Goal: Transaction & Acquisition: Purchase product/service

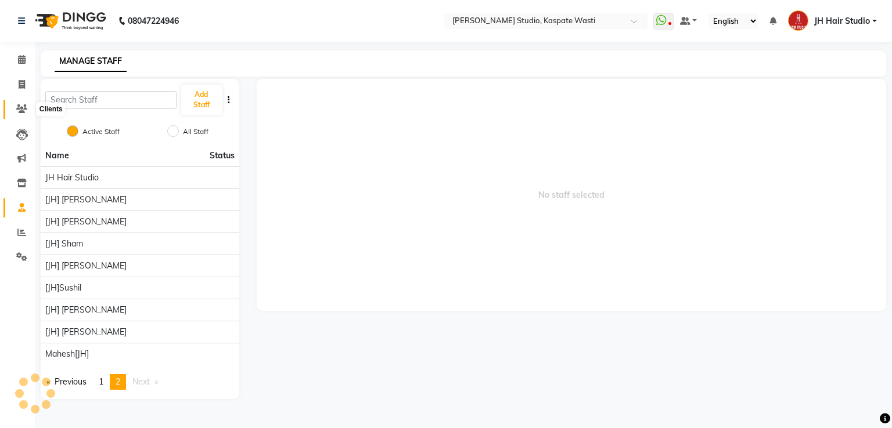
click at [22, 107] on icon at bounding box center [21, 109] width 11 height 9
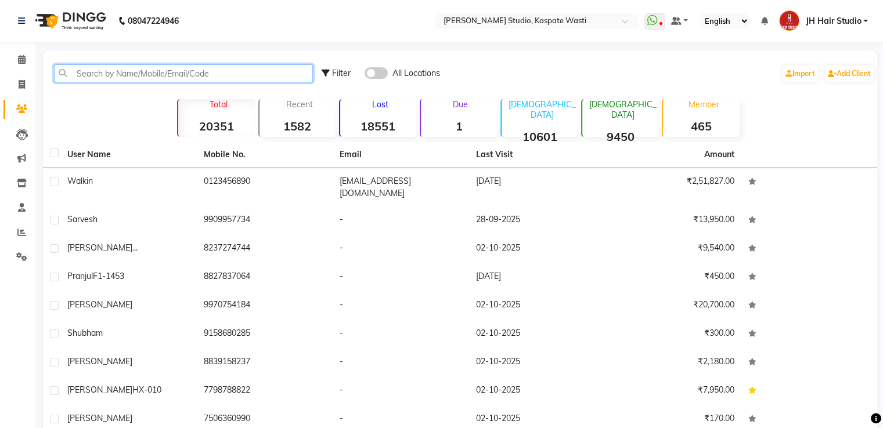
click at [181, 80] on input "text" at bounding box center [183, 73] width 259 height 18
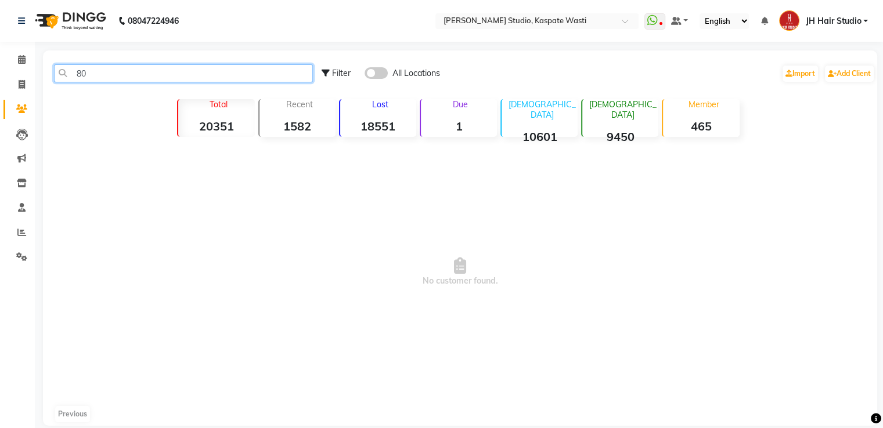
type input "8"
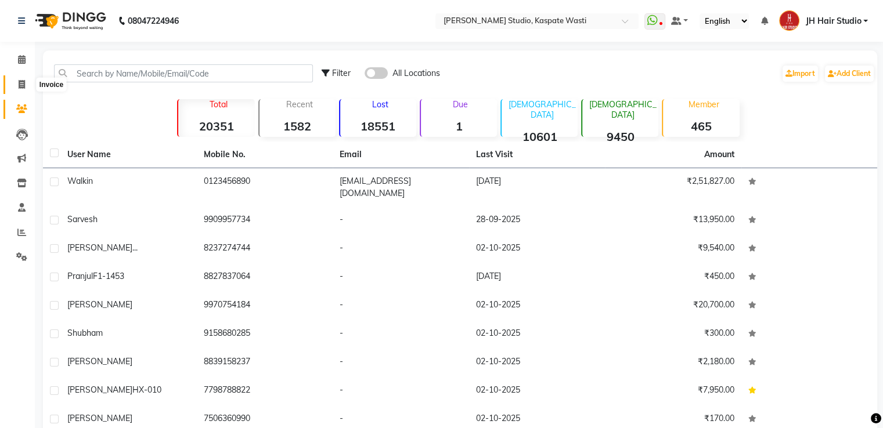
click at [19, 88] on icon at bounding box center [22, 84] width 6 height 9
select select "service"
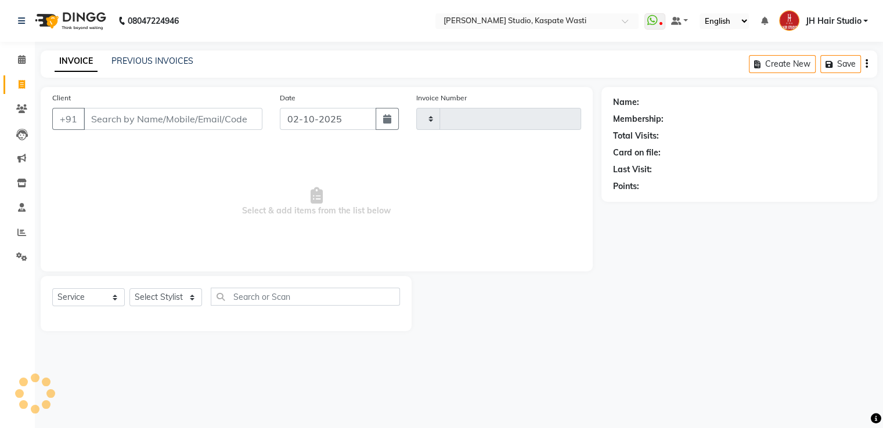
type input "5523"
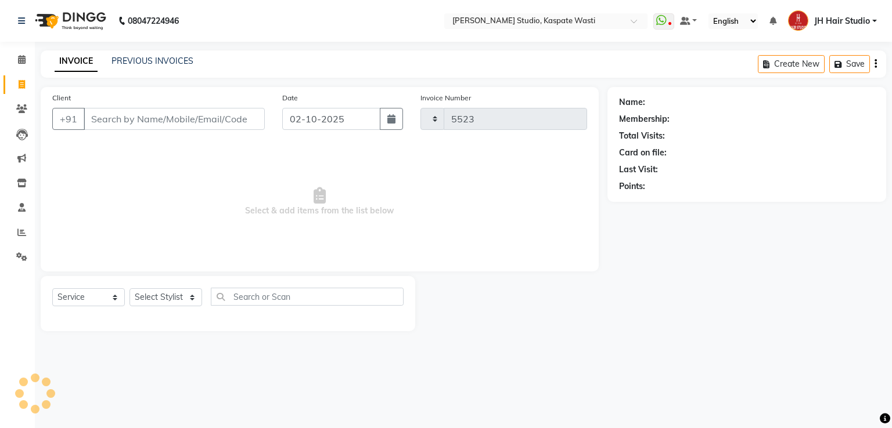
select select "130"
click at [20, 113] on icon at bounding box center [21, 109] width 11 height 9
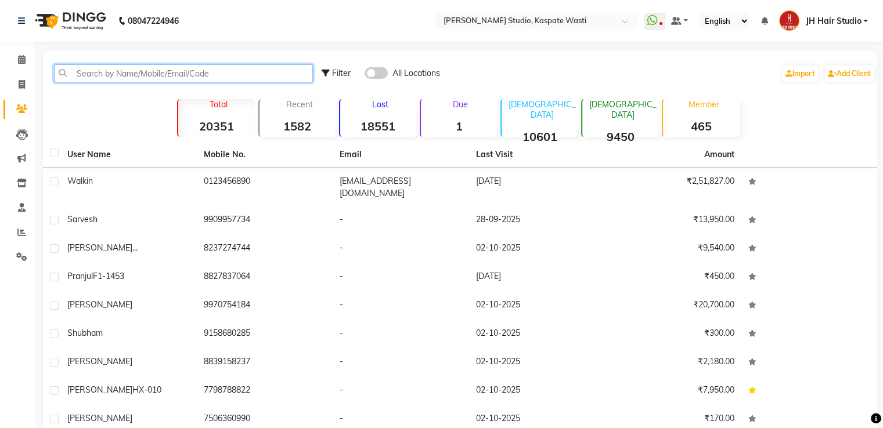
click at [182, 75] on input "text" at bounding box center [183, 73] width 259 height 18
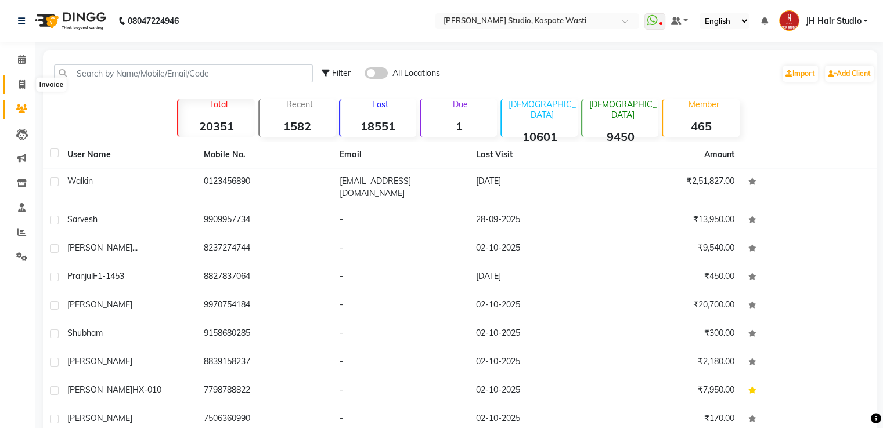
click at [16, 87] on span at bounding box center [22, 84] width 20 height 13
select select "service"
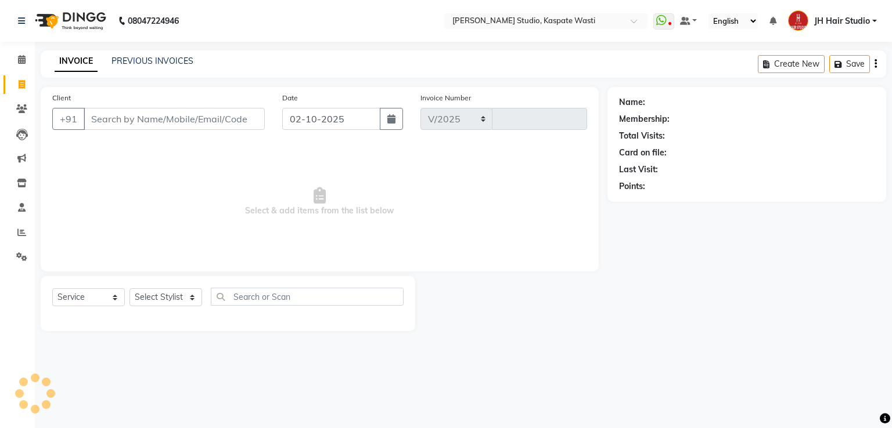
select select "130"
type input "5523"
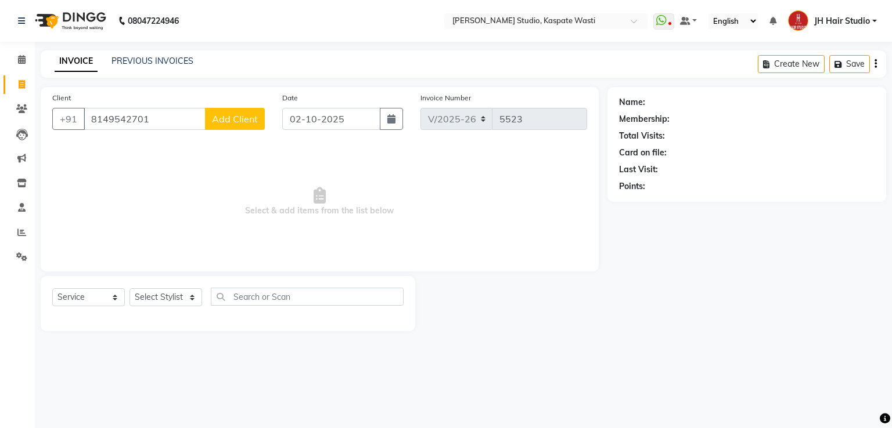
type input "8149542701"
click at [237, 124] on span "Add Client" at bounding box center [235, 119] width 46 height 12
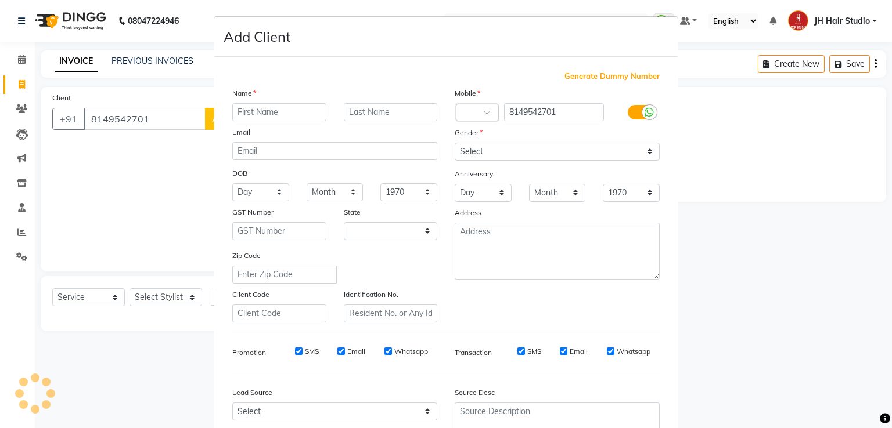
select select "22"
type input "[PERSON_NAME]"
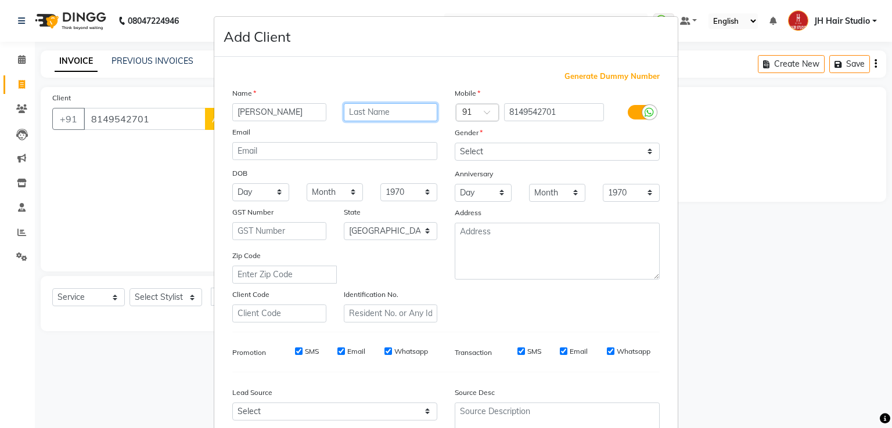
click at [372, 112] on input "text" at bounding box center [391, 112] width 94 height 18
type input "h"
type input "HX-233"
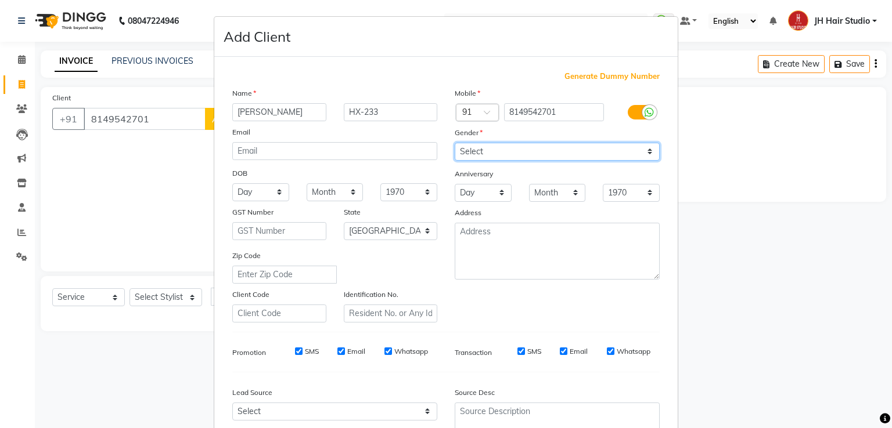
click at [513, 154] on select "Select [DEMOGRAPHIC_DATA] [DEMOGRAPHIC_DATA] Other Prefer Not To Say" at bounding box center [557, 152] width 205 height 18
select select "[DEMOGRAPHIC_DATA]"
click at [455, 143] on select "Select [DEMOGRAPHIC_DATA] [DEMOGRAPHIC_DATA] Other Prefer Not To Say" at bounding box center [557, 152] width 205 height 18
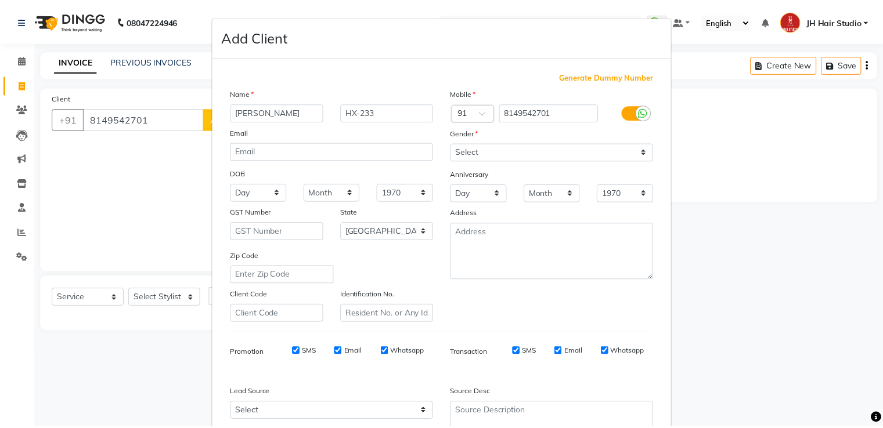
scroll to position [113, 0]
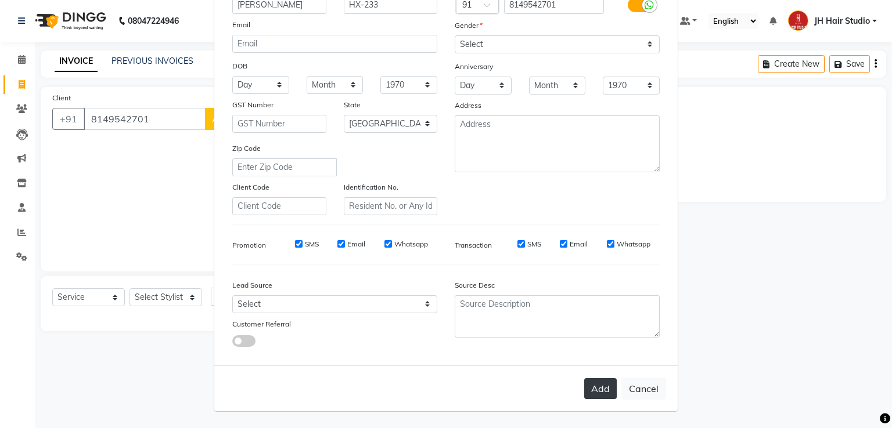
click at [593, 381] on button "Add" at bounding box center [600, 389] width 33 height 21
select select
select select "null"
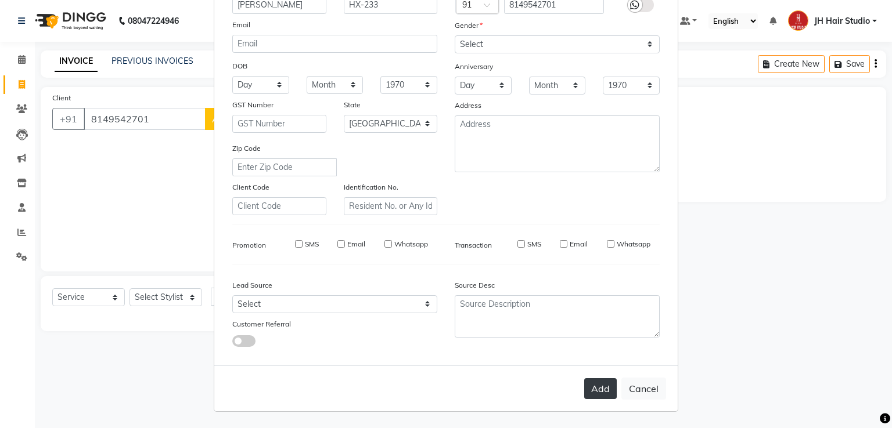
select select
checkbox input "false"
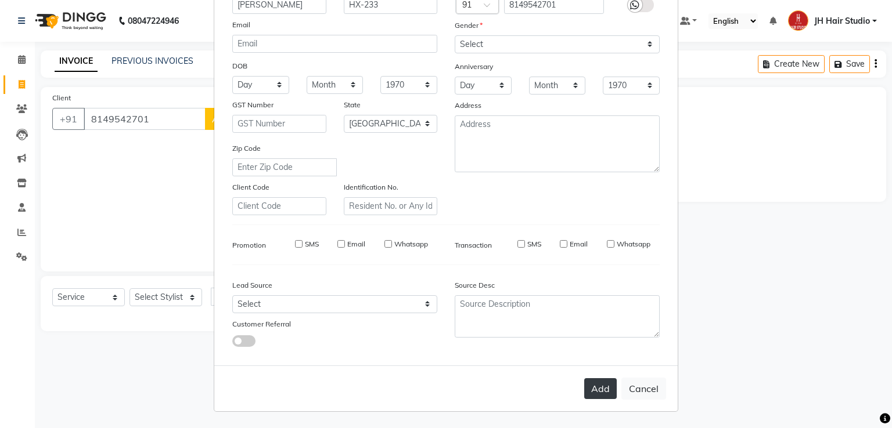
checkbox input "false"
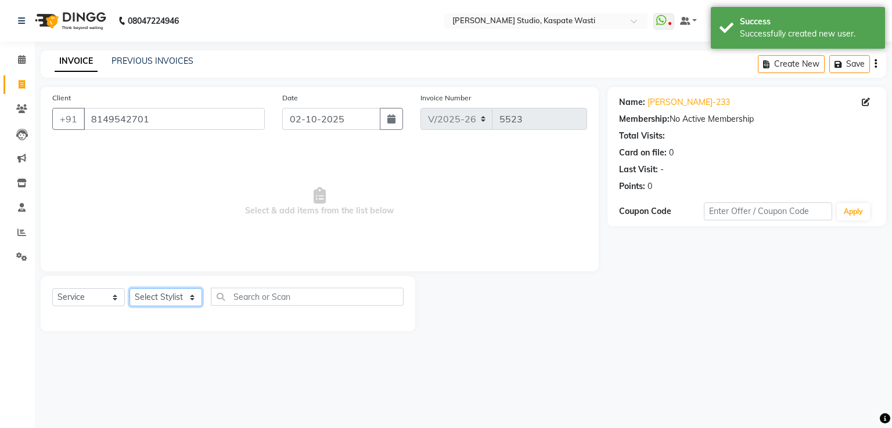
click at [156, 300] on select "Select Stylist [F1] GANESH [F1] [PERSON_NAME] [ F1] RAM [F1]Sanjay [F1][PERSON_…" at bounding box center [165, 298] width 73 height 18
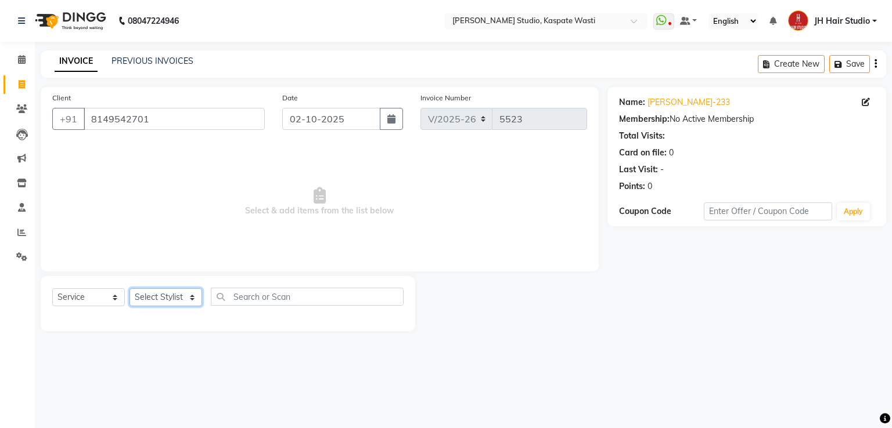
select select "90919"
click at [129, 289] on select "Select Stylist [F1] GANESH [F1] [PERSON_NAME] [ F1] RAM [F1]Sanjay [F1][PERSON_…" at bounding box center [165, 298] width 73 height 18
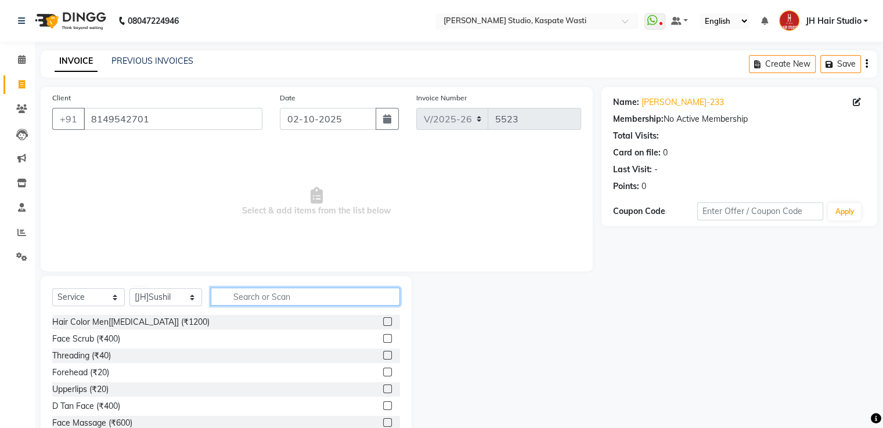
click at [262, 300] on input "text" at bounding box center [305, 297] width 189 height 18
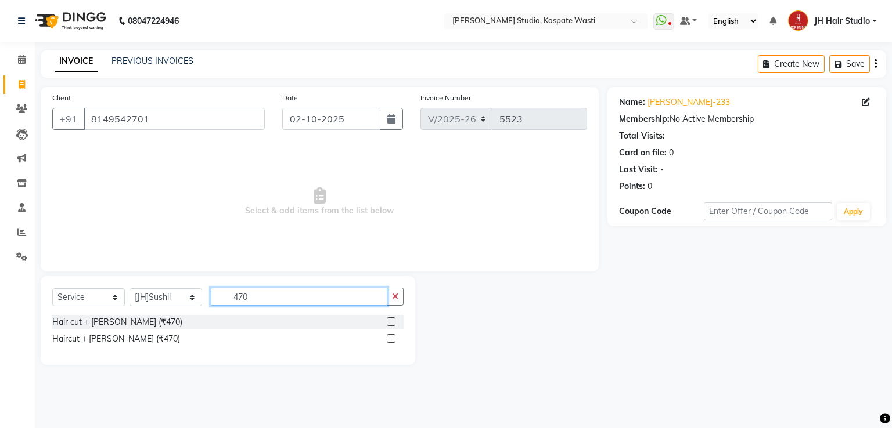
type input "470"
click at [391, 323] on label at bounding box center [391, 322] width 9 height 9
click at [391, 323] on input "checkbox" at bounding box center [391, 323] width 8 height 8
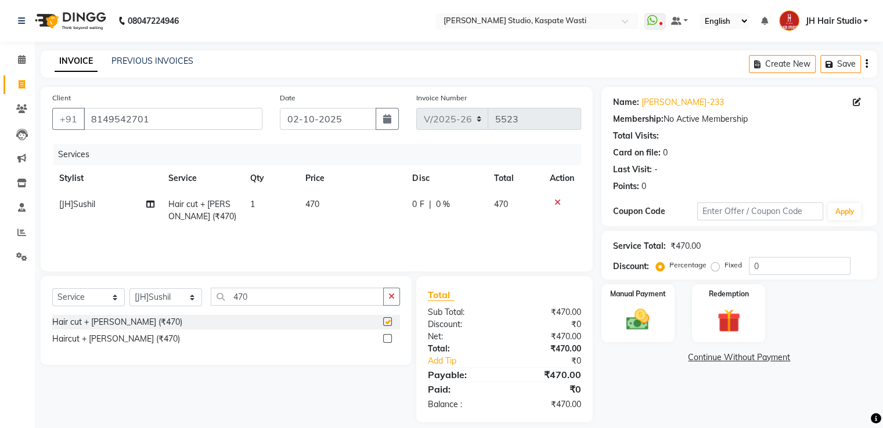
checkbox input "false"
click at [318, 211] on td "470" at bounding box center [351, 211] width 107 height 38
select select "90919"
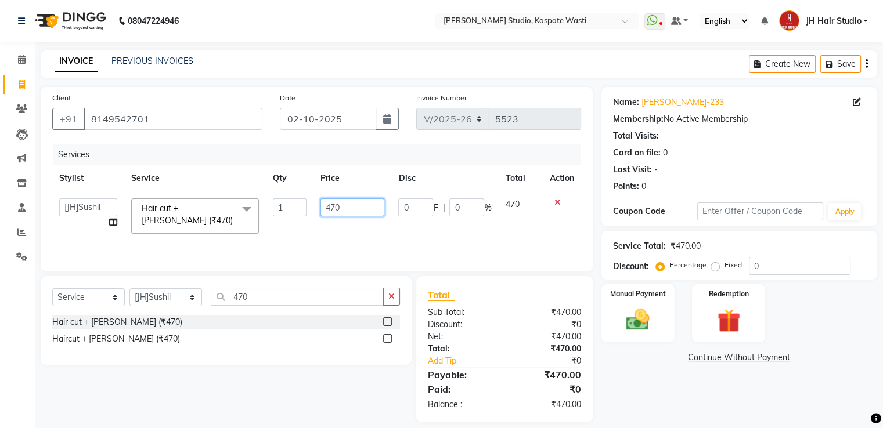
click at [334, 208] on input "470" at bounding box center [352, 208] width 64 height 18
type input "400"
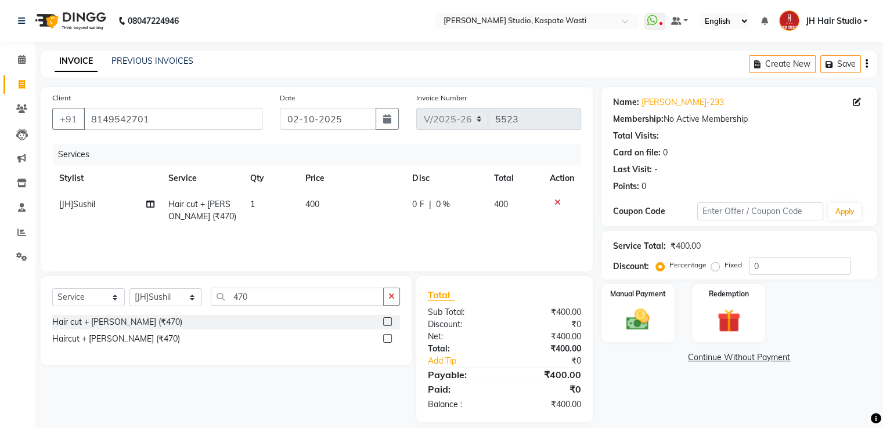
click at [348, 241] on div "Services Stylist Service Qty Price Disc Total Action [JH]Sushil Hair cut + [PER…" at bounding box center [316, 202] width 529 height 116
click at [241, 298] on input "470" at bounding box center [297, 297] width 173 height 18
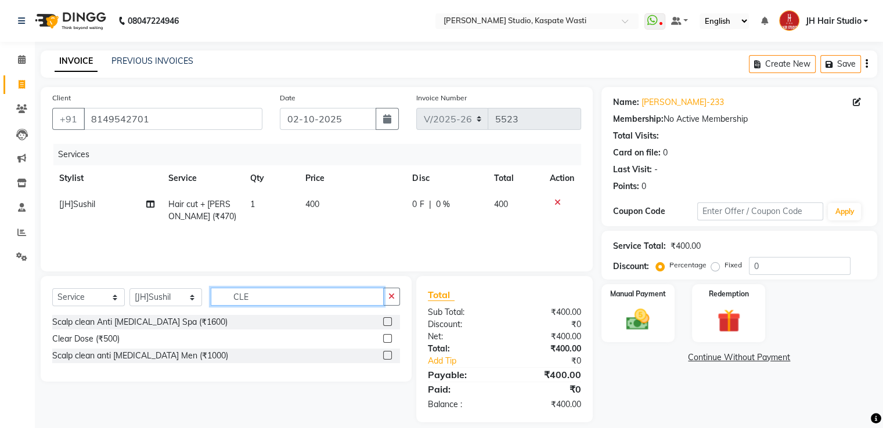
type input "CLE"
click at [389, 340] on label at bounding box center [387, 338] width 9 height 9
click at [389, 340] on input "checkbox" at bounding box center [387, 340] width 8 height 8
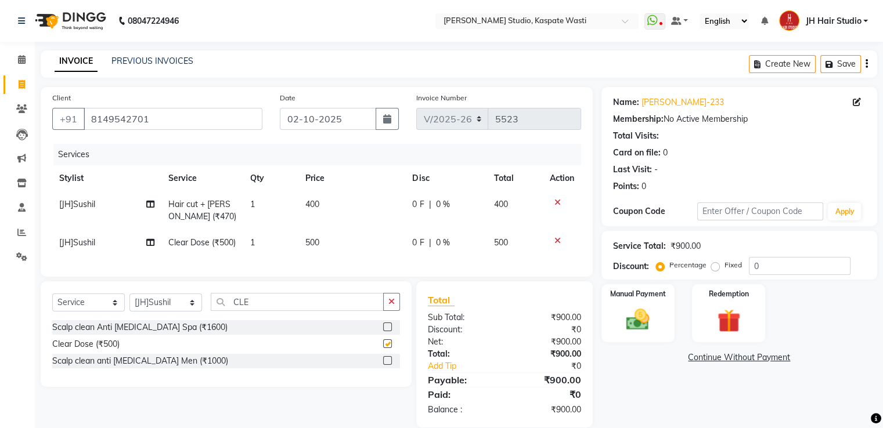
checkbox input "false"
click at [232, 311] on input "CLE" at bounding box center [297, 302] width 173 height 18
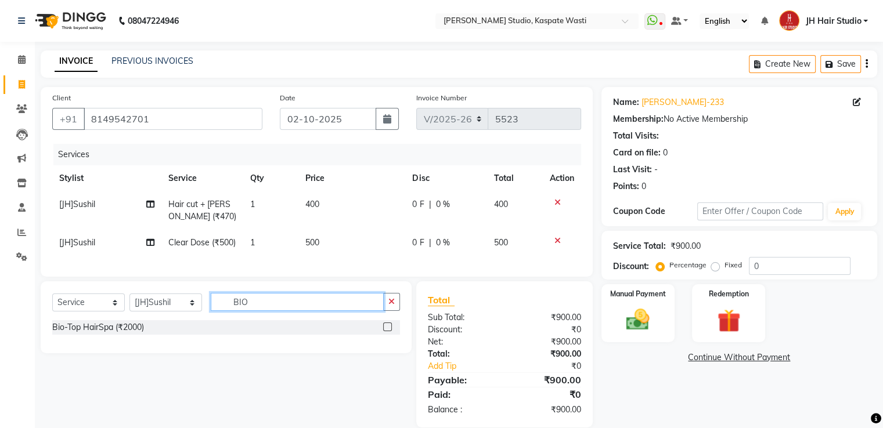
type input "BIO"
click at [388, 332] on label at bounding box center [387, 327] width 9 height 9
click at [388, 332] on input "checkbox" at bounding box center [387, 328] width 8 height 8
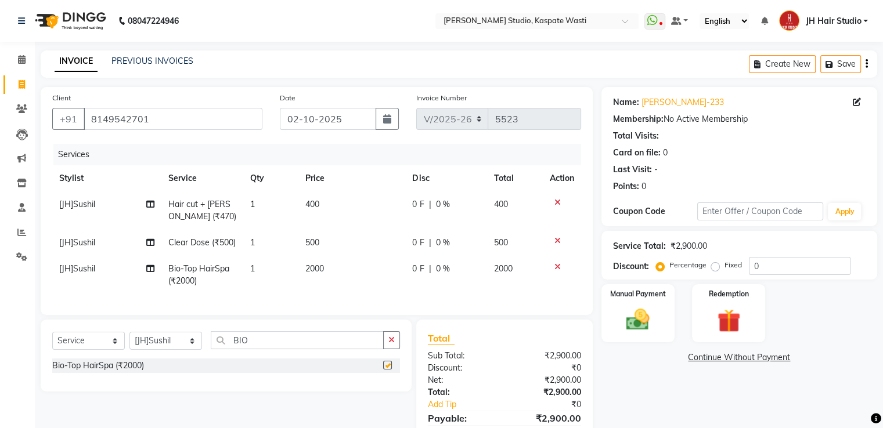
checkbox input "false"
click at [314, 273] on span "2000" at bounding box center [314, 269] width 19 height 10
select select "90919"
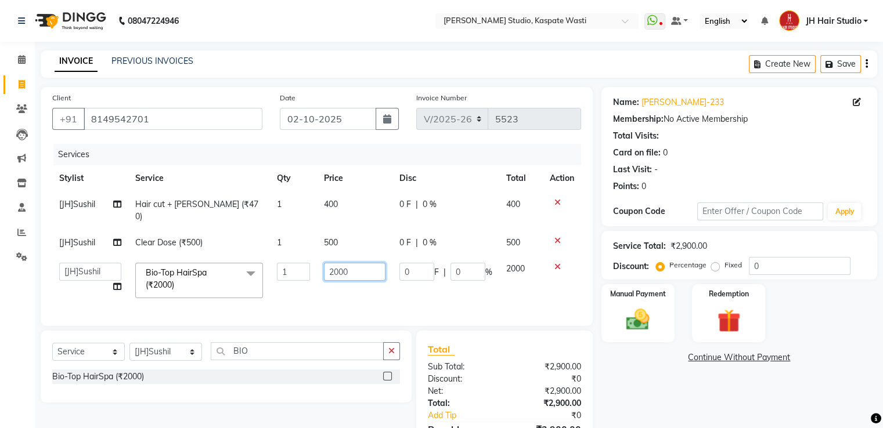
click at [334, 263] on input "2000" at bounding box center [355, 272] width 62 height 18
type input "1300"
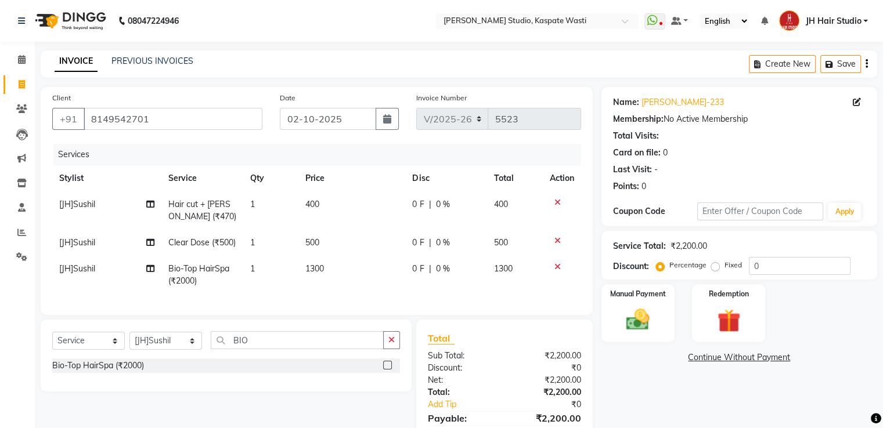
click at [340, 283] on td "1300" at bounding box center [351, 275] width 107 height 38
select select "90919"
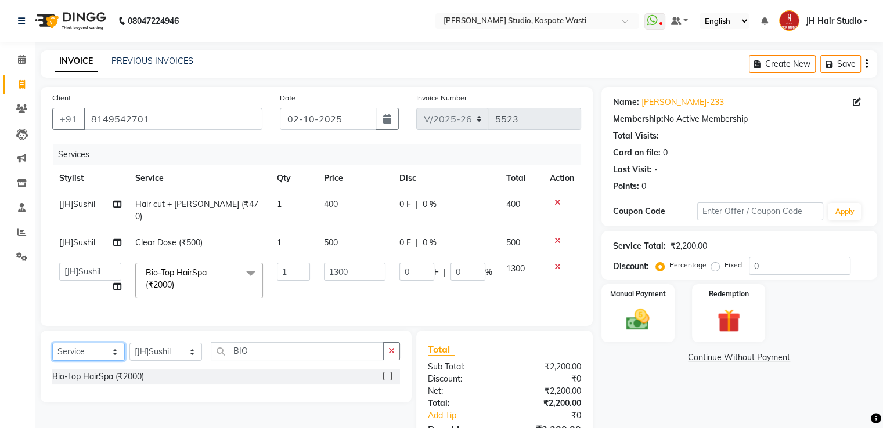
click at [86, 347] on select "Select Service Product Membership Package Voucher Prepaid Gift Card" at bounding box center [88, 352] width 73 height 18
select select "membership"
click at [52, 343] on select "Select Service Product Membership Package Voucher Prepaid Gift Card" at bounding box center [88, 352] width 73 height 18
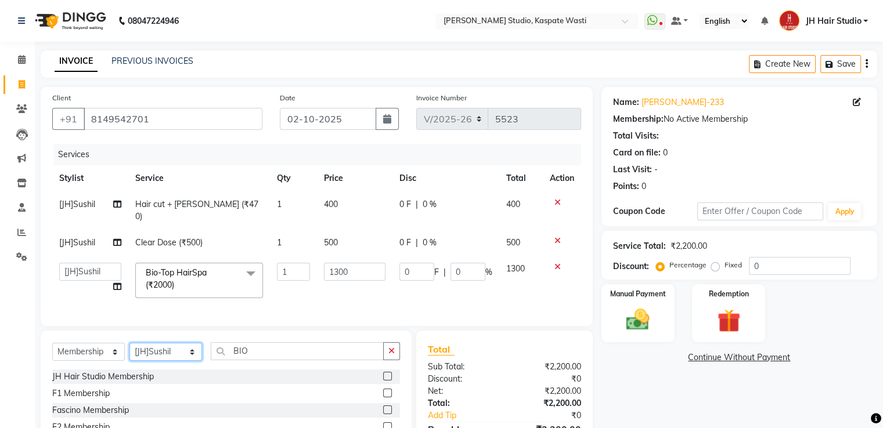
click at [184, 351] on select "Select Stylist [F1] GANESH [F1] [PERSON_NAME] [ F1] RAM [F1]Sanjay [F1][PERSON_…" at bounding box center [165, 352] width 73 height 18
select select "83281"
click at [129, 343] on select "Select Stylist [F1] GANESH [F1] [PERSON_NAME] [ F1] RAM [F1]Sanjay [F1][PERSON_…" at bounding box center [165, 352] width 73 height 18
click at [386, 373] on label at bounding box center [387, 376] width 9 height 9
click at [386, 373] on input "checkbox" at bounding box center [387, 377] width 8 height 8
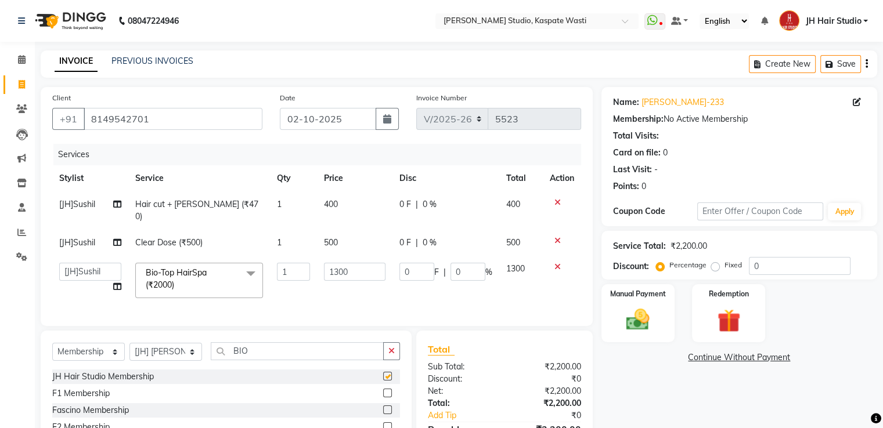
select select "select"
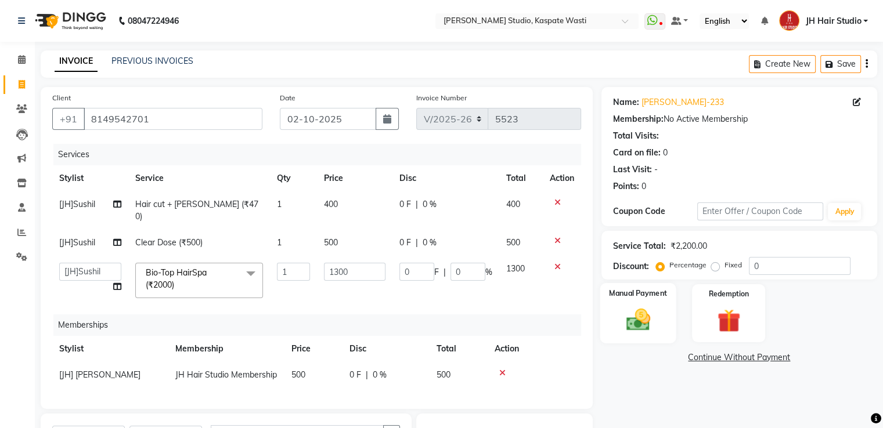
click at [661, 326] on div "Manual Payment" at bounding box center [638, 313] width 76 height 60
click at [701, 356] on span "GPay" at bounding box center [698, 358] width 24 height 13
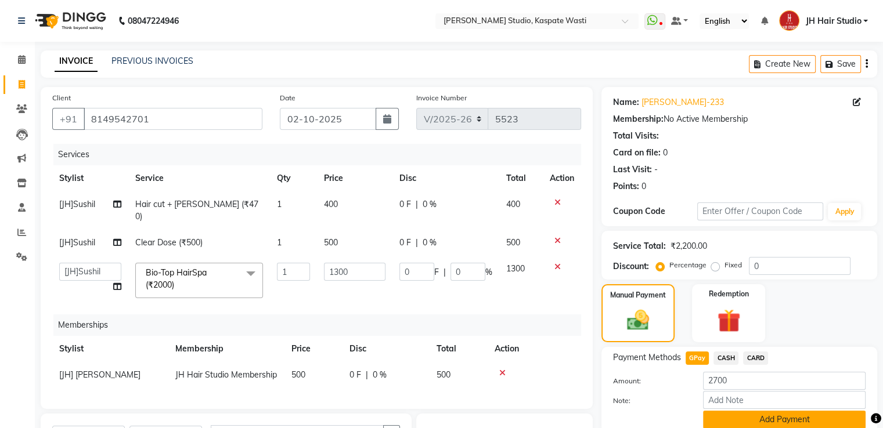
click at [777, 412] on button "Add Payment" at bounding box center [784, 420] width 163 height 18
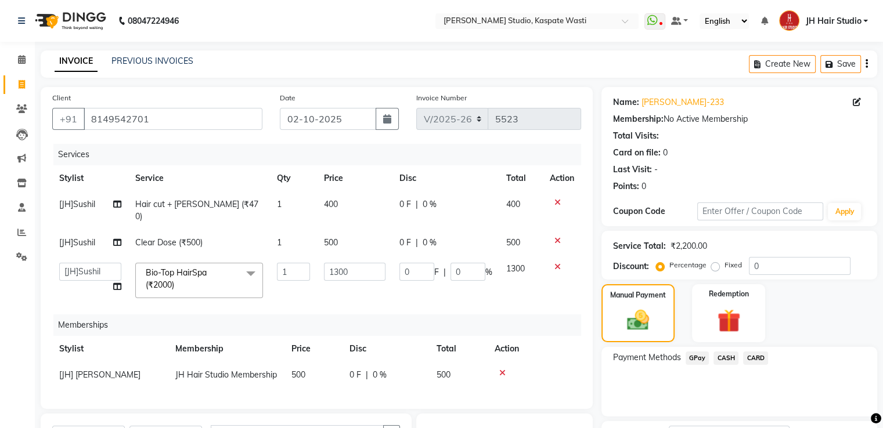
scroll to position [170, 0]
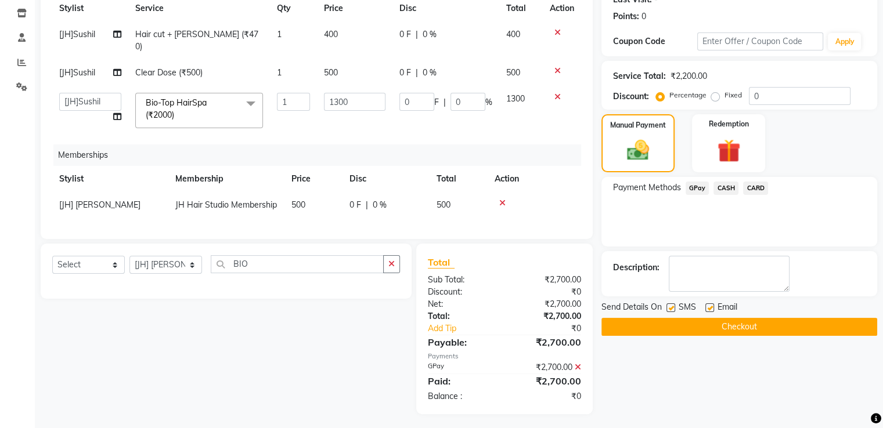
click at [720, 326] on button "Checkout" at bounding box center [739, 327] width 276 height 18
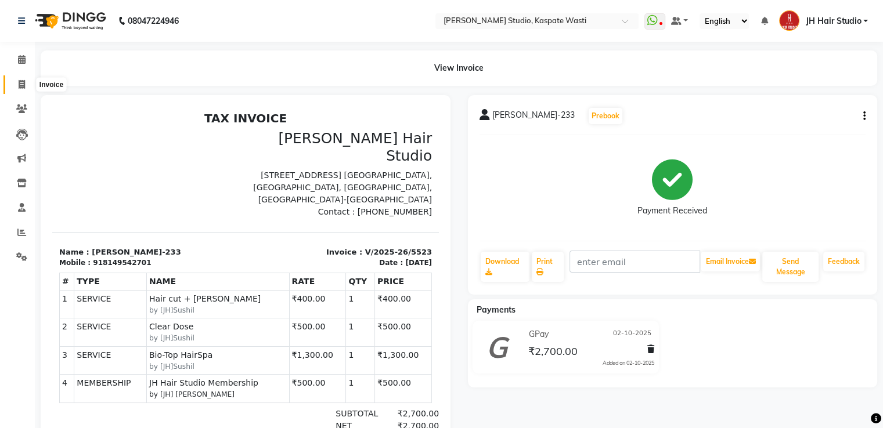
click at [21, 83] on icon at bounding box center [22, 84] width 6 height 9
select select "130"
select select "service"
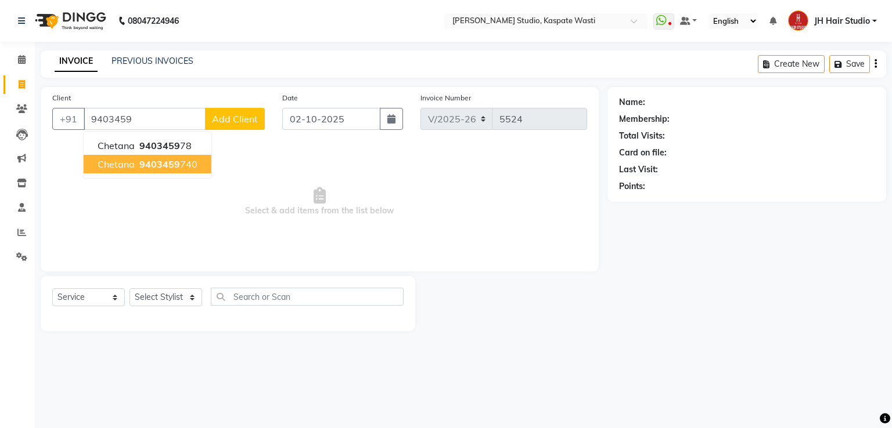
click at [171, 161] on span "9403459" at bounding box center [159, 165] width 41 height 12
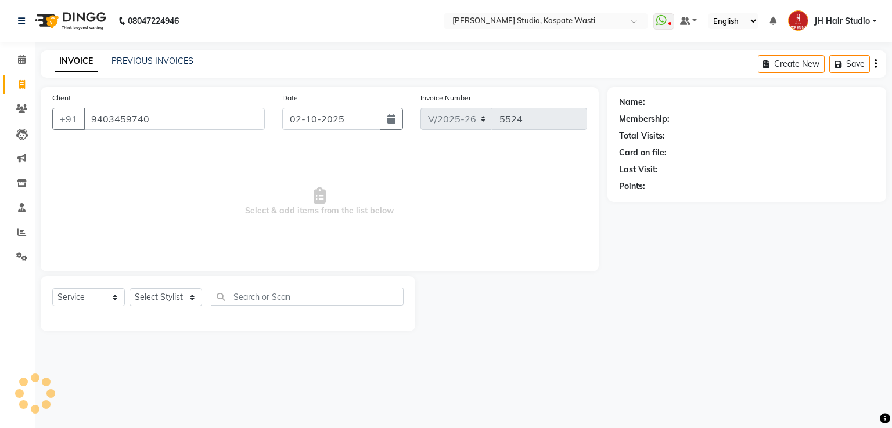
type input "9403459740"
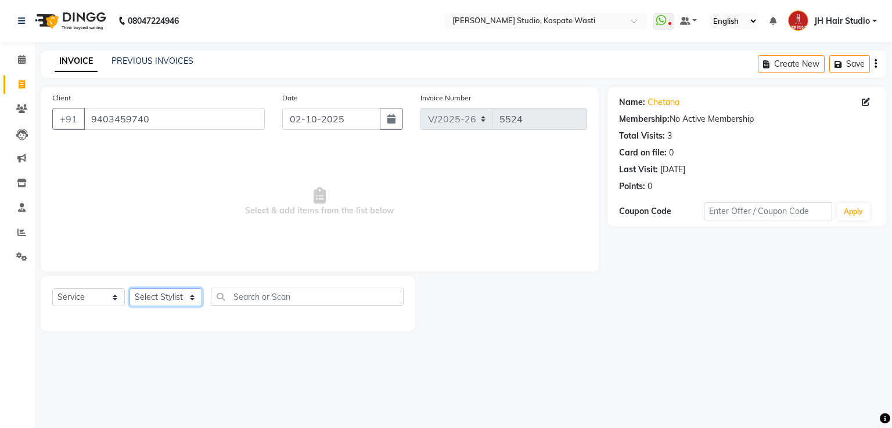
click at [153, 298] on select "Select Stylist [F1] GANESH [F1] [PERSON_NAME] [ F1] RAM [F1]Sanjay [F1][PERSON_…" at bounding box center [165, 298] width 73 height 18
click at [325, 164] on span "Select & add items from the list below" at bounding box center [319, 202] width 535 height 116
click at [167, 300] on select "Select Stylist [F1] GANESH [F1] [PERSON_NAME] [ F1] RAM [F1]Sanjay [F1][PERSON_…" at bounding box center [165, 298] width 73 height 18
select select "47594"
click at [129, 289] on select "Select Stylist [F1] GANESH [F1] [PERSON_NAME] [ F1] RAM [F1]Sanjay [F1][PERSON_…" at bounding box center [165, 298] width 73 height 18
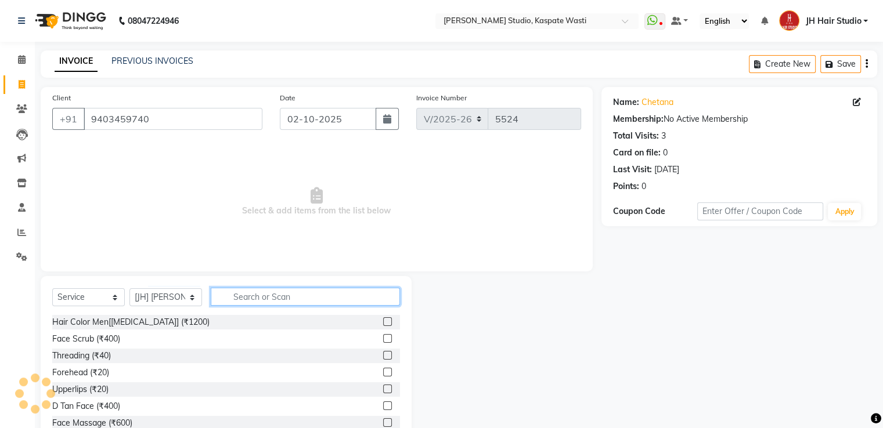
click at [251, 297] on input "text" at bounding box center [305, 297] width 189 height 18
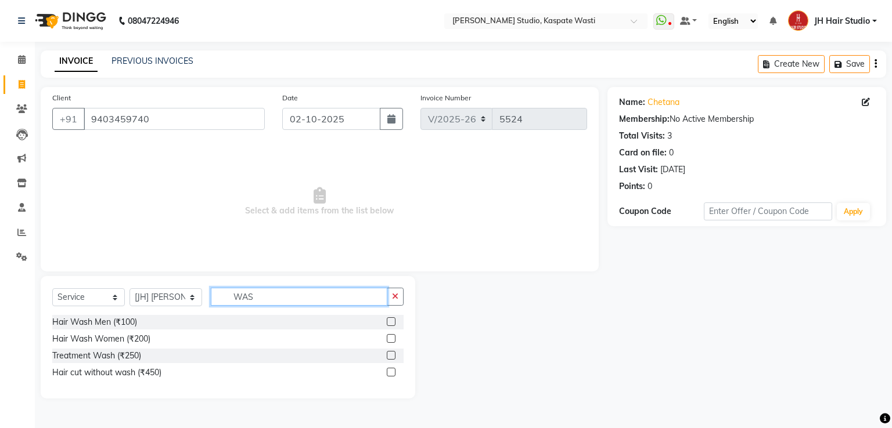
type input "WAS"
click at [390, 340] on label at bounding box center [391, 338] width 9 height 9
click at [390, 340] on input "checkbox" at bounding box center [391, 340] width 8 height 8
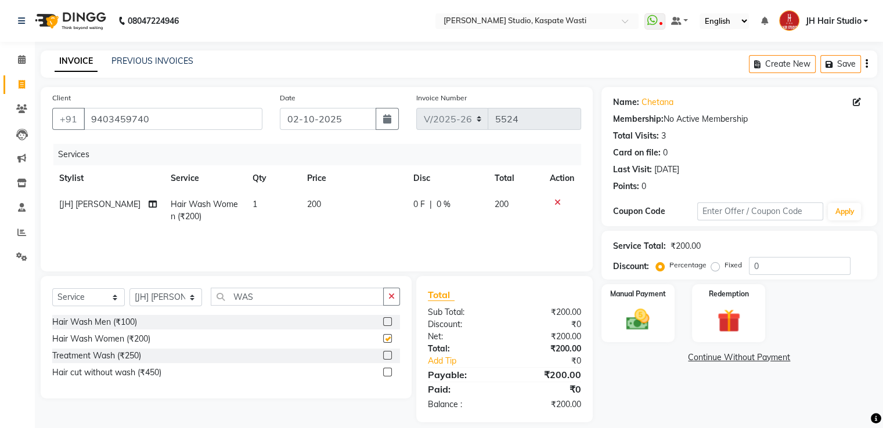
checkbox input "false"
click at [315, 201] on span "200" at bounding box center [314, 204] width 14 height 10
select select "47594"
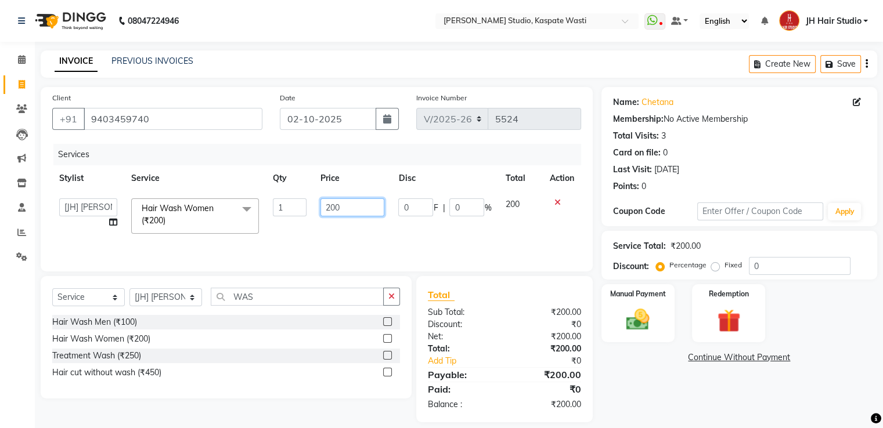
click at [336, 211] on input "200" at bounding box center [352, 208] width 64 height 18
type input "250"
click at [641, 303] on div "Manual Payment" at bounding box center [638, 313] width 76 height 60
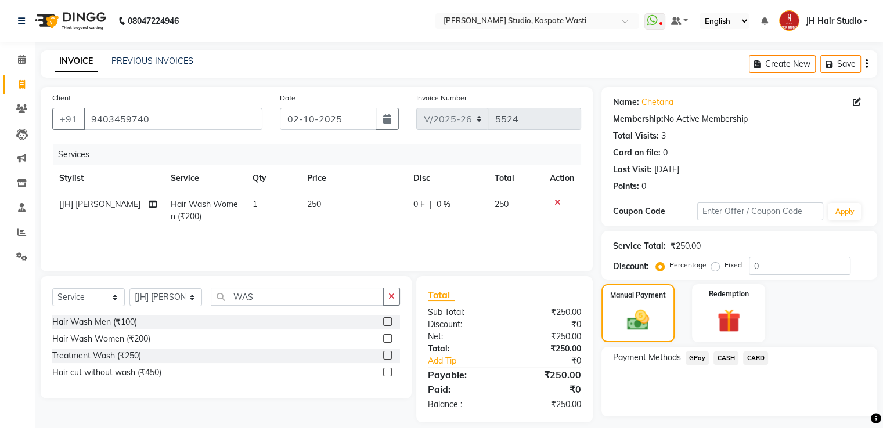
click at [694, 361] on span "GPay" at bounding box center [698, 358] width 24 height 13
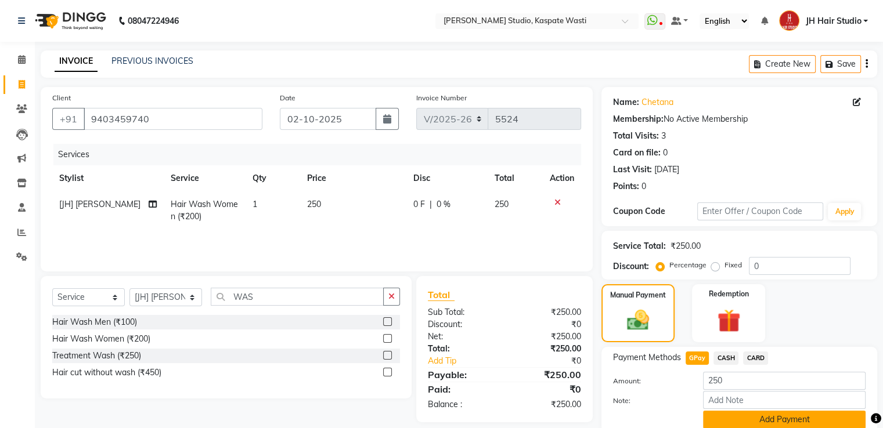
click at [741, 415] on button "Add Payment" at bounding box center [784, 420] width 163 height 18
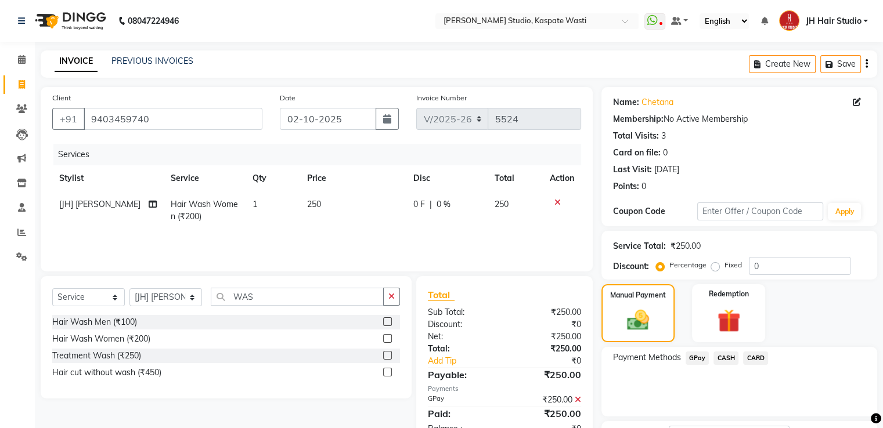
scroll to position [95, 0]
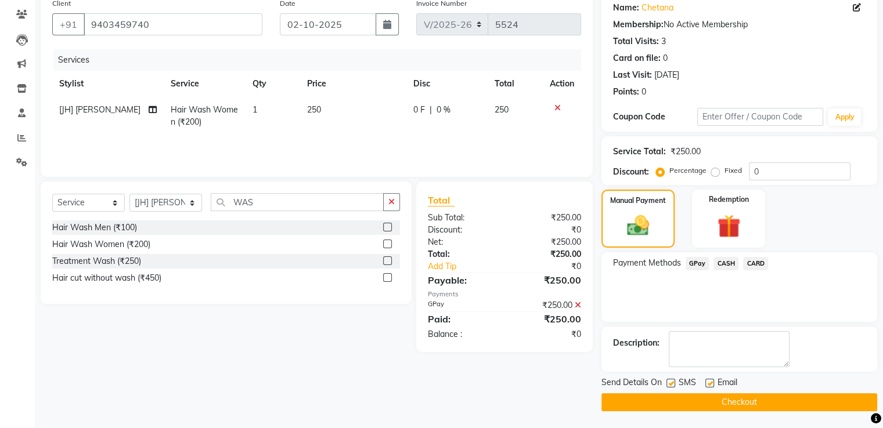
click at [743, 410] on main "INVOICE PREVIOUS INVOICES Create New Save Client [PHONE_NUMBER] Date [DATE] Inv…" at bounding box center [459, 192] width 848 height 473
click at [743, 402] on button "Checkout" at bounding box center [739, 403] width 276 height 18
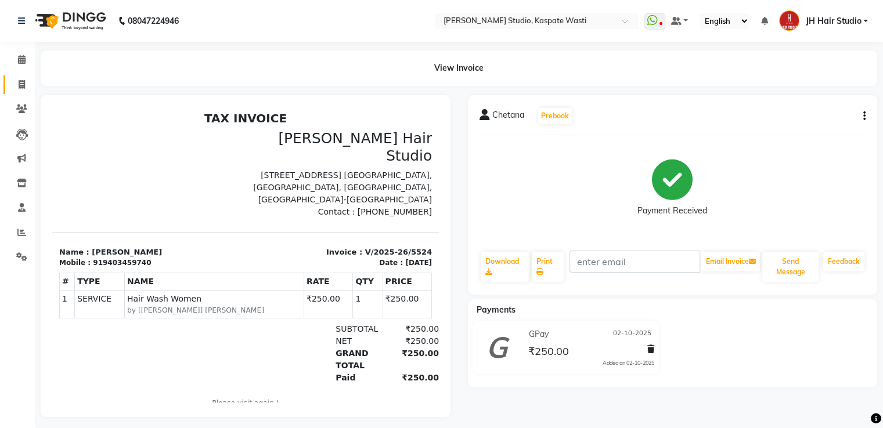
click at [27, 91] on link "Invoice" at bounding box center [17, 84] width 28 height 19
select select "service"
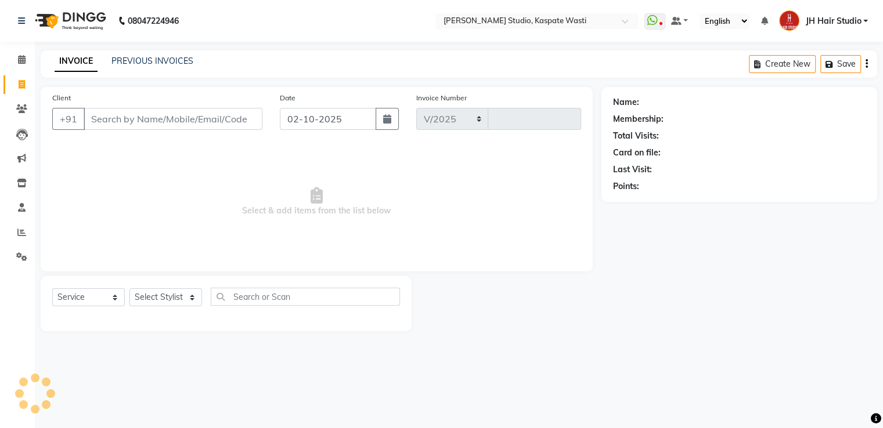
select select "130"
type input "5525"
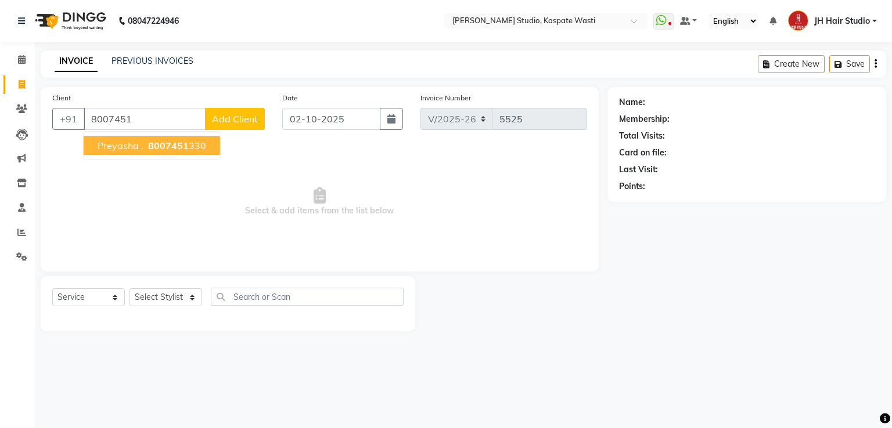
click at [140, 150] on span "Preyasha ." at bounding box center [121, 146] width 46 height 12
type input "8007451330"
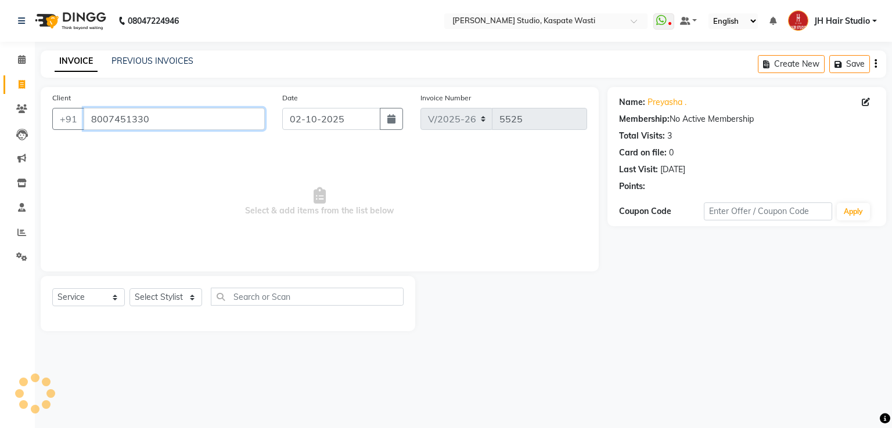
click at [116, 122] on input "8007451330" at bounding box center [174, 119] width 181 height 22
click at [21, 105] on icon at bounding box center [21, 109] width 11 height 9
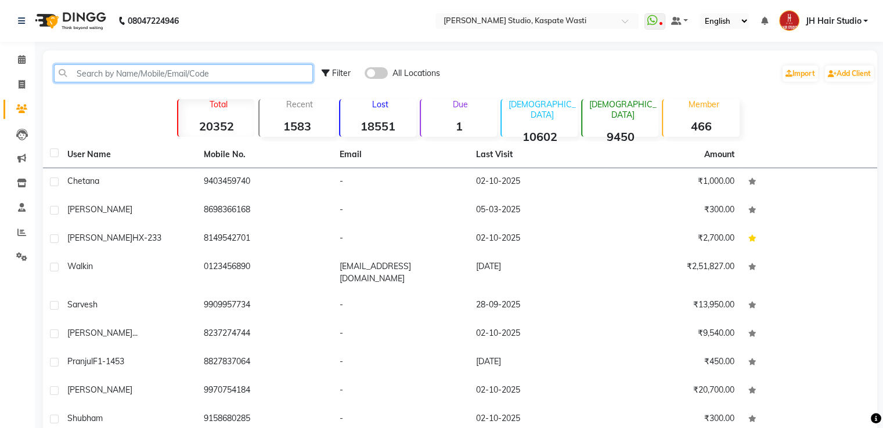
click at [188, 77] on input "text" at bounding box center [183, 73] width 259 height 18
paste input "8007451330"
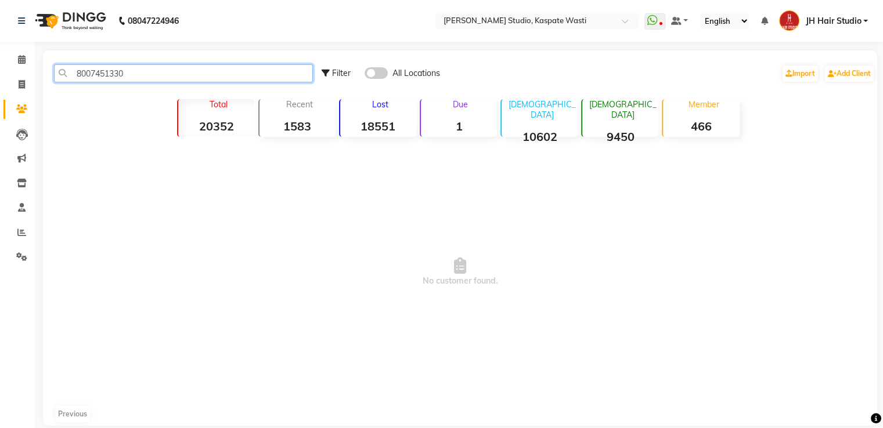
click at [106, 74] on input "8007451330" at bounding box center [183, 73] width 259 height 18
type input "8007451330"
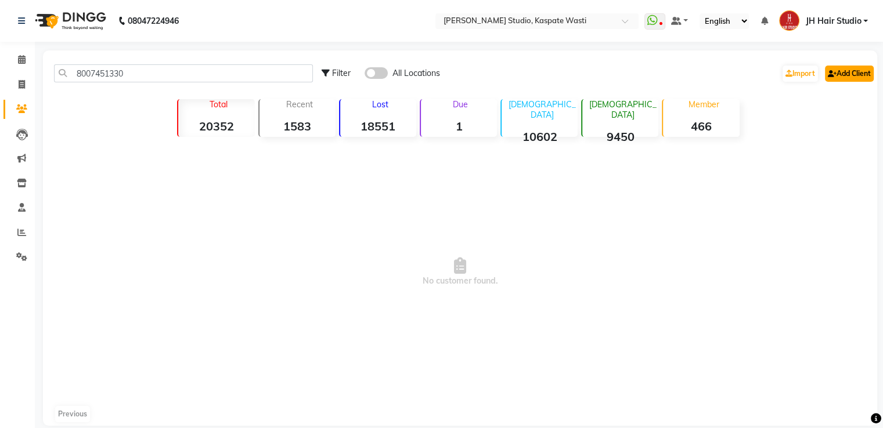
click at [853, 73] on link "Add Client" at bounding box center [849, 74] width 49 height 16
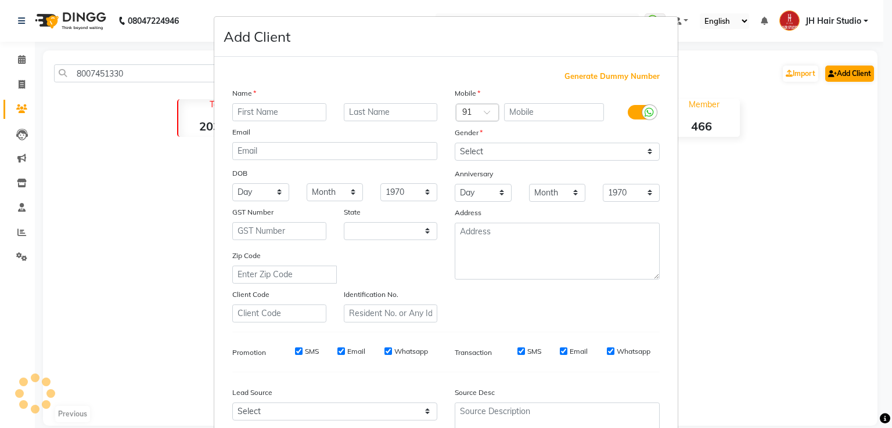
select select "22"
click at [242, 112] on input "Pryasha" at bounding box center [279, 112] width 94 height 18
type input "[PERSON_NAME]"
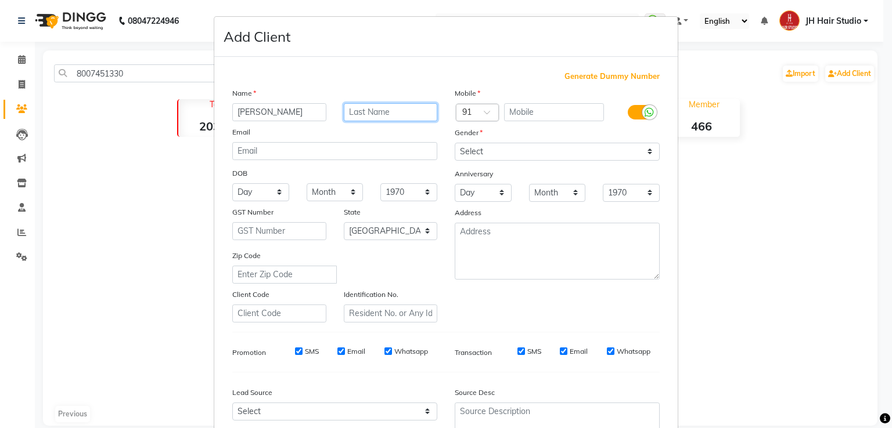
click at [379, 106] on input "text" at bounding box center [391, 112] width 94 height 18
drag, startPoint x: 354, startPoint y: 111, endPoint x: 346, endPoint y: 111, distance: 8.1
click at [346, 111] on input "[hx-245]" at bounding box center [391, 112] width 94 height 18
type input "[HX-245]"
click at [516, 115] on input "text" at bounding box center [554, 112] width 100 height 18
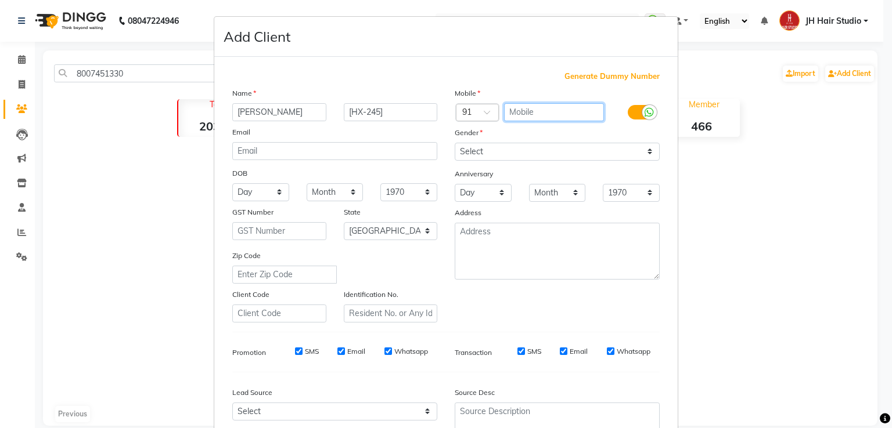
paste input "8007451330"
type input "8007451330"
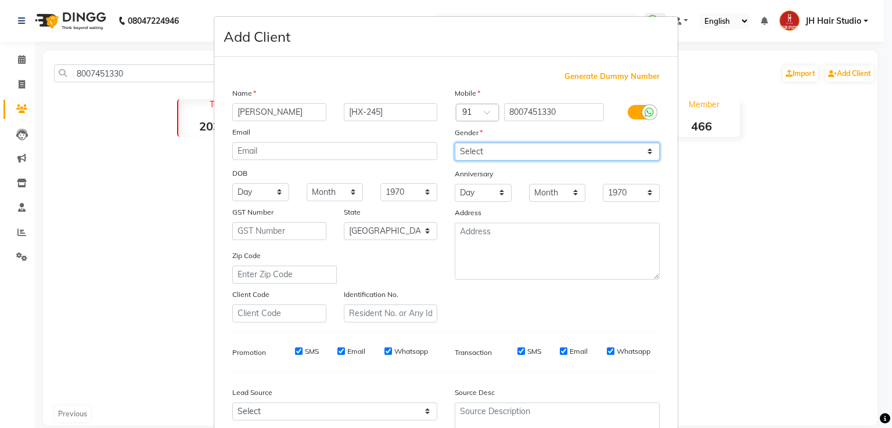
click at [506, 152] on select "Select [DEMOGRAPHIC_DATA] [DEMOGRAPHIC_DATA] Other Prefer Not To Say" at bounding box center [557, 152] width 205 height 18
click at [455, 143] on select "Select [DEMOGRAPHIC_DATA] [DEMOGRAPHIC_DATA] Other Prefer Not To Say" at bounding box center [557, 152] width 205 height 18
click at [480, 161] on select "Select [DEMOGRAPHIC_DATA] [DEMOGRAPHIC_DATA] Other Prefer Not To Say" at bounding box center [557, 152] width 205 height 18
select select "[DEMOGRAPHIC_DATA]"
click at [455, 143] on select "Select [DEMOGRAPHIC_DATA] [DEMOGRAPHIC_DATA] Other Prefer Not To Say" at bounding box center [557, 152] width 205 height 18
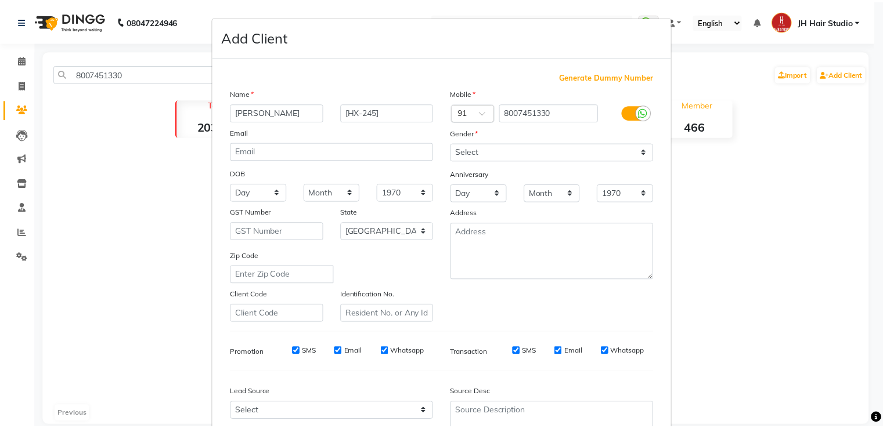
scroll to position [105, 0]
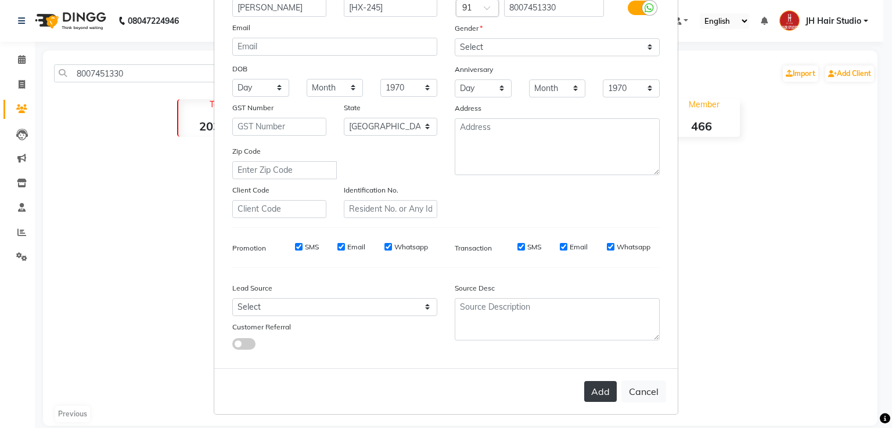
click at [595, 387] on button "Add" at bounding box center [600, 391] width 33 height 21
select select
select select "null"
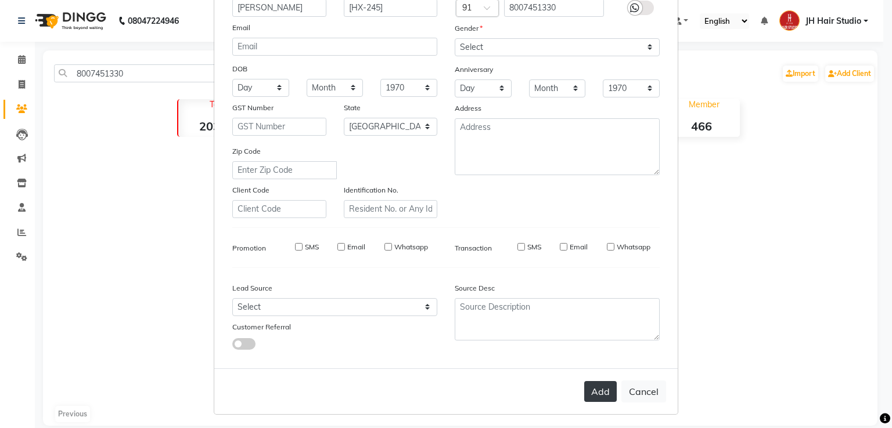
select select
checkbox input "false"
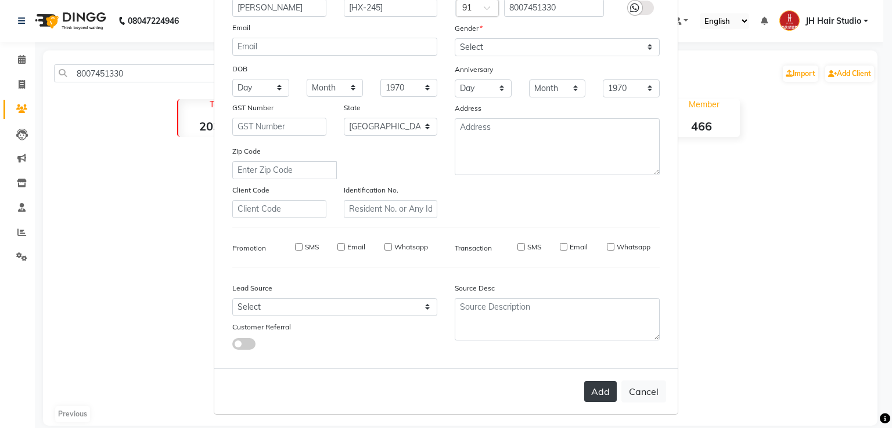
checkbox input "false"
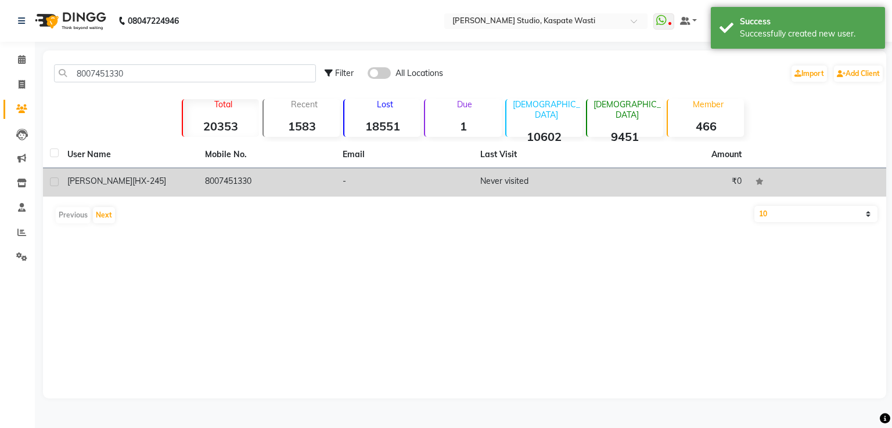
click at [253, 179] on td "8007451330" at bounding box center [267, 182] width 138 height 28
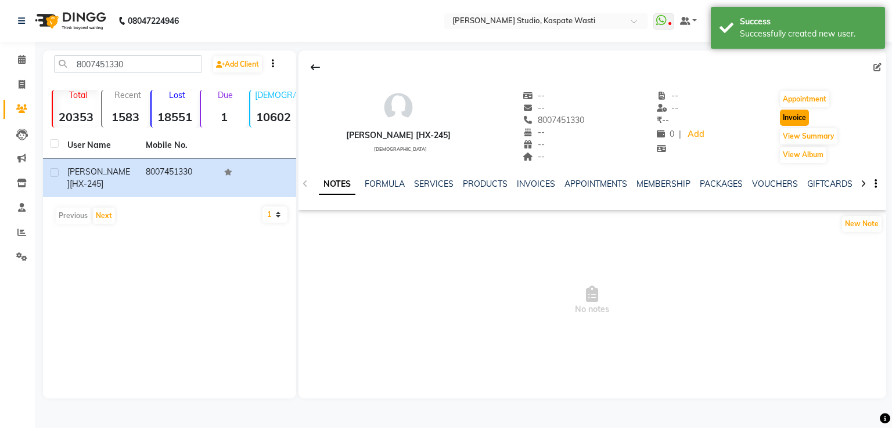
click at [794, 117] on button "Invoice" at bounding box center [794, 118] width 29 height 16
select select "130"
select select "service"
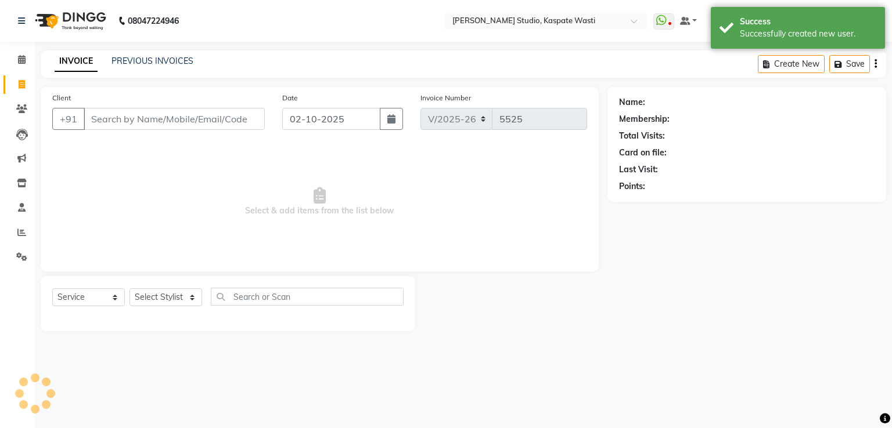
type input "8007451330"
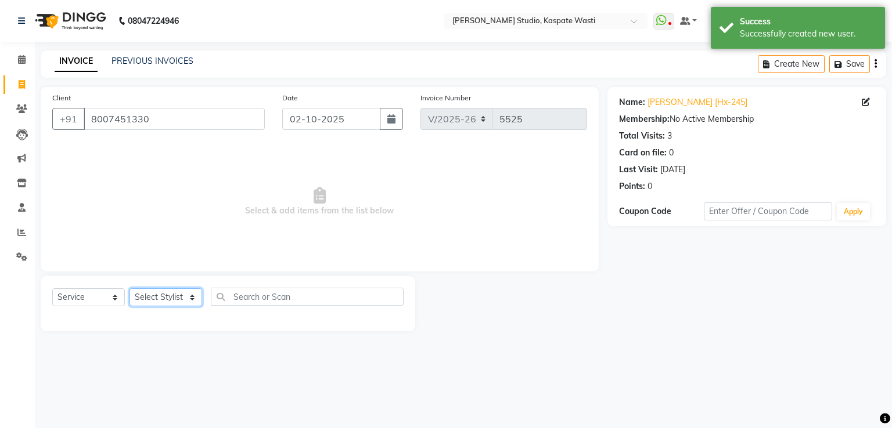
click at [169, 294] on select "Select Stylist [F1] GANESH [F1] [PERSON_NAME] [ F1] RAM [F1]Sanjay [F1][PERSON_…" at bounding box center [165, 298] width 73 height 18
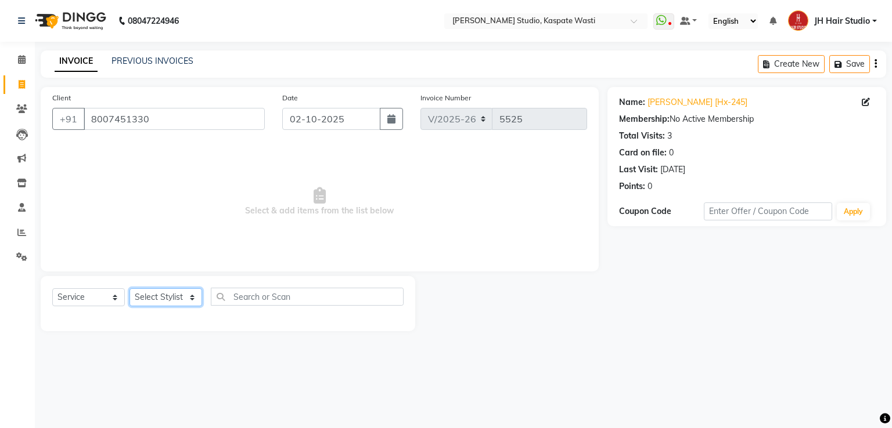
select select "3887"
click at [129, 289] on select "Select Stylist [F1] GANESH [F1] [PERSON_NAME] [ F1] RAM [F1]Sanjay [F1][PERSON_…" at bounding box center [165, 298] width 73 height 18
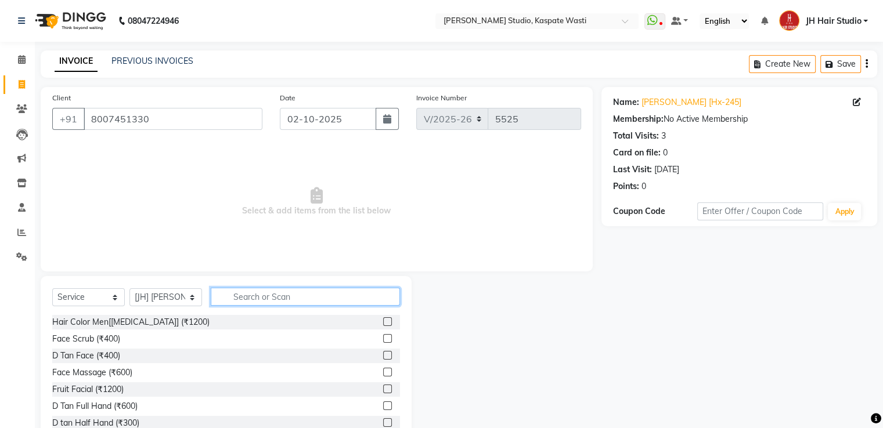
click at [261, 300] on input "text" at bounding box center [305, 297] width 189 height 18
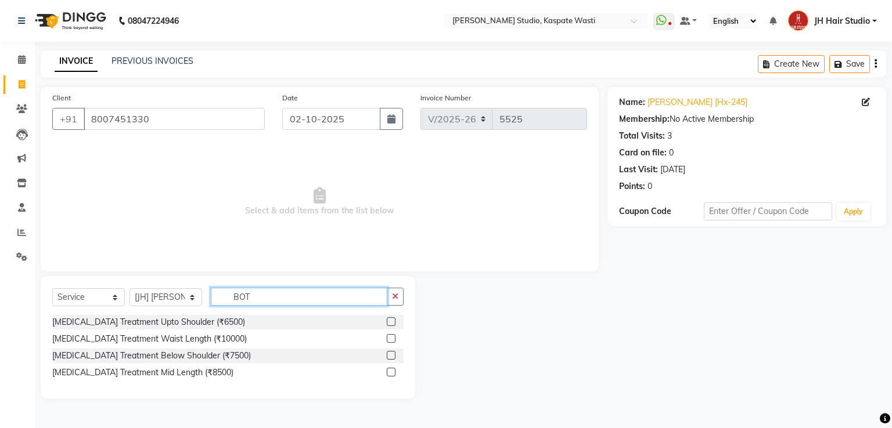
type input "BOT"
click at [390, 354] on label at bounding box center [391, 355] width 9 height 9
click at [390, 354] on input "checkbox" at bounding box center [391, 356] width 8 height 8
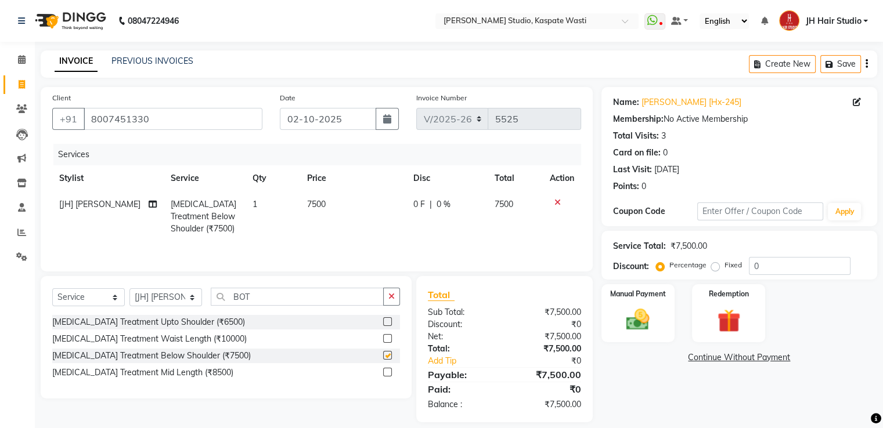
checkbox input "false"
click at [311, 214] on td "7500" at bounding box center [353, 217] width 106 height 51
select select "3887"
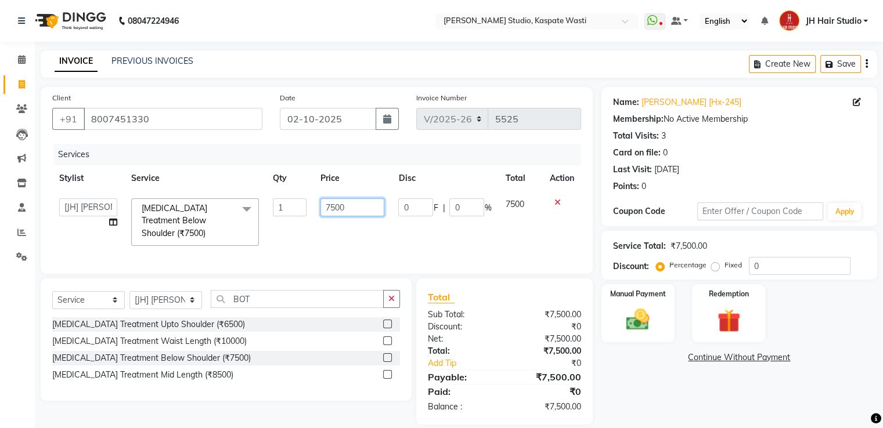
click at [335, 212] on input "7500" at bounding box center [352, 208] width 64 height 18
type input "4000"
click at [101, 297] on select "Select Service Product Membership Package Voucher Prepaid Gift Card" at bounding box center [88, 300] width 73 height 18
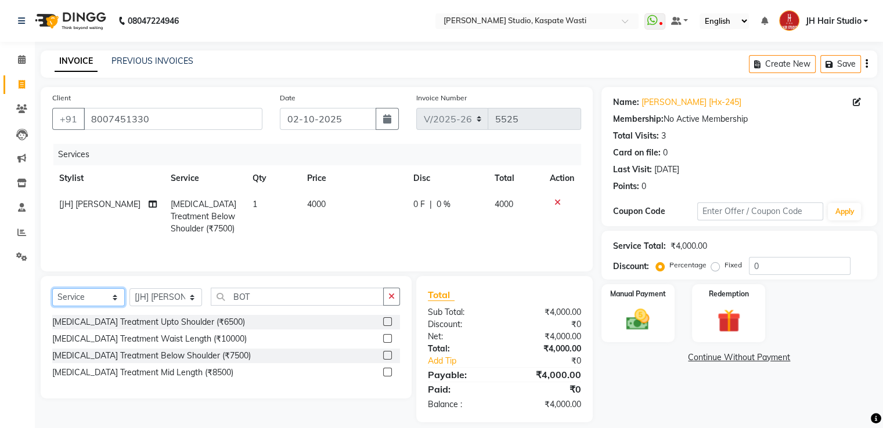
select select "membership"
click at [52, 290] on select "Select Service Product Membership Package Voucher Prepaid Gift Card" at bounding box center [88, 298] width 73 height 18
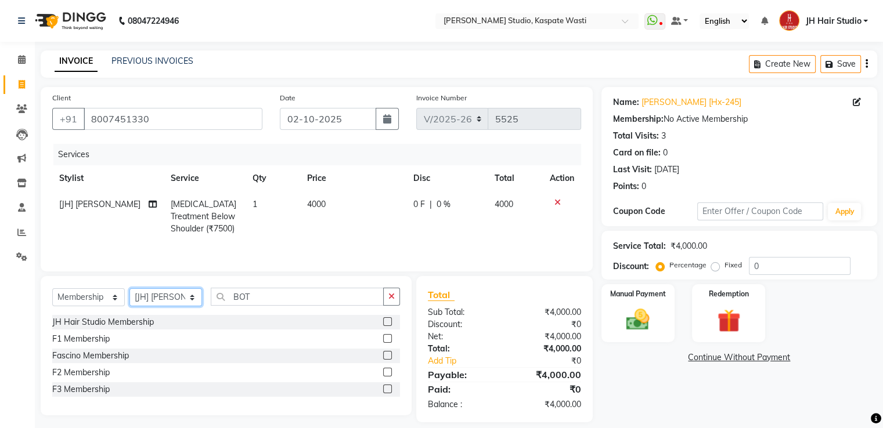
click at [170, 298] on select "Select Stylist [F1] GANESH [F1] [PERSON_NAME] [ F1] RAM [F1]Sanjay [F1][PERSON_…" at bounding box center [165, 298] width 73 height 18
select select "83281"
click at [129, 290] on select "Select Stylist [F1] GANESH [F1] [PERSON_NAME] [ F1] RAM [F1]Sanjay [F1][PERSON_…" at bounding box center [165, 298] width 73 height 18
click at [389, 322] on label at bounding box center [387, 322] width 9 height 9
click at [389, 322] on input "checkbox" at bounding box center [387, 323] width 8 height 8
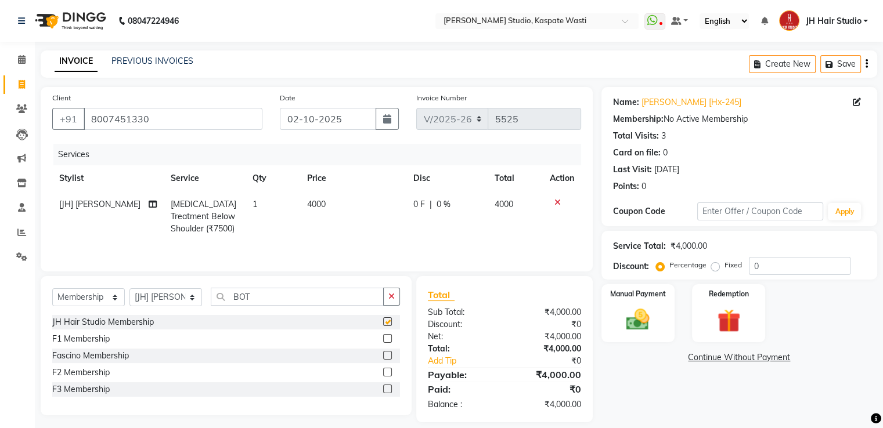
select select "select"
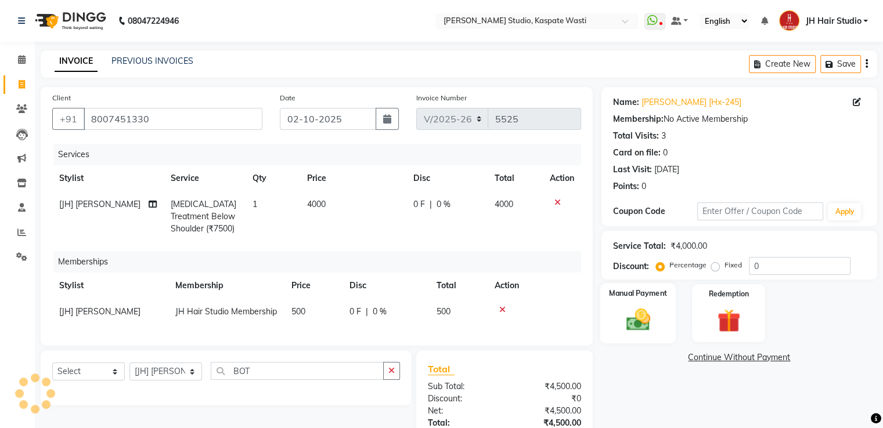
click at [638, 325] on img at bounding box center [637, 321] width 39 height 28
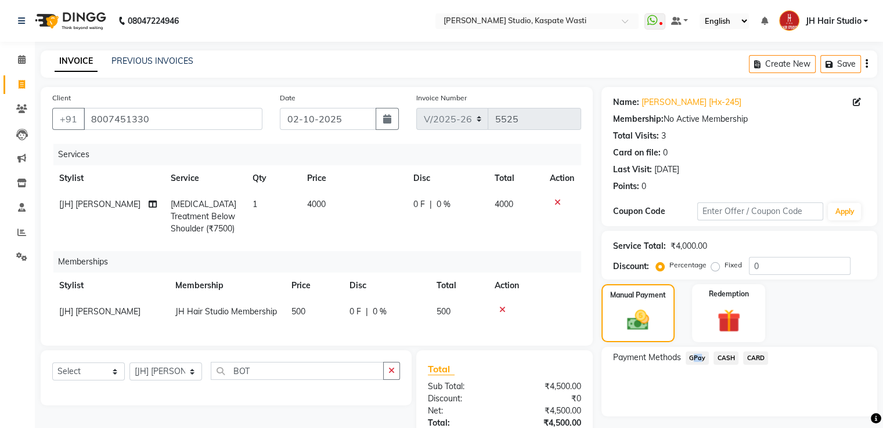
drag, startPoint x: 699, startPoint y: 359, endPoint x: 694, endPoint y: 350, distance: 10.7
click at [694, 350] on div "Payment Methods GPay CASH CARD" at bounding box center [739, 382] width 276 height 70
click at [697, 360] on span "GPay" at bounding box center [698, 358] width 24 height 13
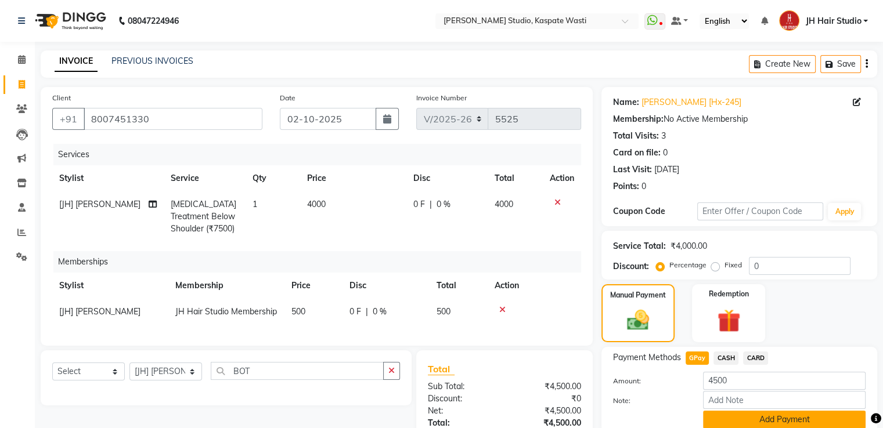
click at [773, 420] on button "Add Payment" at bounding box center [784, 420] width 163 height 18
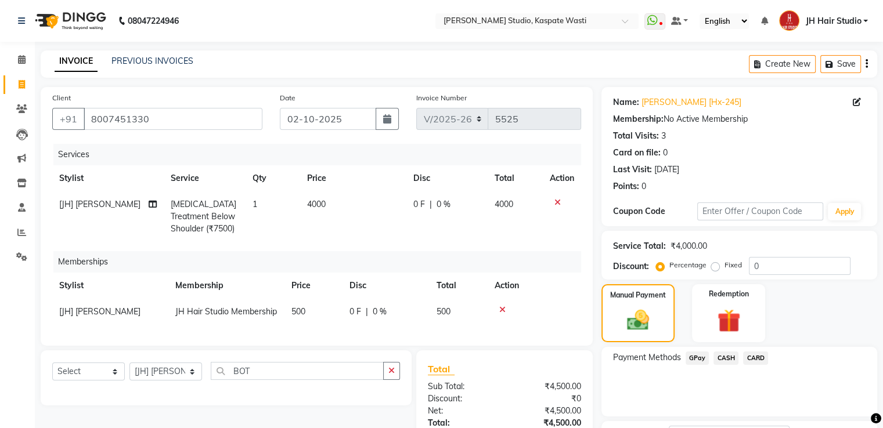
scroll to position [119, 0]
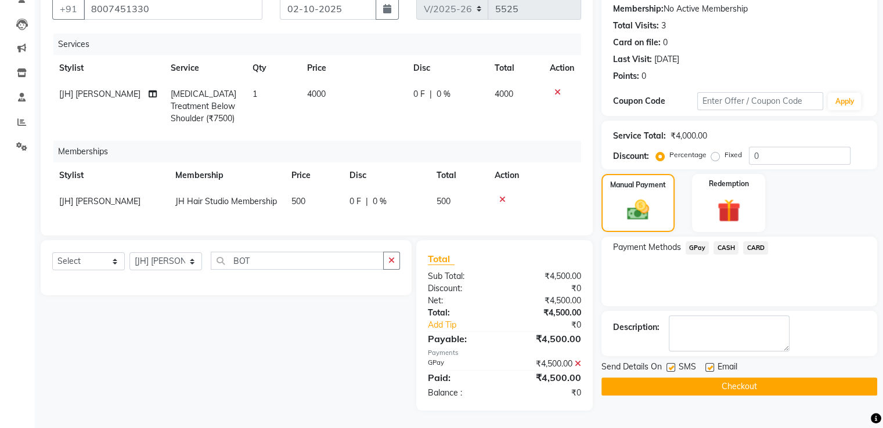
click at [730, 365] on span "Email" at bounding box center [728, 368] width 20 height 15
click at [732, 378] on button "Checkout" at bounding box center [739, 387] width 276 height 18
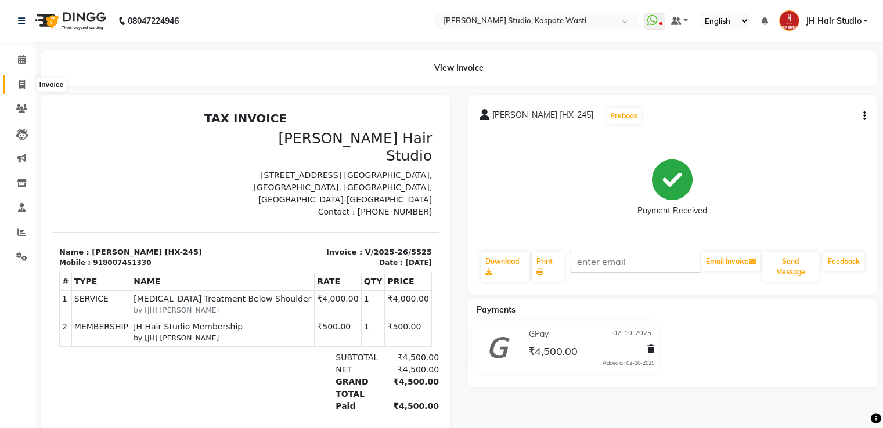
click at [16, 90] on span at bounding box center [22, 84] width 20 height 13
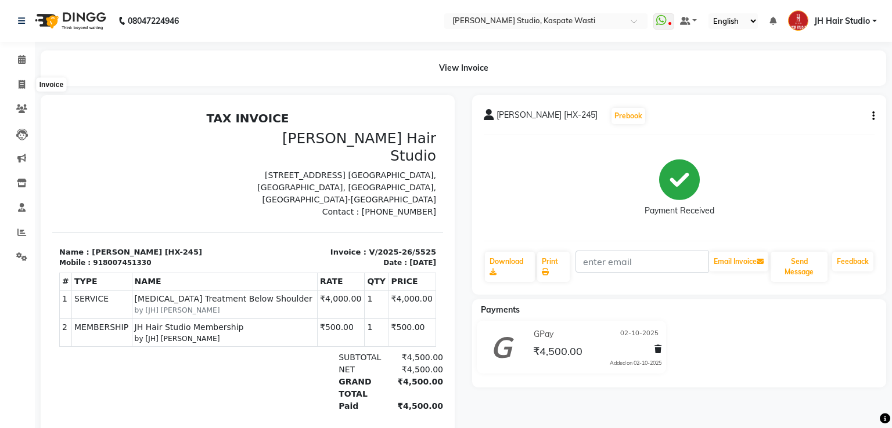
select select "service"
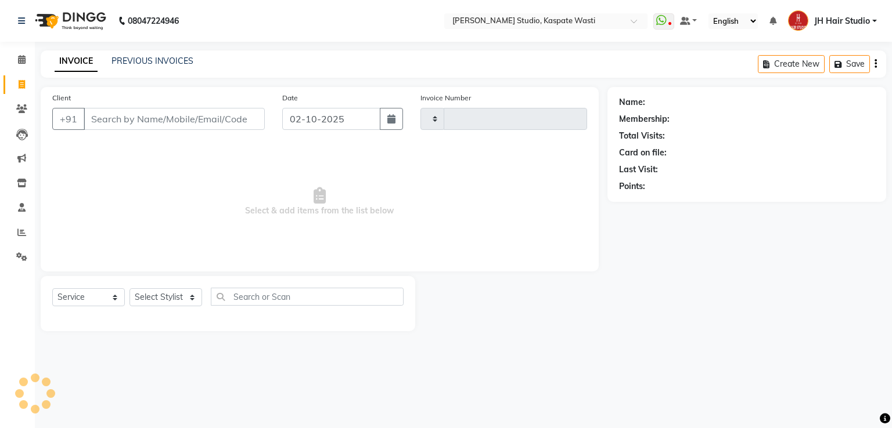
type input "5526"
select select "130"
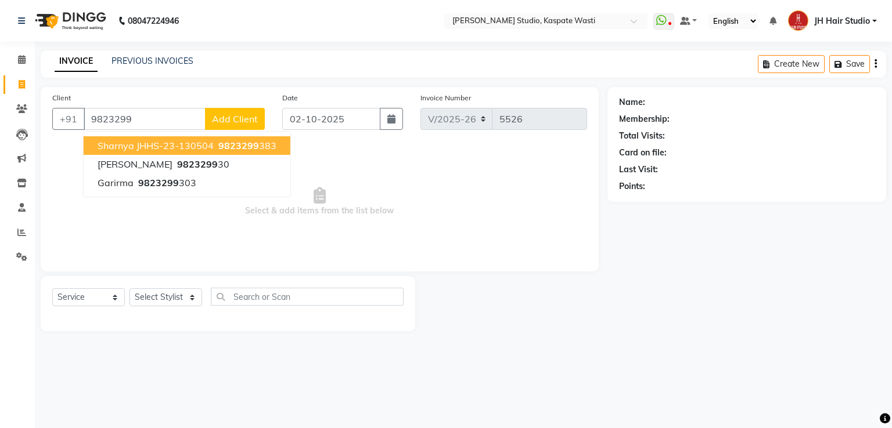
click at [186, 147] on span "Sharnya JHHS-23-130504" at bounding box center [156, 146] width 116 height 12
type input "9823299383"
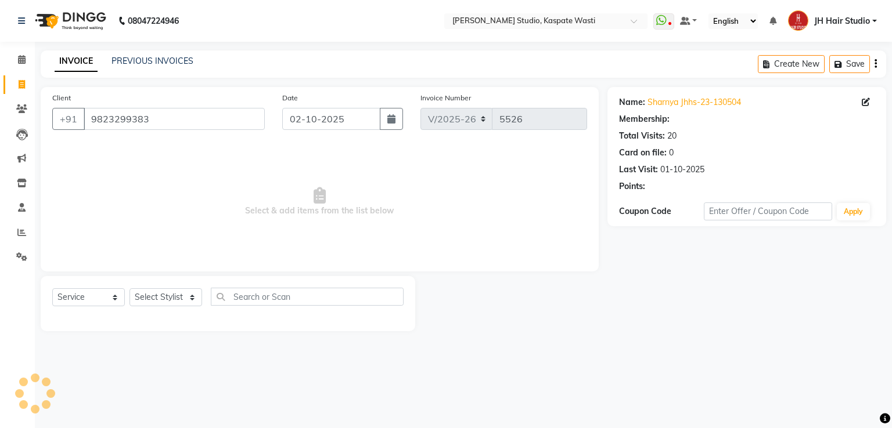
select select "1: Object"
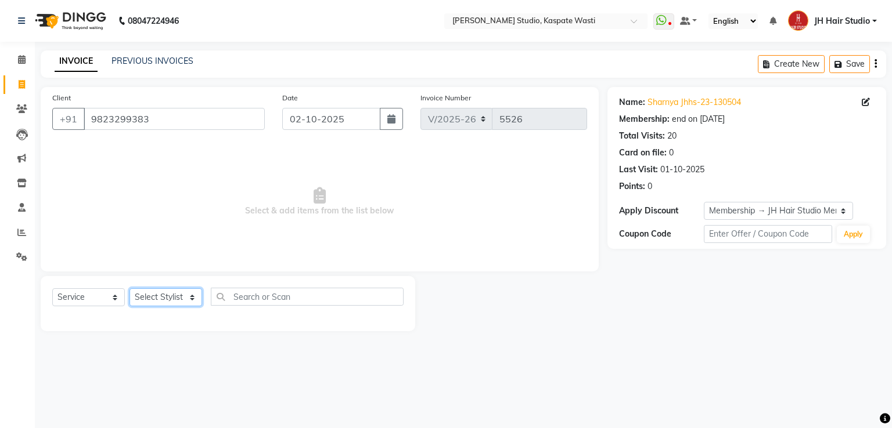
click at [155, 297] on select "Select Stylist [F1] GANESH [F1] [PERSON_NAME] [ F1] RAM [F1]Sanjay [F1][PERSON_…" at bounding box center [165, 298] width 73 height 18
select select "93458"
click at [129, 289] on select "Select Stylist [F1] GANESH [F1] [PERSON_NAME] [ F1] RAM [F1]Sanjay [F1][PERSON_…" at bounding box center [165, 298] width 73 height 18
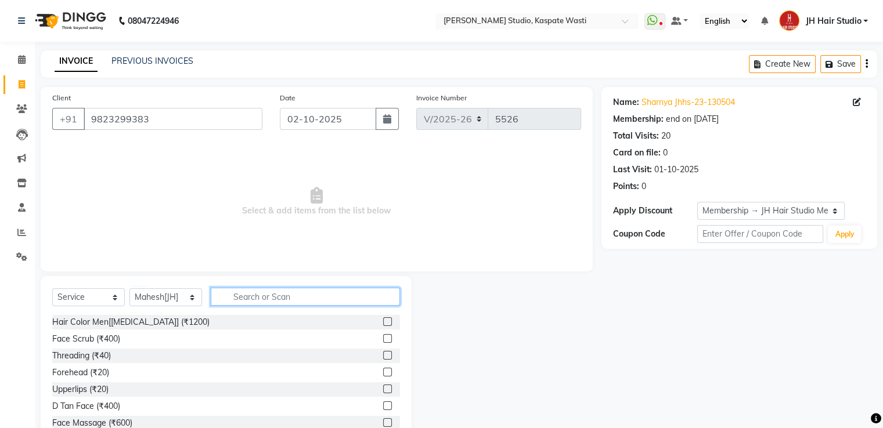
click at [273, 306] on input "text" at bounding box center [305, 297] width 189 height 18
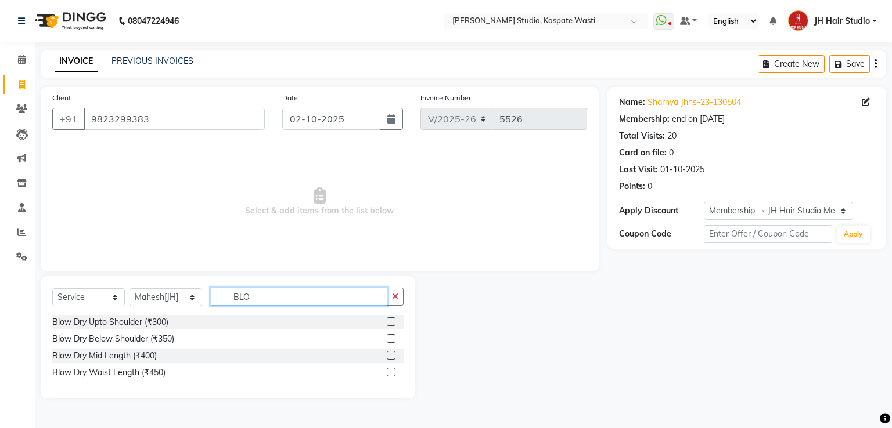
type input "BLO"
click at [388, 339] on label at bounding box center [391, 338] width 9 height 9
click at [388, 339] on input "checkbox" at bounding box center [391, 340] width 8 height 8
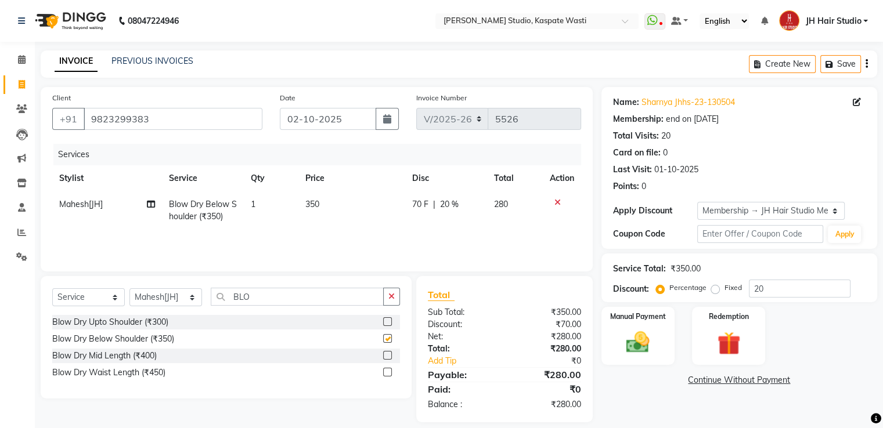
checkbox input "false"
click at [309, 203] on span "350" at bounding box center [312, 204] width 14 height 10
select select "93458"
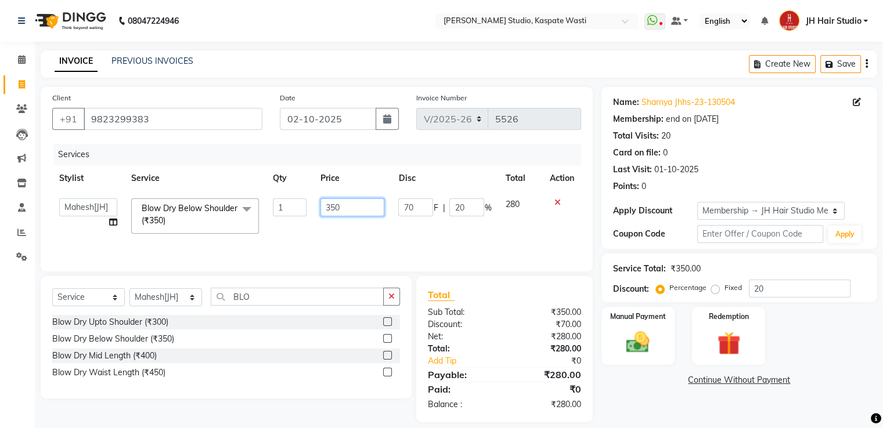
click at [332, 212] on input "350" at bounding box center [352, 208] width 64 height 18
type input "250"
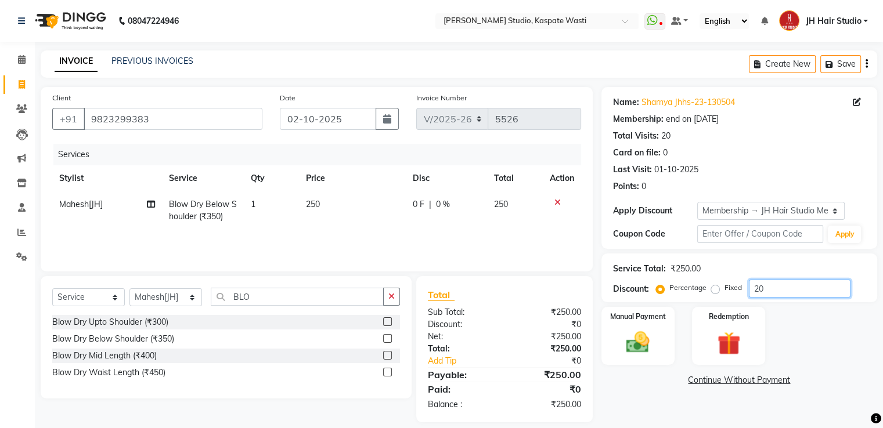
click at [758, 291] on input "20" at bounding box center [800, 289] width 102 height 18
type input "0"
click at [646, 335] on img at bounding box center [637, 343] width 39 height 28
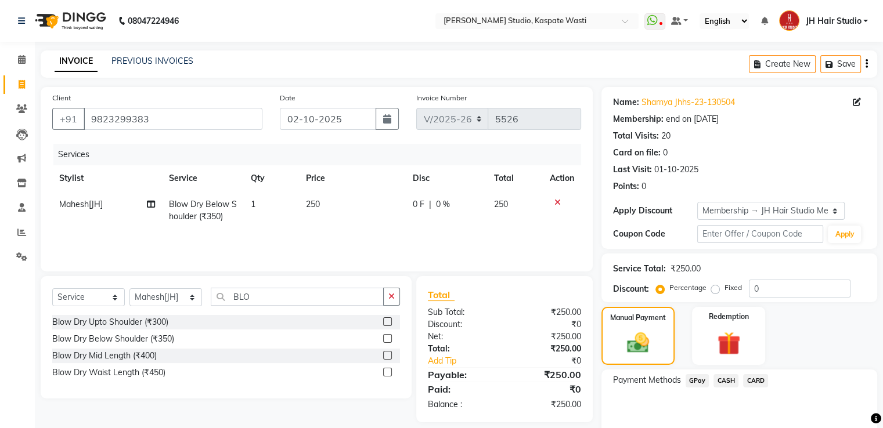
click at [693, 380] on span "GPay" at bounding box center [698, 380] width 24 height 13
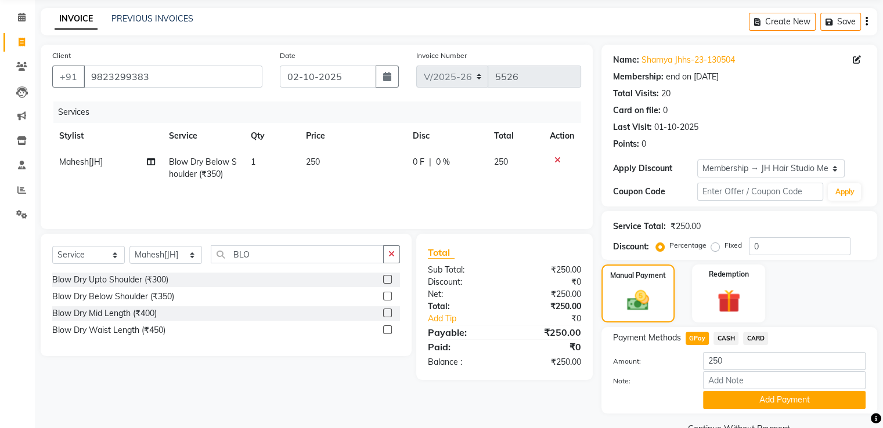
scroll to position [70, 0]
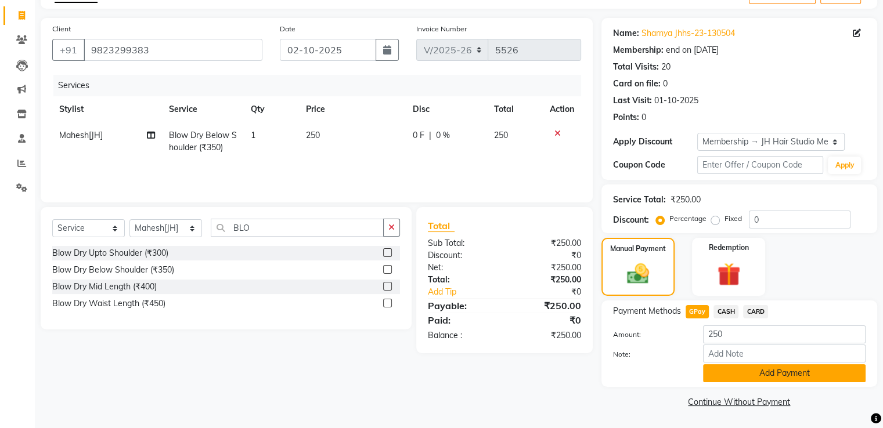
click at [759, 374] on button "Add Payment" at bounding box center [784, 374] width 163 height 18
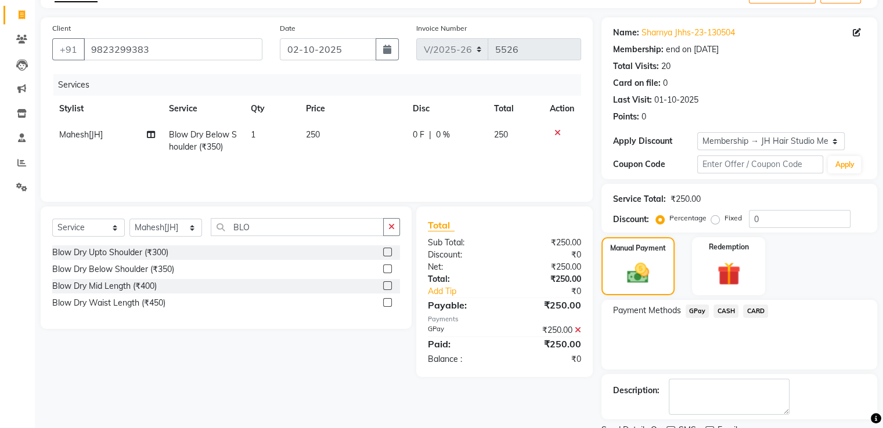
scroll to position [117, 0]
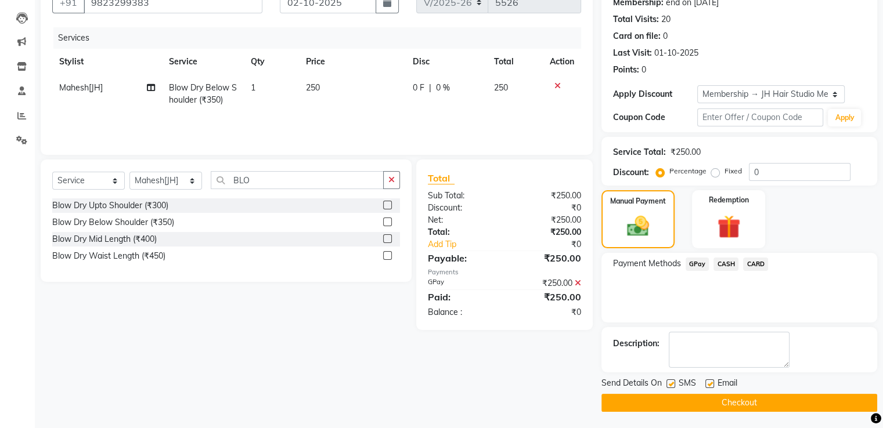
click at [737, 398] on button "Checkout" at bounding box center [739, 403] width 276 height 18
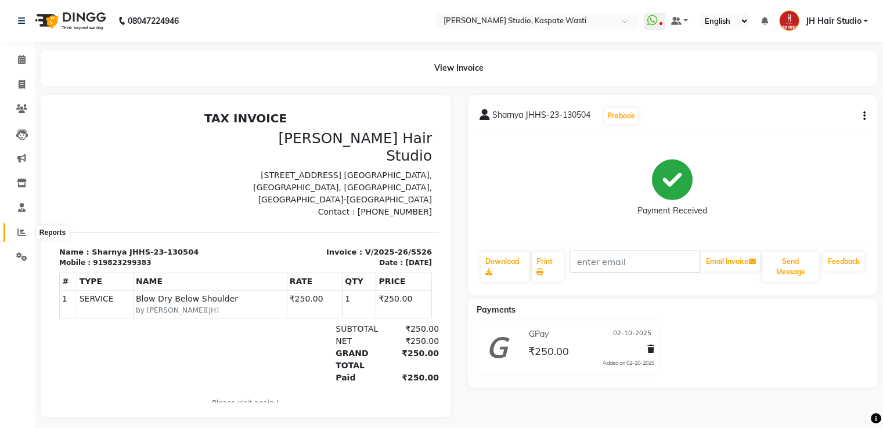
click at [19, 226] on span at bounding box center [22, 232] width 20 height 13
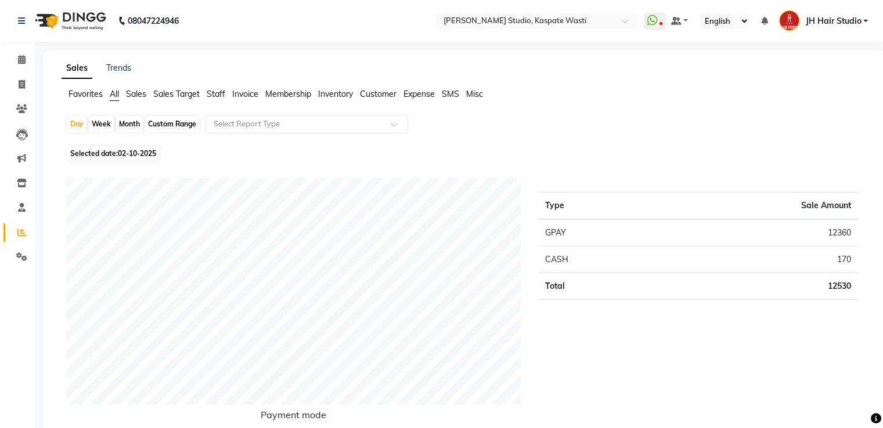
click at [124, 120] on div "Month" at bounding box center [129, 124] width 27 height 16
select select "10"
select select "2025"
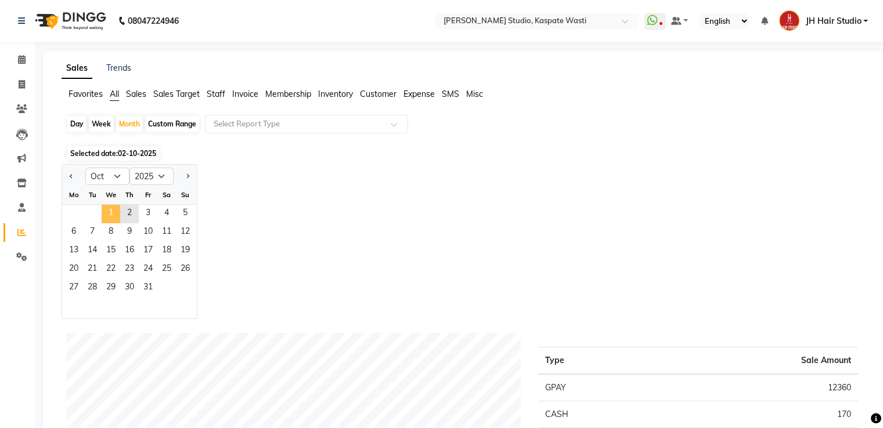
click at [109, 212] on span "1" at bounding box center [111, 214] width 19 height 19
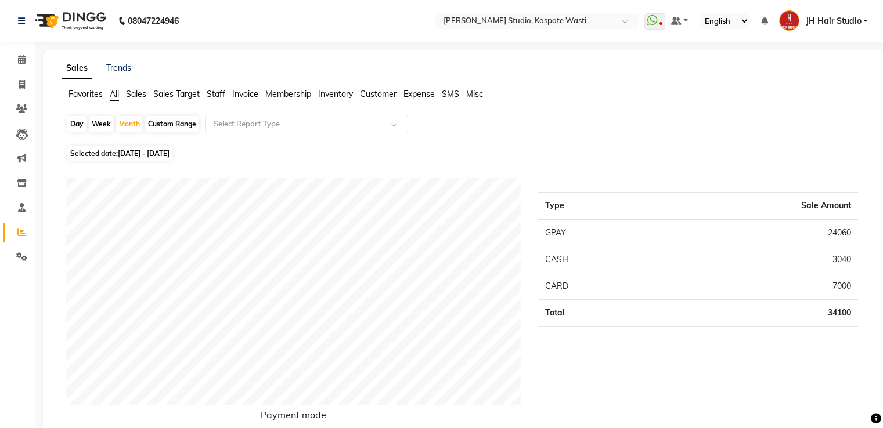
scroll to position [374, 0]
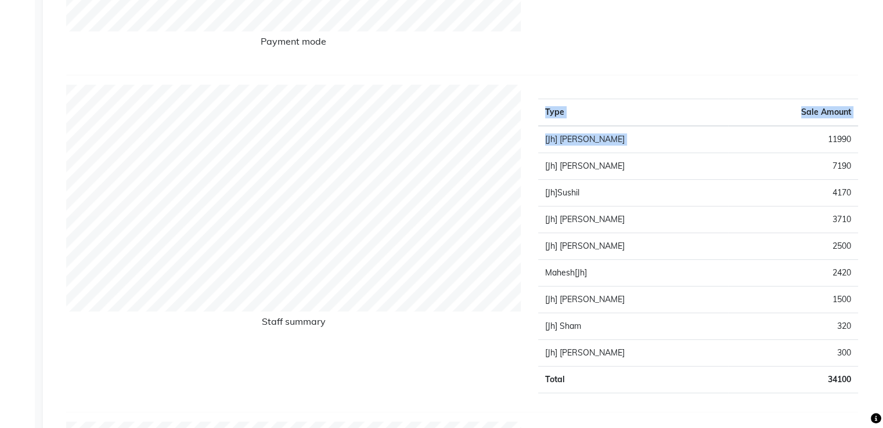
drag, startPoint x: 828, startPoint y: 138, endPoint x: 878, endPoint y: 139, distance: 50.5
click at [878, 139] on div "Sales Trends Favorites All Sales Sales Target Staff Invoice Membership Inventor…" at bounding box center [464, 424] width 843 height 1494
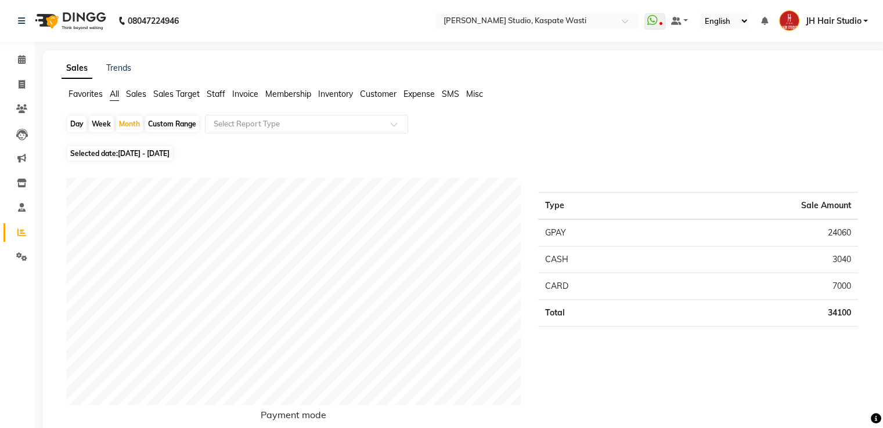
click at [214, 89] on span "Staff" at bounding box center [216, 94] width 19 height 10
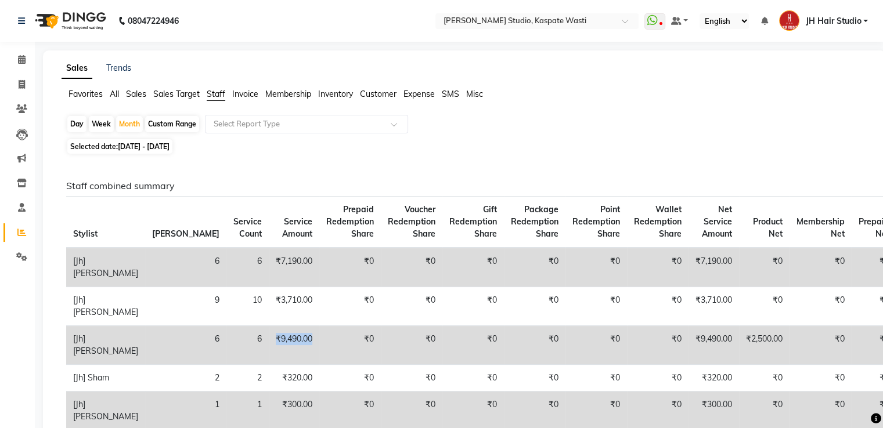
drag, startPoint x: 205, startPoint y: 328, endPoint x: 251, endPoint y: 331, distance: 46.0
click at [269, 331] on td "₹9,490.00" at bounding box center [294, 345] width 51 height 39
click at [269, 407] on td "₹300.00" at bounding box center [294, 411] width 51 height 39
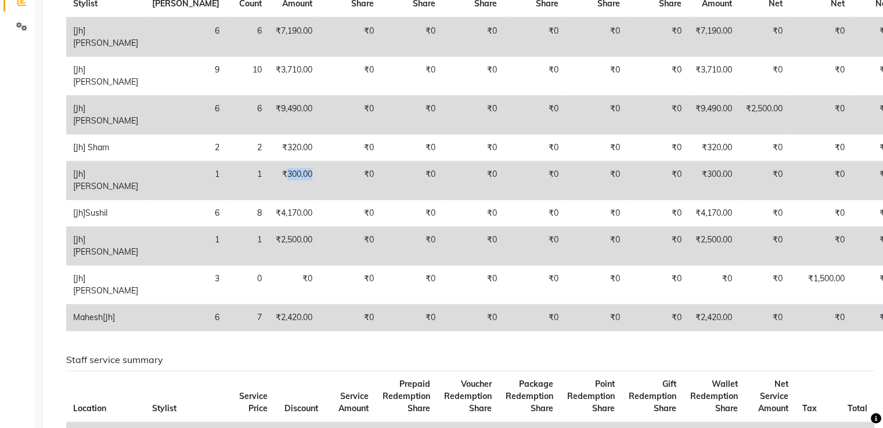
scroll to position [251, 0]
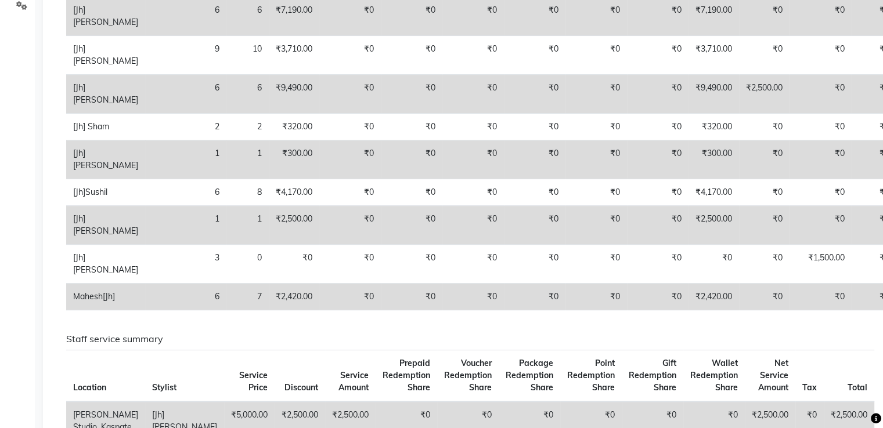
click at [799, 318] on div "Staff combined summary Stylist Bill Count Service Count Service Amount Prepaid …" at bounding box center [461, 124] width 809 height 391
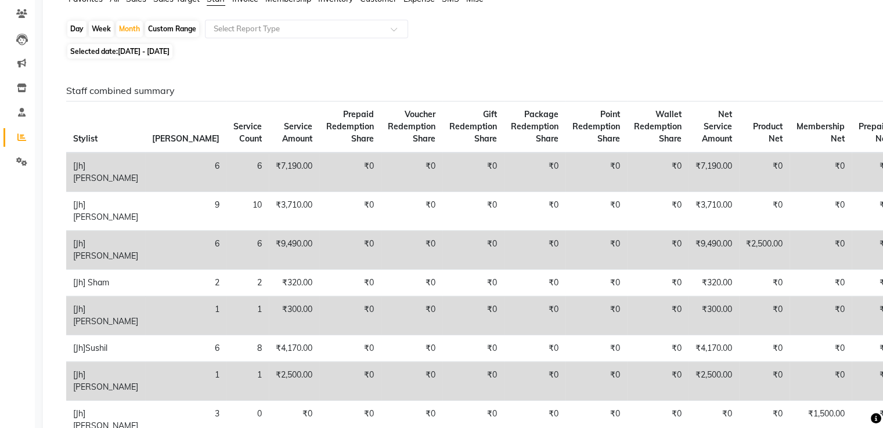
scroll to position [0, 0]
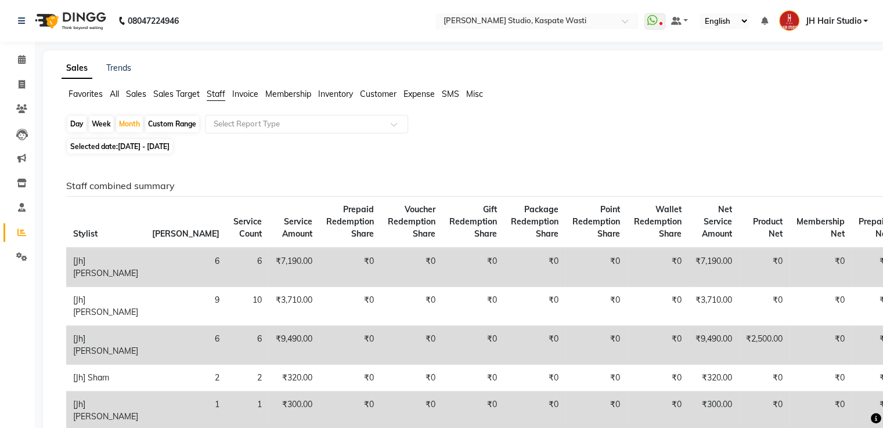
click at [26, 87] on span at bounding box center [22, 84] width 20 height 13
select select "130"
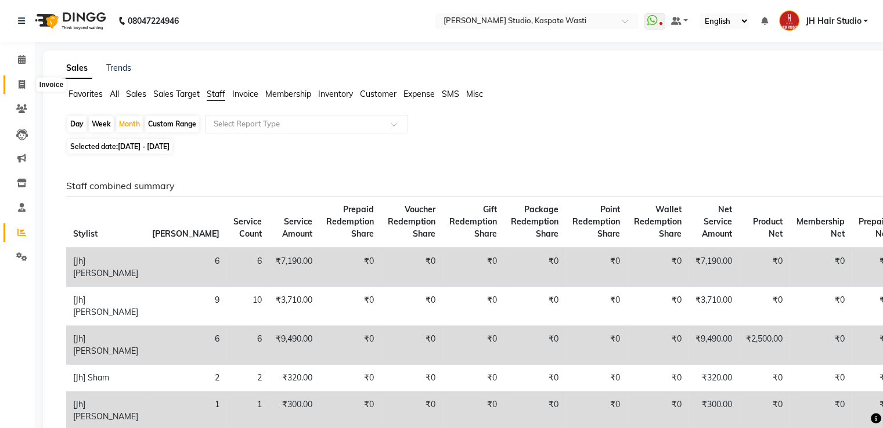
select select "service"
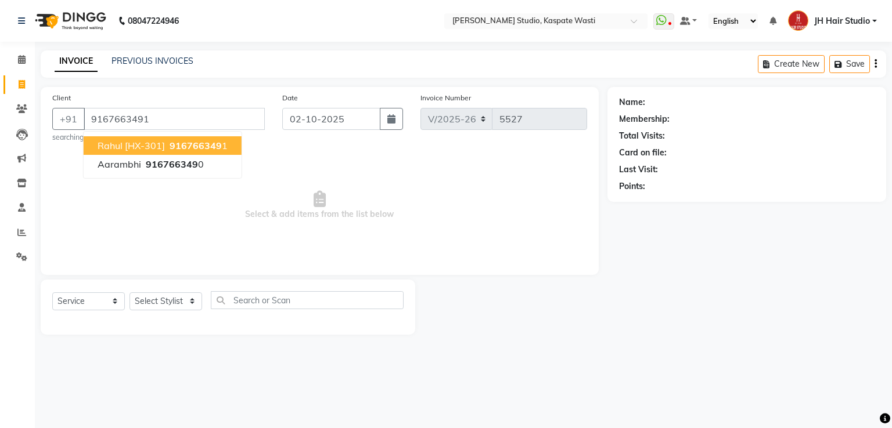
type input "9167663491"
select select "1: Object"
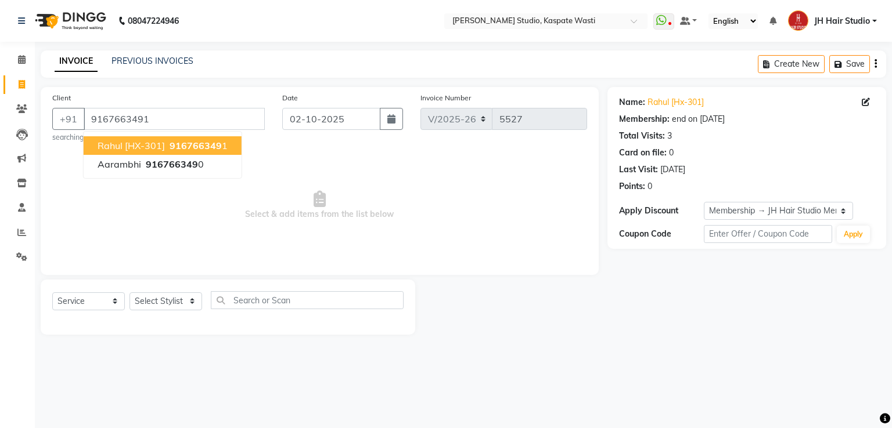
click at [110, 145] on span "Rahul [HX-301]" at bounding box center [131, 146] width 67 height 12
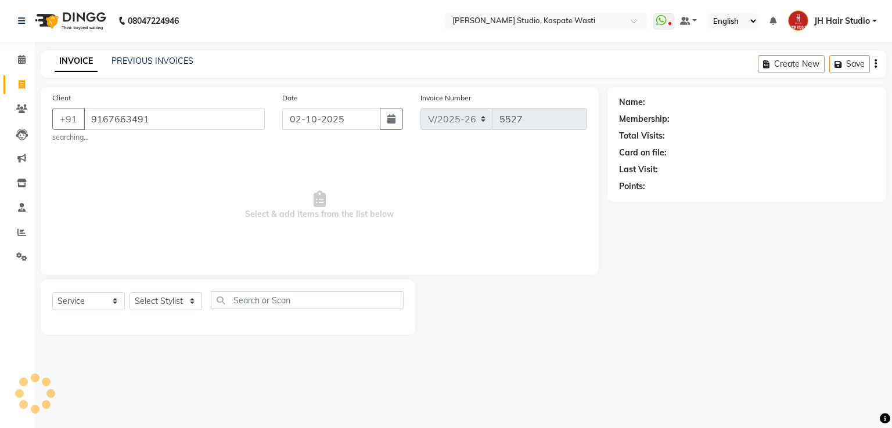
select select "1: Object"
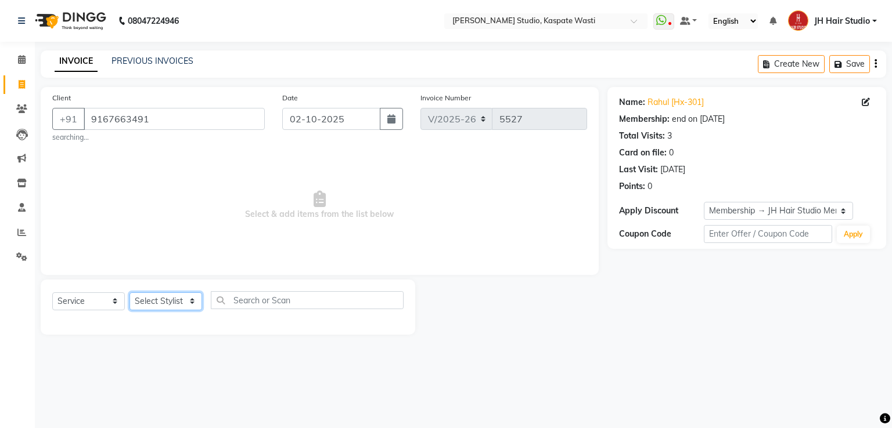
click at [165, 304] on select "Select Stylist [F1] GANESH [F1] [PERSON_NAME] [ F1] RAM [F1]Sanjay [F1][PERSON_…" at bounding box center [165, 302] width 73 height 18
select select "68687"
click at [129, 293] on select "Select Stylist [F1] GANESH [F1] [PERSON_NAME] [ F1] RAM [F1]Sanjay [F1][PERSON_…" at bounding box center [165, 302] width 73 height 18
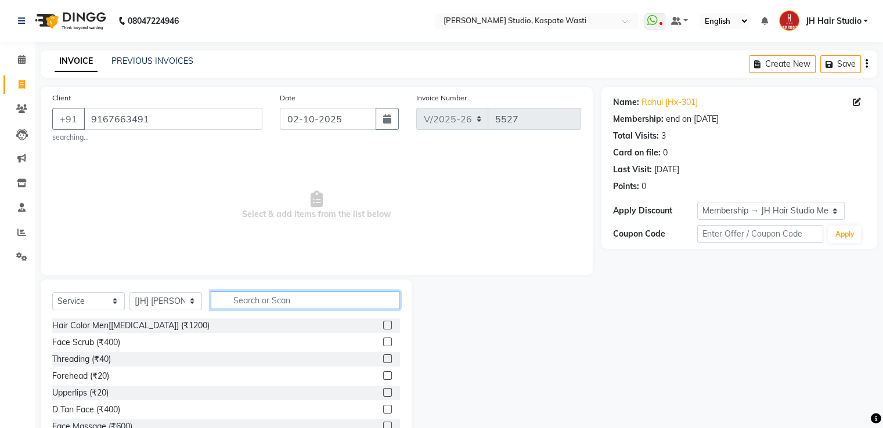
click at [262, 304] on input "text" at bounding box center [305, 300] width 189 height 18
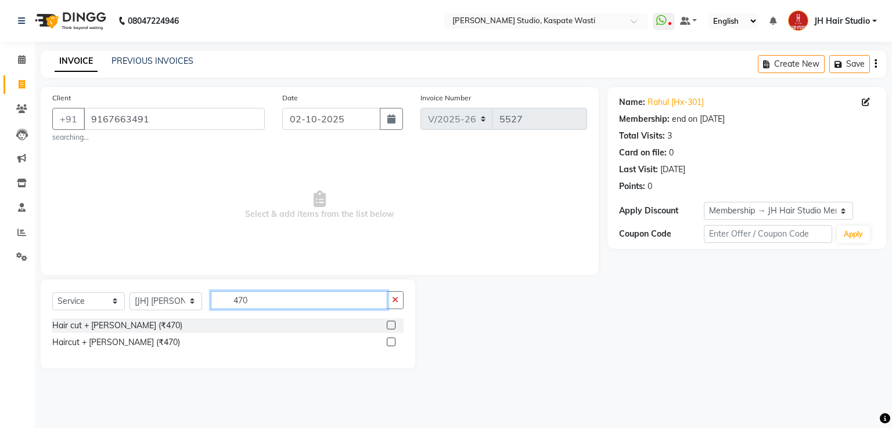
type input "470"
click at [388, 328] on label at bounding box center [391, 325] width 9 height 9
click at [388, 328] on input "checkbox" at bounding box center [391, 326] width 8 height 8
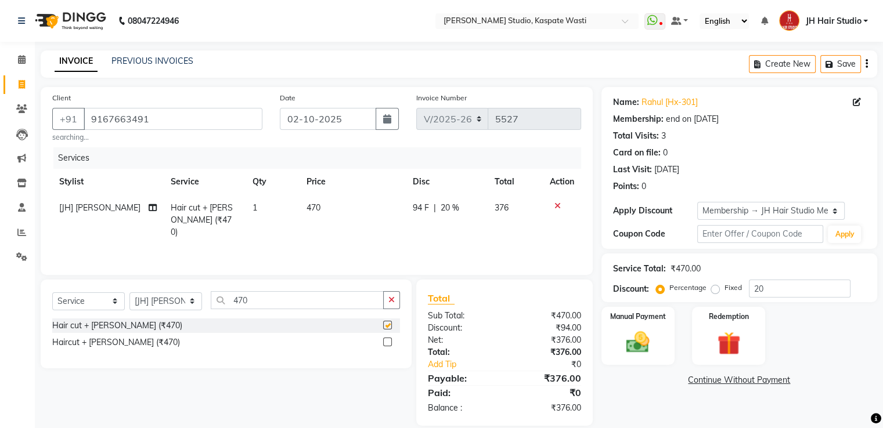
checkbox input "false"
click at [307, 206] on span "470" at bounding box center [314, 208] width 14 height 10
select select "68687"
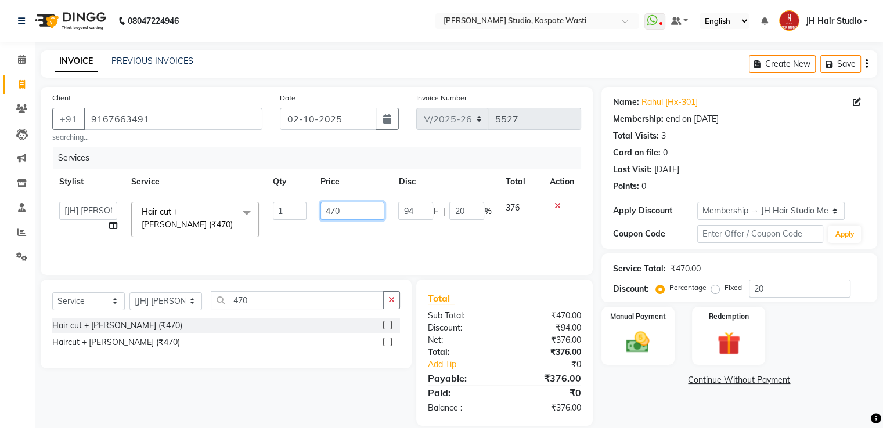
click at [336, 214] on input "470" at bounding box center [352, 211] width 64 height 18
type input "400"
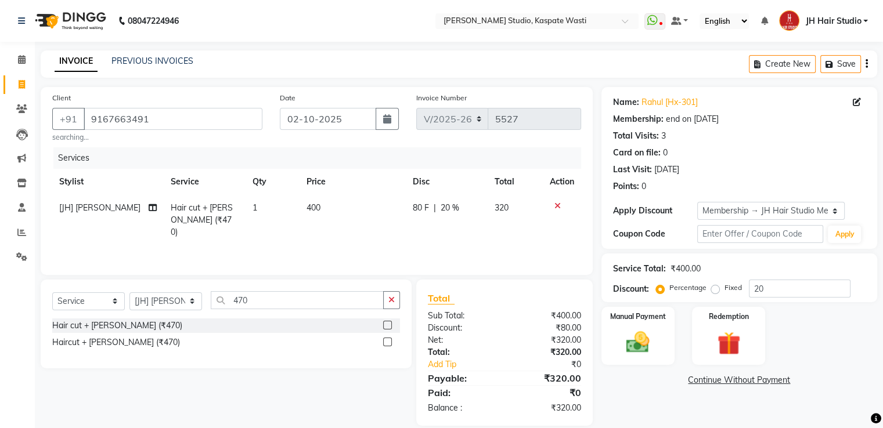
click at [467, 214] on div "80 F | 20 %" at bounding box center [447, 208] width 68 height 12
select select "68687"
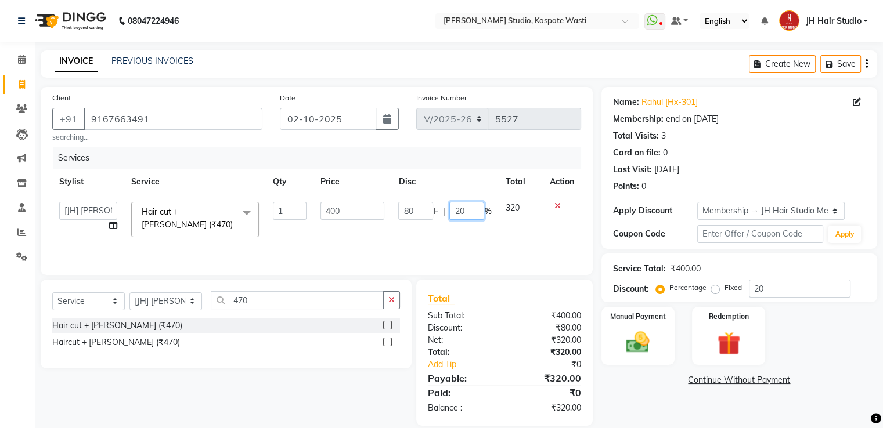
click at [467, 214] on input "20" at bounding box center [466, 211] width 35 height 18
type input "0"
click at [244, 301] on input "470" at bounding box center [297, 300] width 173 height 18
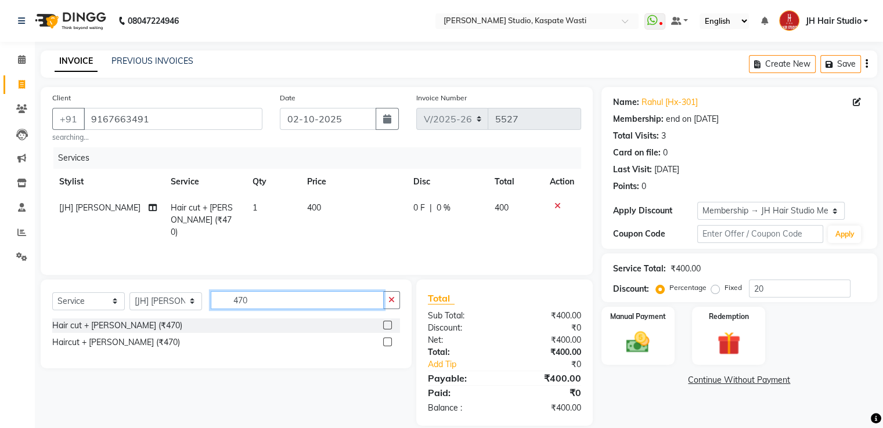
click at [244, 301] on input "470" at bounding box center [297, 300] width 173 height 18
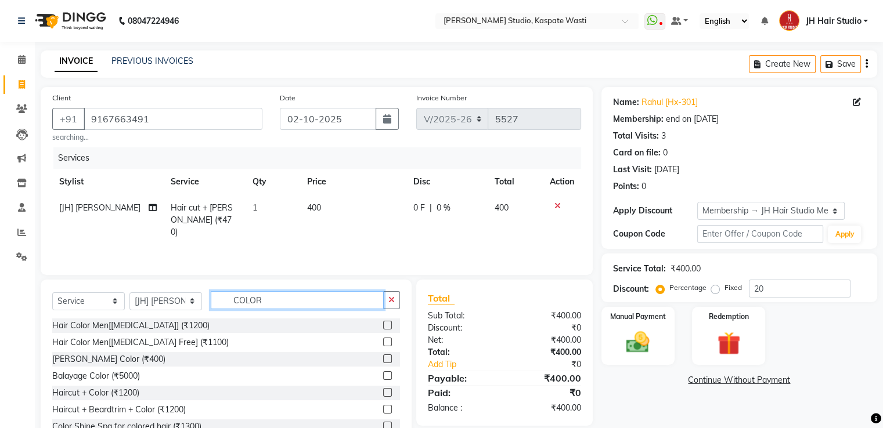
type input "COLOR"
click at [383, 342] on label at bounding box center [387, 342] width 9 height 9
click at [383, 342] on input "checkbox" at bounding box center [387, 343] width 8 height 8
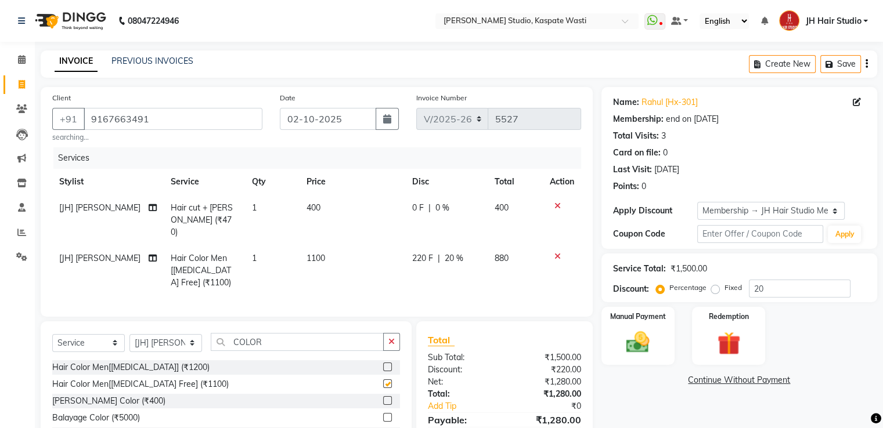
checkbox input "false"
click at [246, 341] on input "COLOR" at bounding box center [297, 342] width 173 height 18
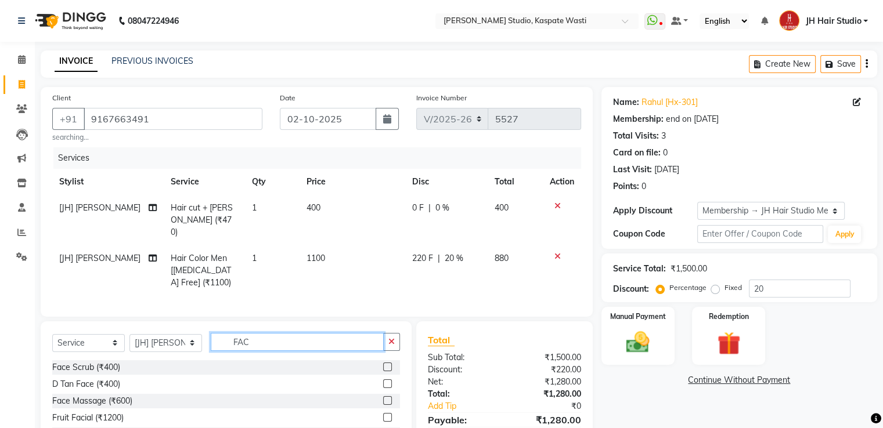
type input "FAC"
click at [386, 413] on label at bounding box center [387, 417] width 9 height 9
click at [386, 415] on input "checkbox" at bounding box center [387, 419] width 8 height 8
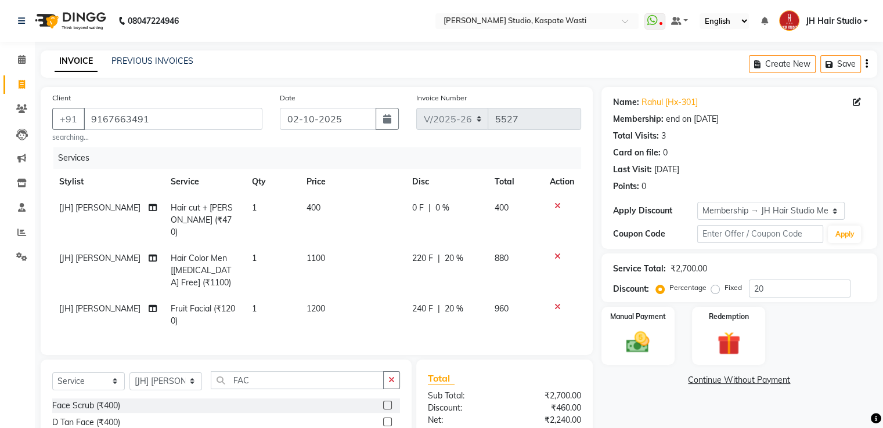
checkbox input "false"
click at [761, 290] on input "20" at bounding box center [800, 289] width 102 height 18
type input "2"
click at [536, 312] on td "1200" at bounding box center [515, 315] width 55 height 38
select select "68687"
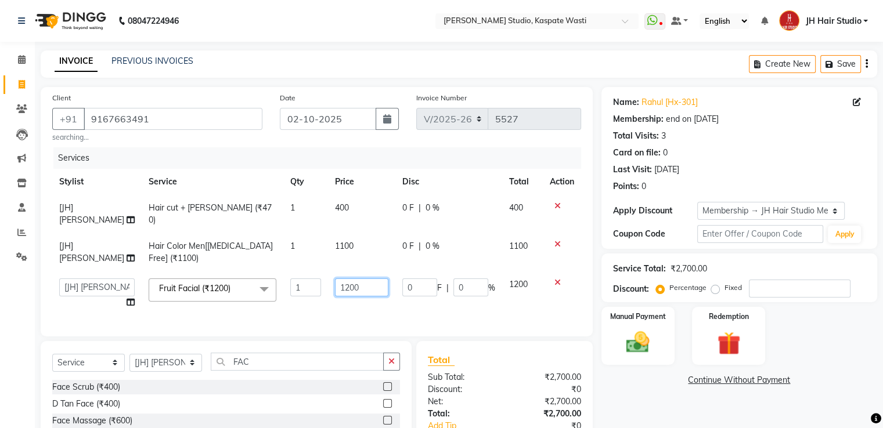
click at [341, 289] on input "1200" at bounding box center [361, 288] width 53 height 18
type input "1000"
click at [357, 308] on td "1000" at bounding box center [361, 294] width 67 height 44
select select "68687"
click at [637, 344] on img at bounding box center [637, 343] width 39 height 28
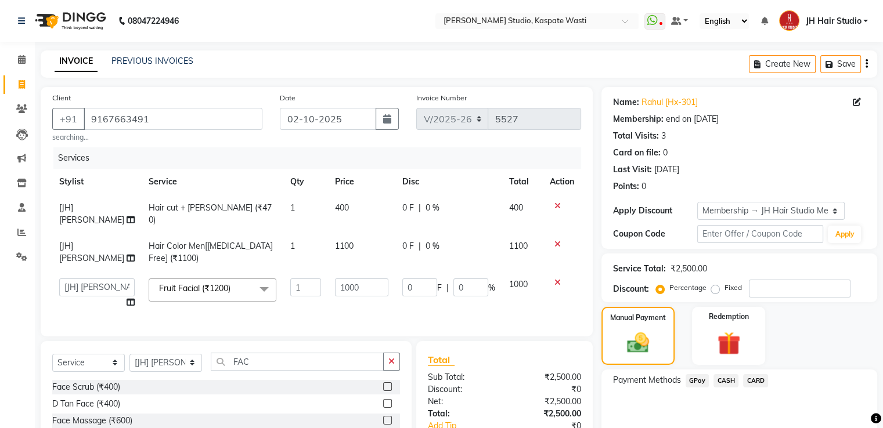
click at [699, 379] on span "GPay" at bounding box center [698, 380] width 24 height 13
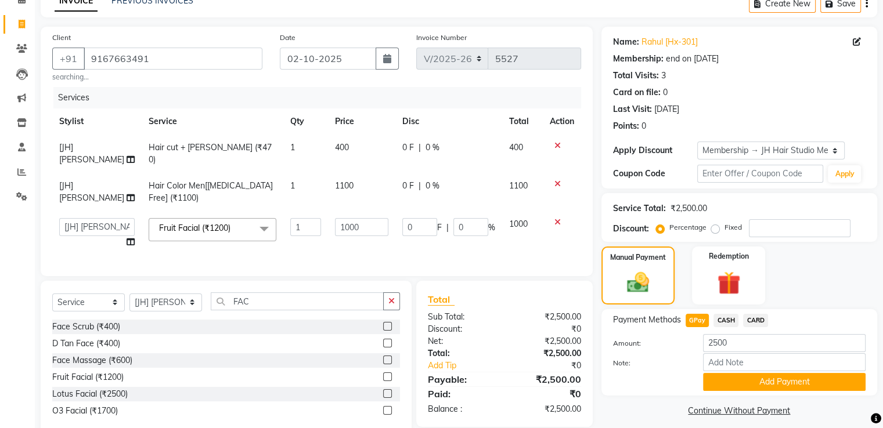
scroll to position [96, 0]
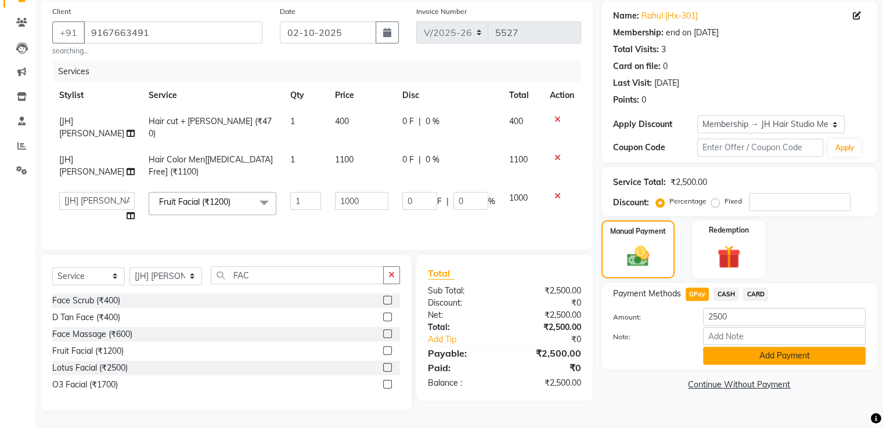
click at [774, 347] on button "Add Payment" at bounding box center [784, 356] width 163 height 18
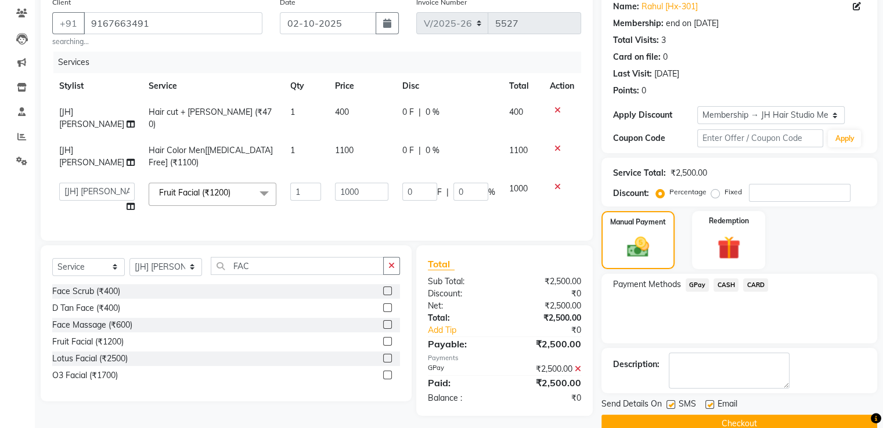
scroll to position [117, 0]
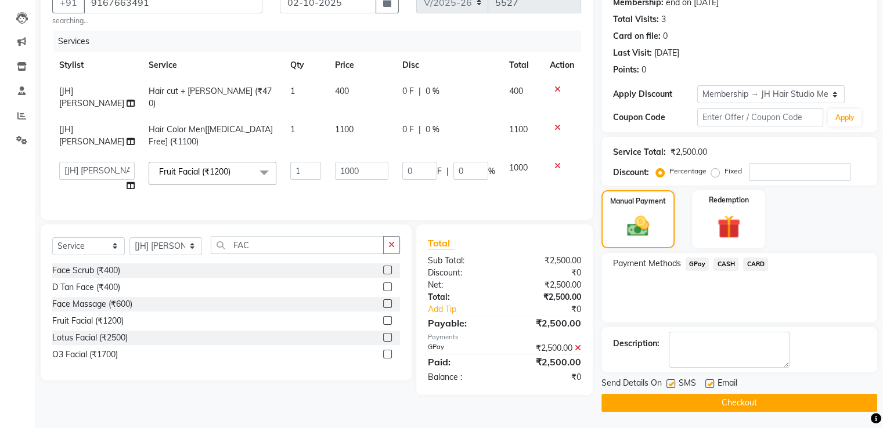
click at [730, 403] on button "Checkout" at bounding box center [739, 403] width 276 height 18
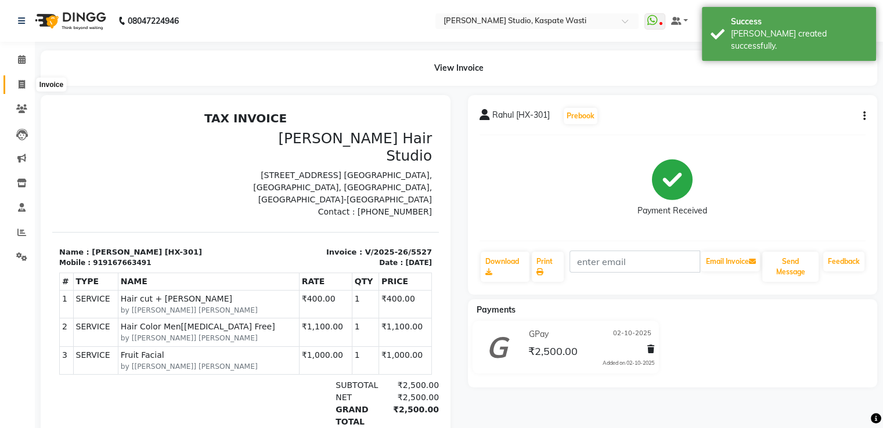
click at [14, 80] on span at bounding box center [22, 84] width 20 height 13
select select "130"
select select "service"
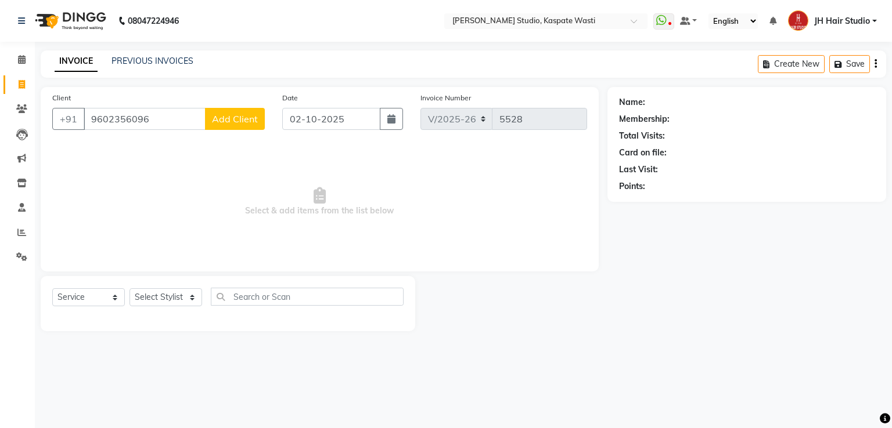
click at [105, 123] on input "9602356096" at bounding box center [145, 119] width 122 height 22
type input "9682356096"
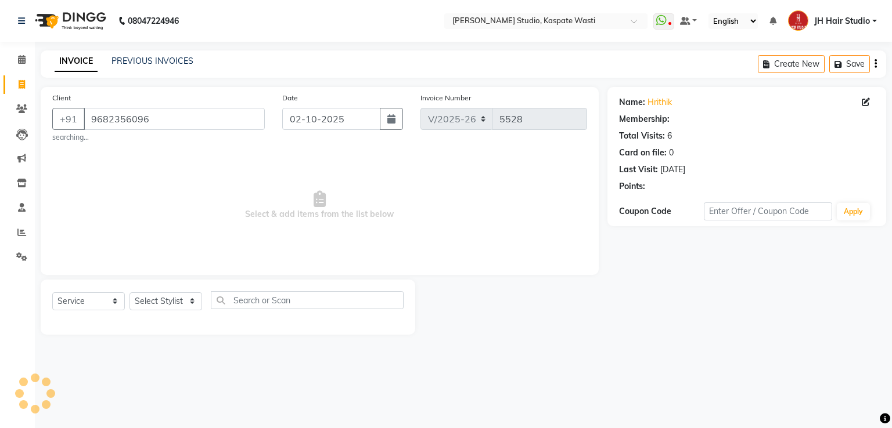
select select "1: Object"
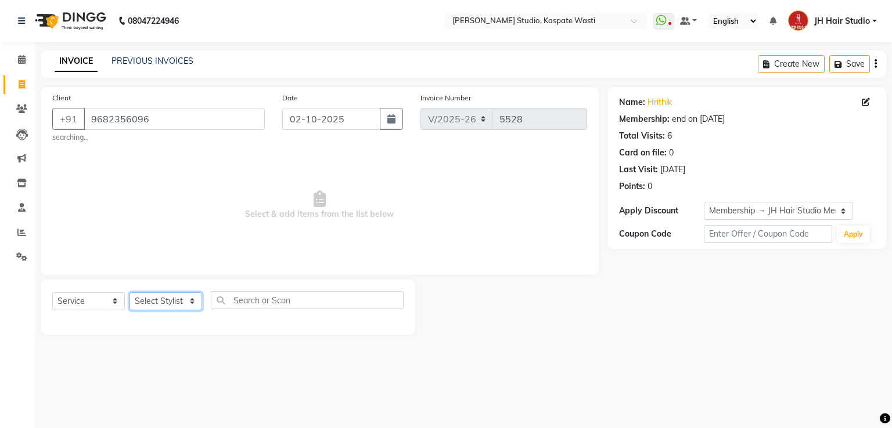
click at [161, 299] on select "Select Stylist [F1] GANESH [F1] [PERSON_NAME] [ F1] RAM [F1]Sanjay [F1][PERSON_…" at bounding box center [165, 302] width 73 height 18
select select "63820"
click at [129, 293] on select "Select Stylist [F1] GANESH [F1] [PERSON_NAME] [ F1] RAM [F1]Sanjay [F1][PERSON_…" at bounding box center [165, 302] width 73 height 18
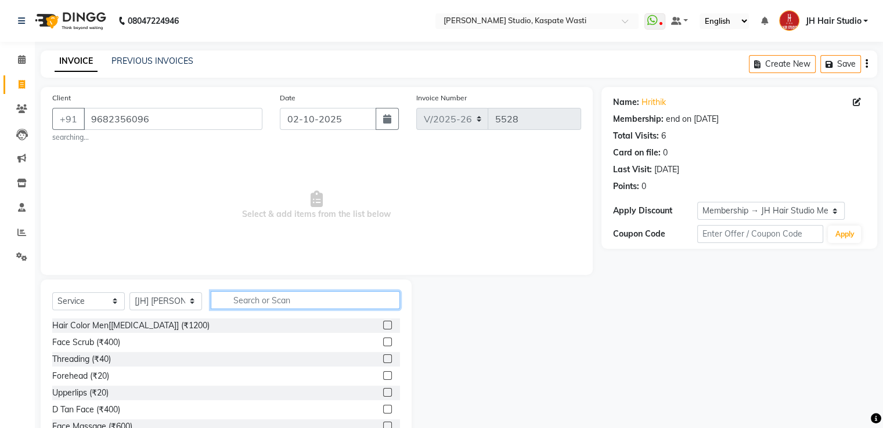
click at [292, 294] on input "text" at bounding box center [305, 300] width 189 height 18
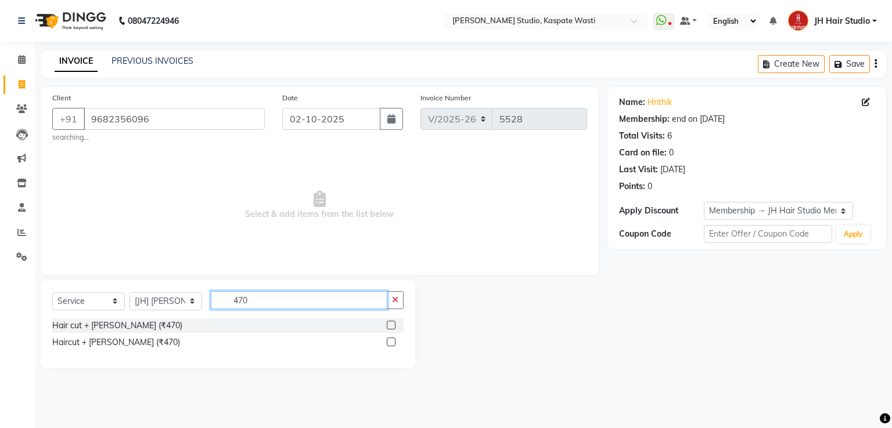
type input "470"
click at [387, 323] on label at bounding box center [391, 325] width 9 height 9
click at [387, 323] on input "checkbox" at bounding box center [391, 326] width 8 height 8
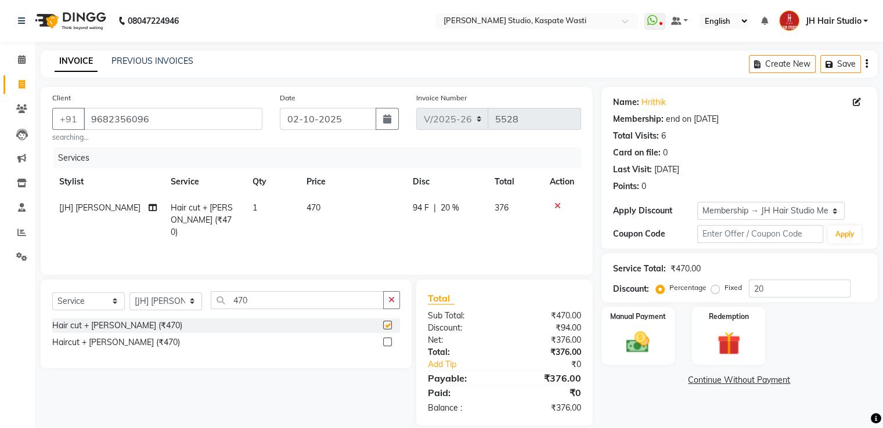
checkbox input "false"
click at [321, 206] on td "470" at bounding box center [353, 220] width 106 height 51
select select "63820"
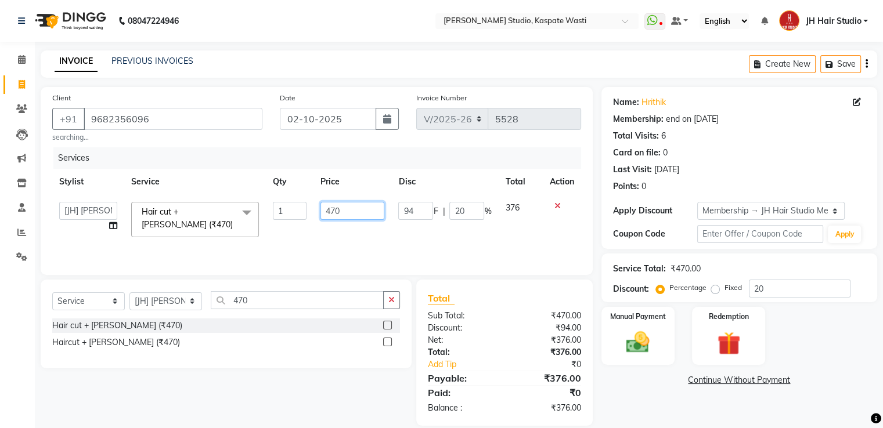
click at [334, 210] on input "470" at bounding box center [352, 211] width 64 height 18
type input "400"
click at [759, 290] on input "20" at bounding box center [800, 289] width 102 height 18
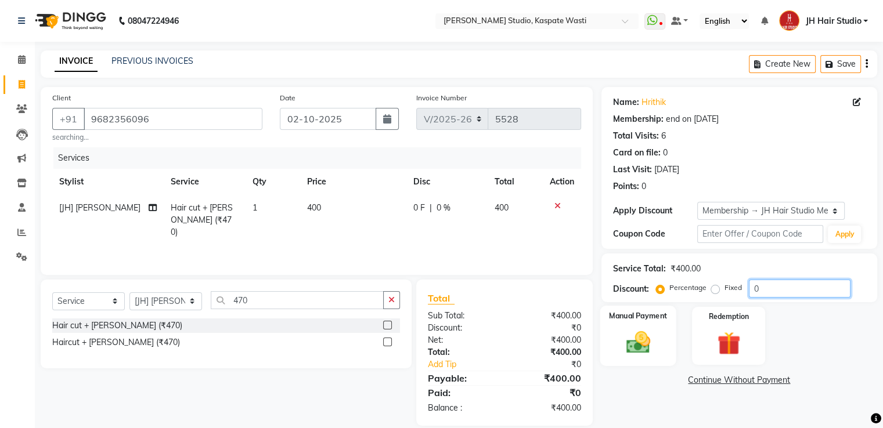
type input "0"
click at [640, 342] on img at bounding box center [637, 343] width 39 height 28
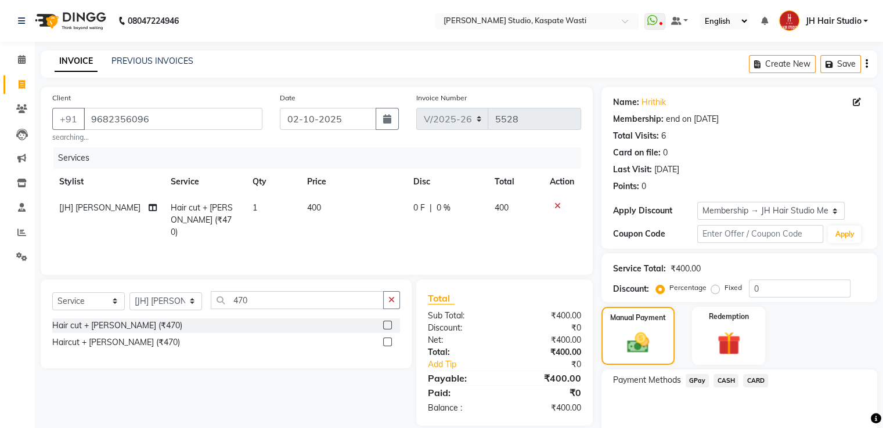
click at [701, 387] on span "GPay" at bounding box center [698, 380] width 24 height 13
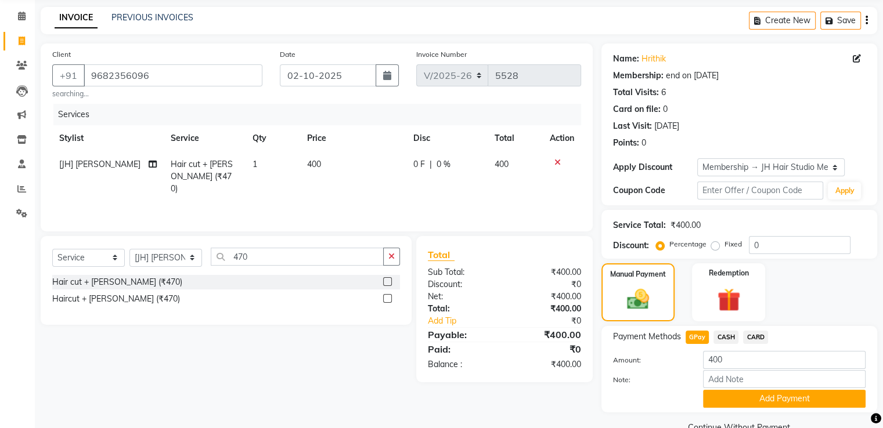
scroll to position [70, 0]
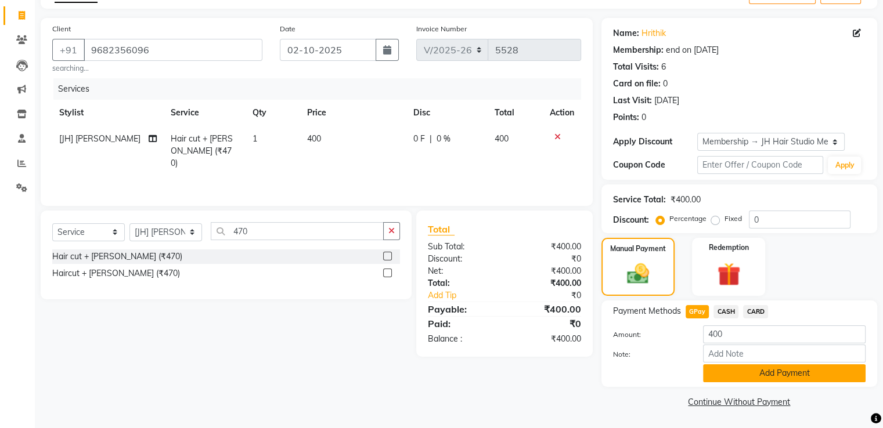
click at [797, 374] on button "Add Payment" at bounding box center [784, 374] width 163 height 18
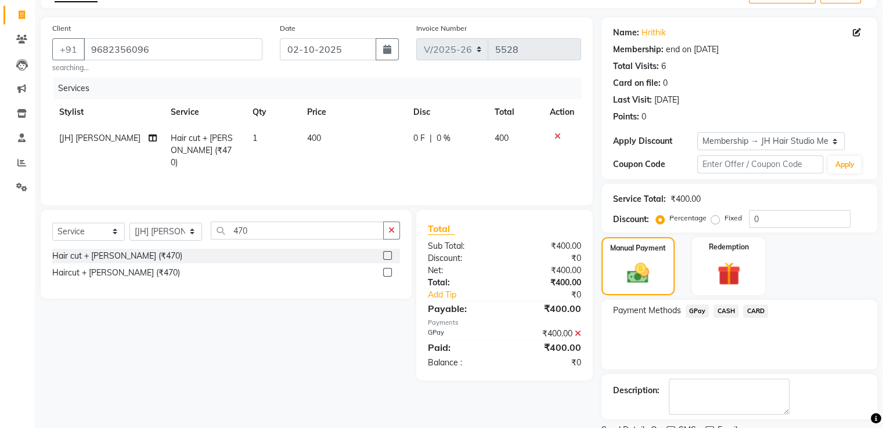
scroll to position [117, 0]
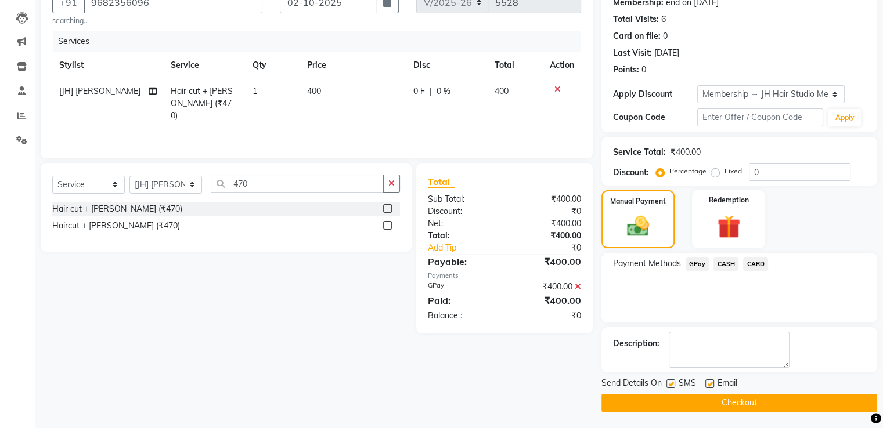
click at [732, 401] on button "Checkout" at bounding box center [739, 403] width 276 height 18
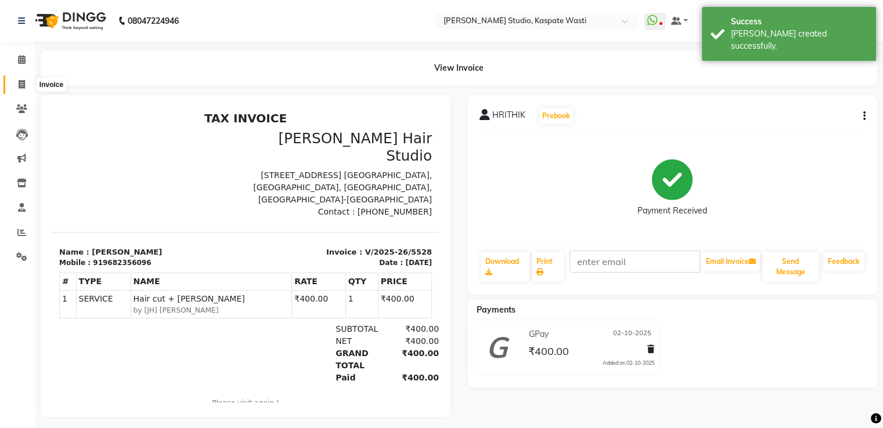
click at [17, 84] on span at bounding box center [22, 84] width 20 height 13
select select "130"
select select "service"
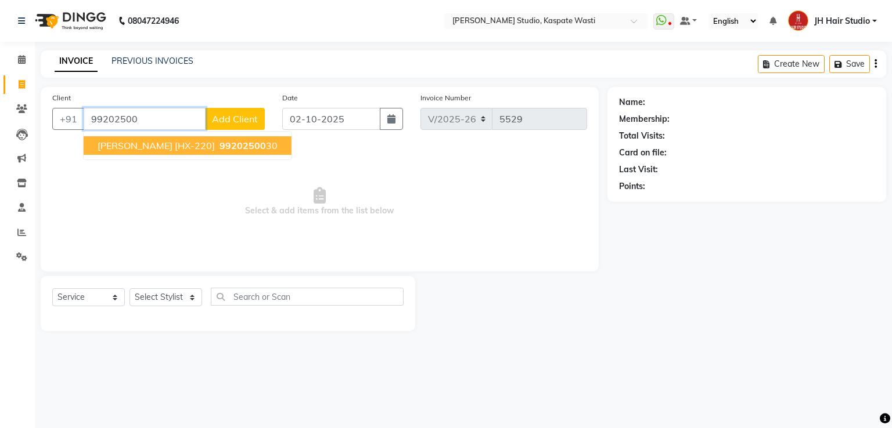
click at [219, 147] on span "99202500" at bounding box center [242, 146] width 46 height 12
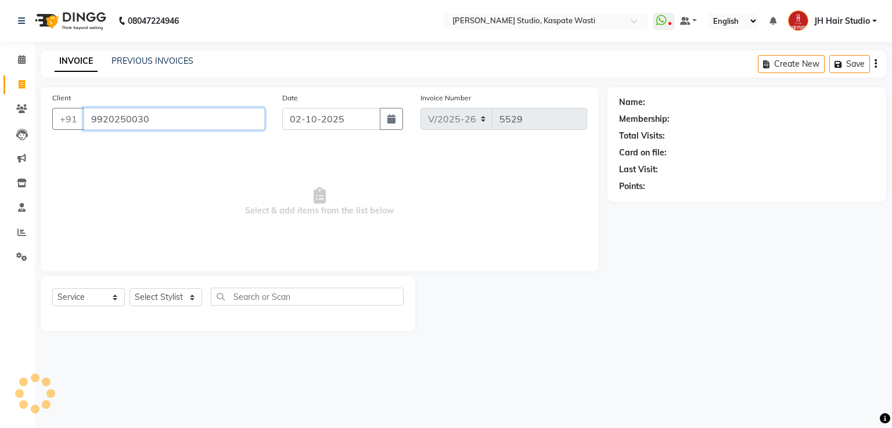
type input "9920250030"
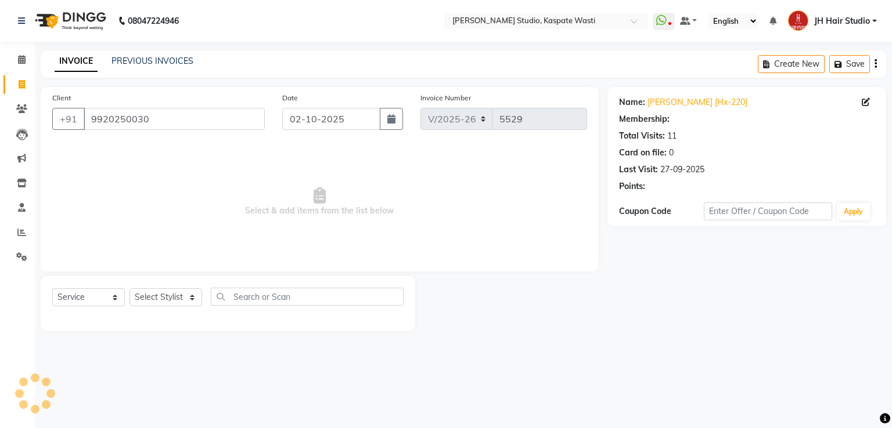
select select "1: Object"
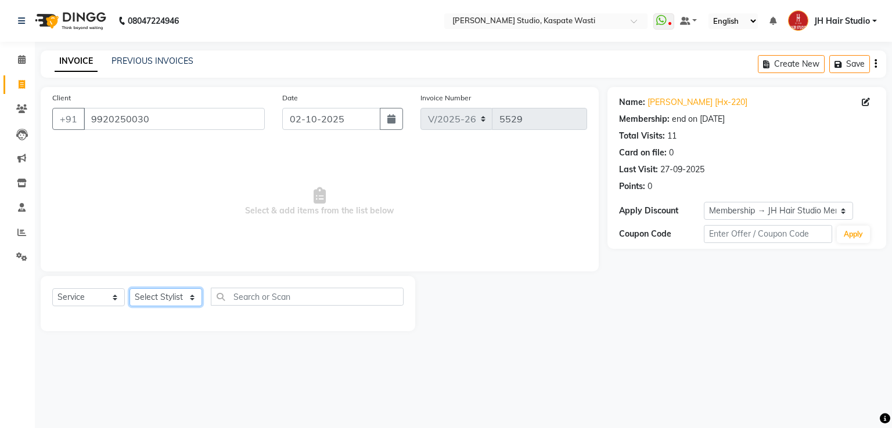
click at [170, 302] on select "Select Stylist [F1] GANESH [F1] [PERSON_NAME] [ F1] RAM [F1]Sanjay [F1][PERSON_…" at bounding box center [165, 298] width 73 height 18
select select "70614"
click at [129, 289] on select "Select Stylist [F1] GANESH [F1] [PERSON_NAME] [ F1] RAM [F1]Sanjay [F1][PERSON_…" at bounding box center [165, 298] width 73 height 18
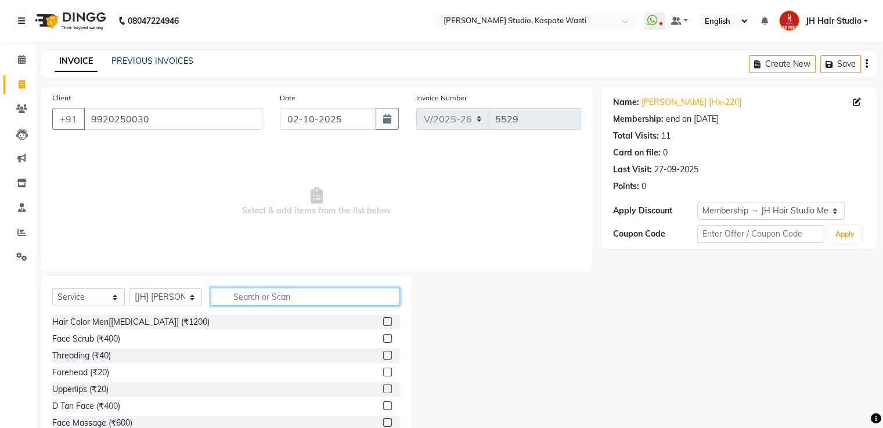
click at [271, 290] on input "text" at bounding box center [305, 297] width 189 height 18
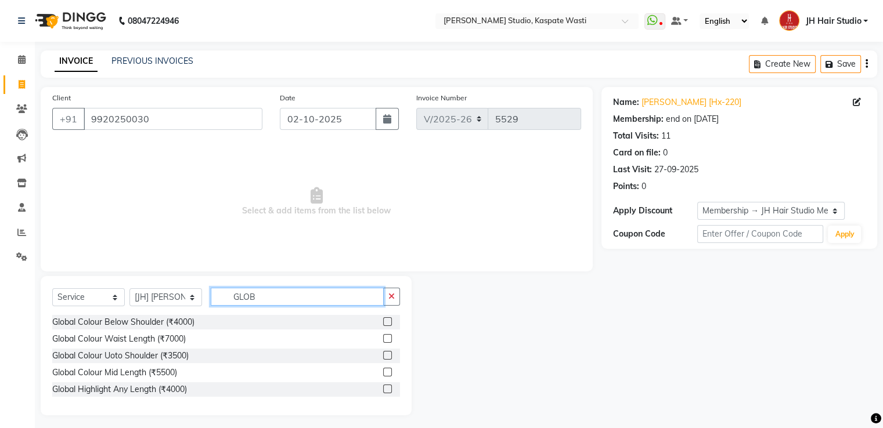
type input "GLOB"
click at [386, 373] on label at bounding box center [387, 372] width 9 height 9
click at [386, 373] on input "checkbox" at bounding box center [387, 373] width 8 height 8
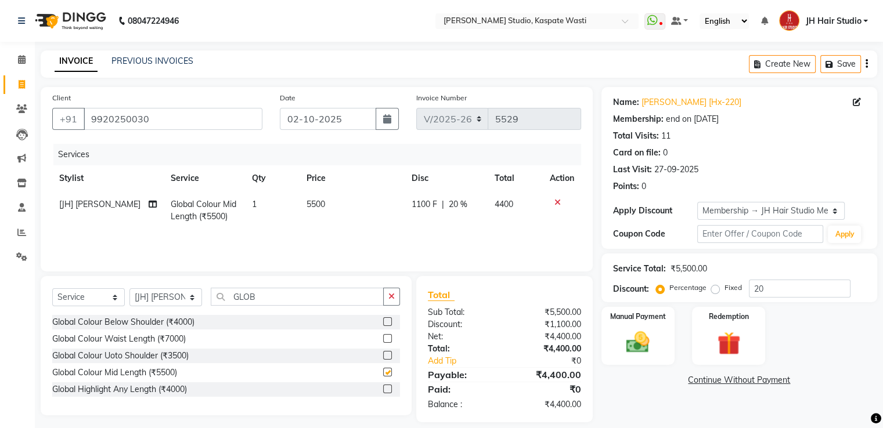
checkbox input "false"
click at [312, 204] on span "5500" at bounding box center [315, 204] width 19 height 10
select select "70614"
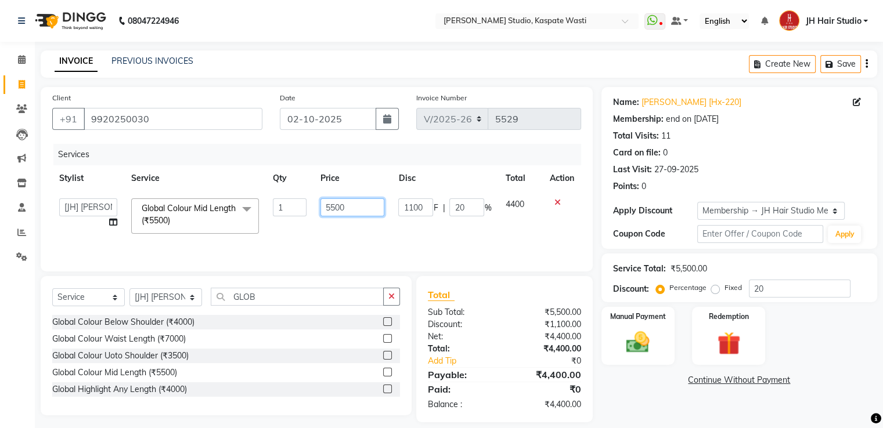
click at [333, 210] on input "5500" at bounding box center [352, 208] width 64 height 18
type input "5000"
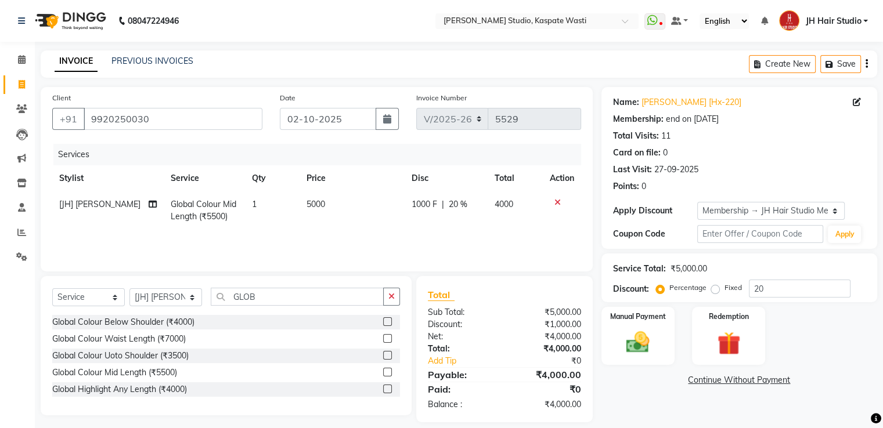
click at [457, 208] on span "20 %" at bounding box center [458, 205] width 19 height 12
select select "70614"
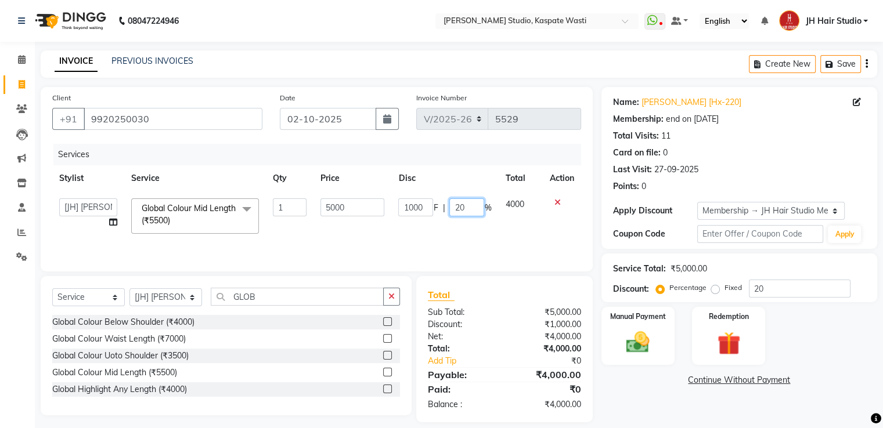
click at [459, 211] on input "20" at bounding box center [466, 208] width 35 height 18
type input "50"
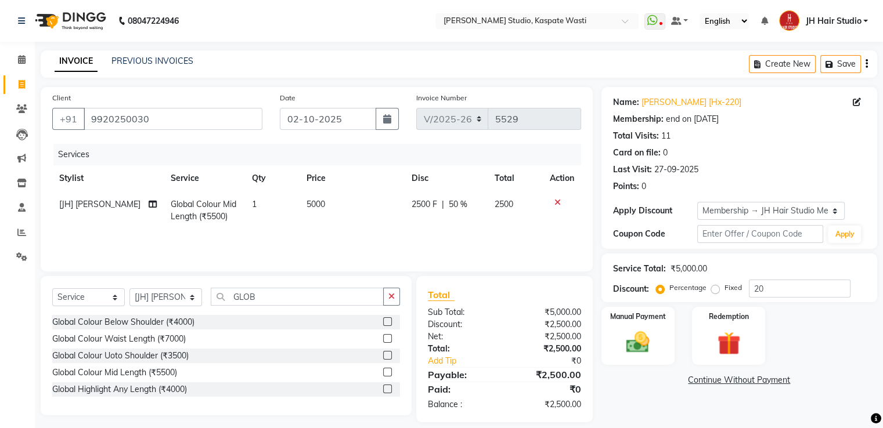
click at [336, 235] on div "Services Stylist Service Qty Price Disc Total Action [JH] [PERSON_NAME] Global …" at bounding box center [316, 202] width 529 height 116
click at [249, 292] on input "GLOB" at bounding box center [297, 297] width 173 height 18
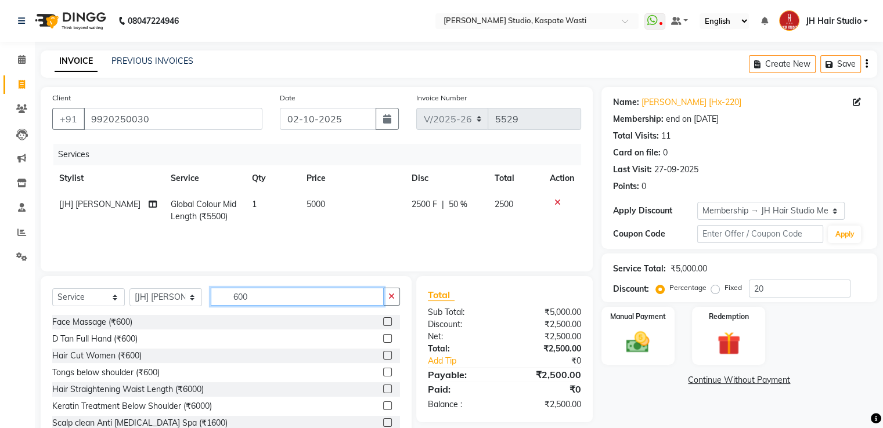
type input "600"
click at [383, 354] on label at bounding box center [387, 355] width 9 height 9
click at [383, 354] on input "checkbox" at bounding box center [387, 356] width 8 height 8
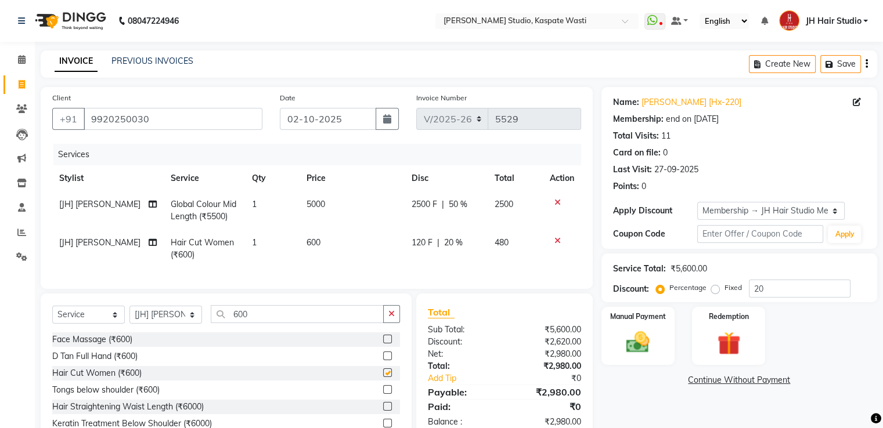
checkbox input "false"
click at [309, 247] on span "600" at bounding box center [313, 242] width 14 height 10
select select "70614"
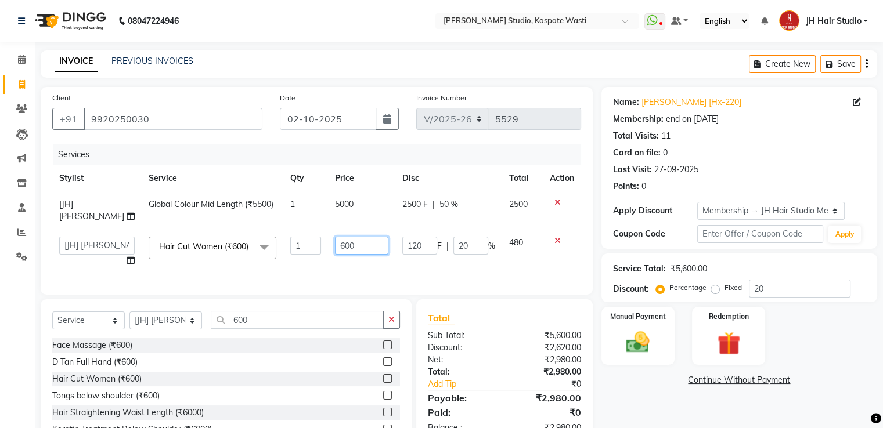
click at [335, 237] on input "600" at bounding box center [361, 246] width 53 height 18
type input "500"
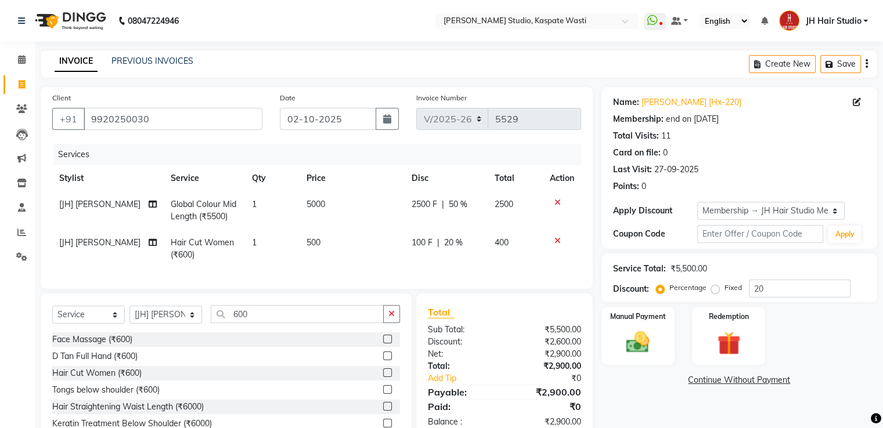
click at [445, 247] on span "20 %" at bounding box center [453, 243] width 19 height 12
select select "70614"
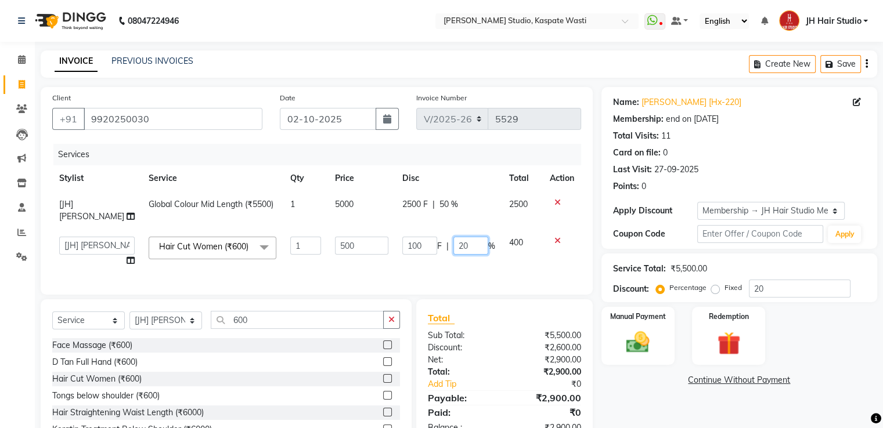
click at [461, 237] on input "20" at bounding box center [470, 246] width 35 height 18
type input "0"
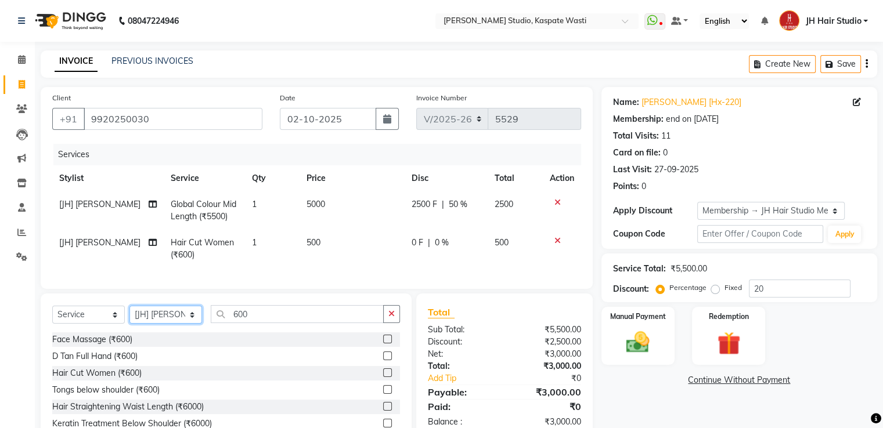
click at [170, 322] on select "Select Stylist [F1] GANESH [F1] [PERSON_NAME] [ F1] RAM [F1]Sanjay [F1][PERSON_…" at bounding box center [165, 315] width 73 height 18
select select "90801"
click at [129, 316] on select "Select Stylist [F1] GANESH [F1] [PERSON_NAME] [ F1] RAM [F1]Sanjay [F1][PERSON_…" at bounding box center [165, 315] width 73 height 18
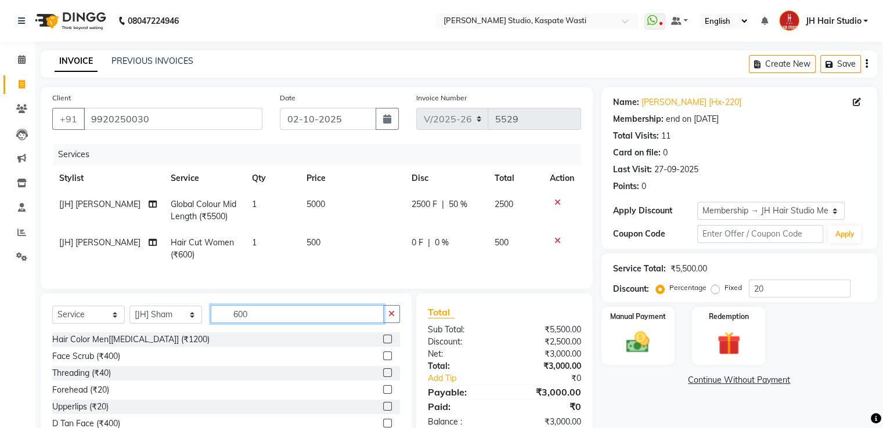
click at [243, 316] on input "600" at bounding box center [297, 314] width 173 height 18
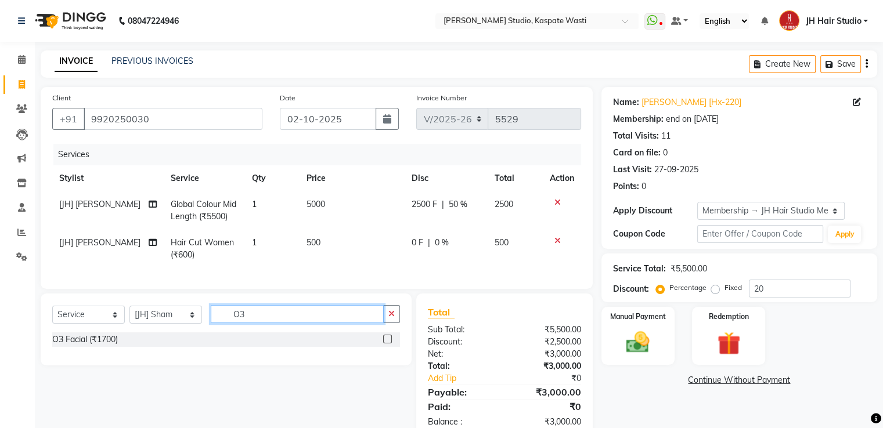
type input "O3"
click at [388, 344] on label at bounding box center [387, 339] width 9 height 9
click at [388, 344] on input "checkbox" at bounding box center [387, 340] width 8 height 8
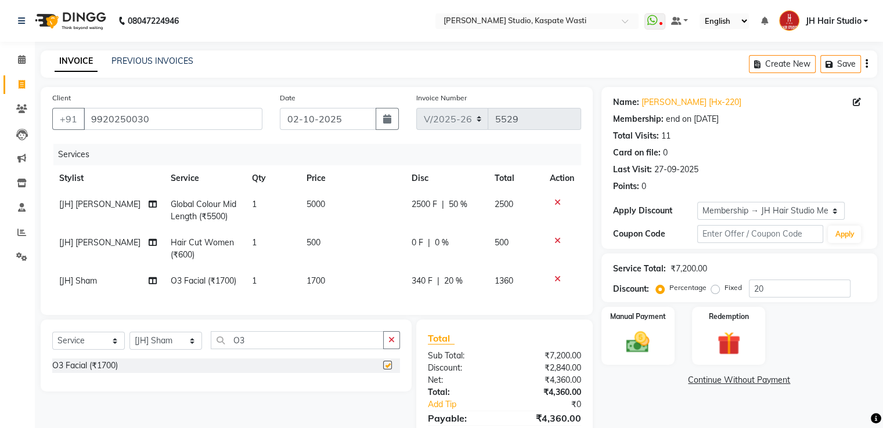
checkbox input "false"
click at [446, 286] on span "20 %" at bounding box center [453, 281] width 19 height 12
select select "90801"
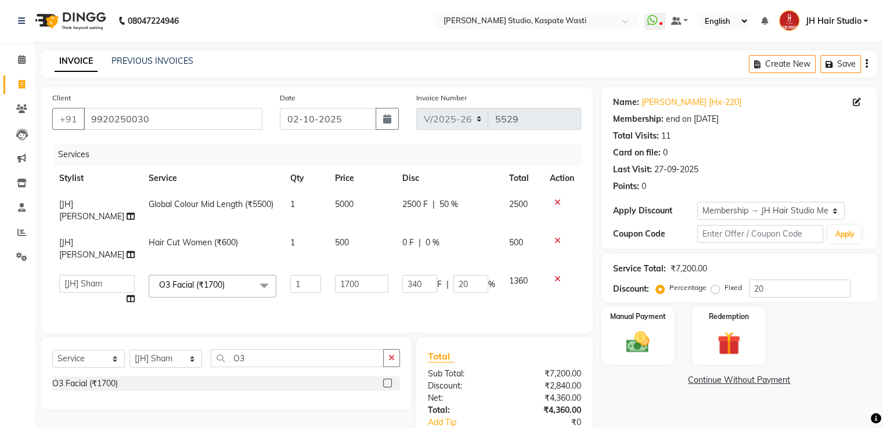
click at [446, 286] on td "340 F | 20 %" at bounding box center [448, 290] width 107 height 44
click at [462, 275] on input "20" at bounding box center [470, 284] width 35 height 18
type input "2"
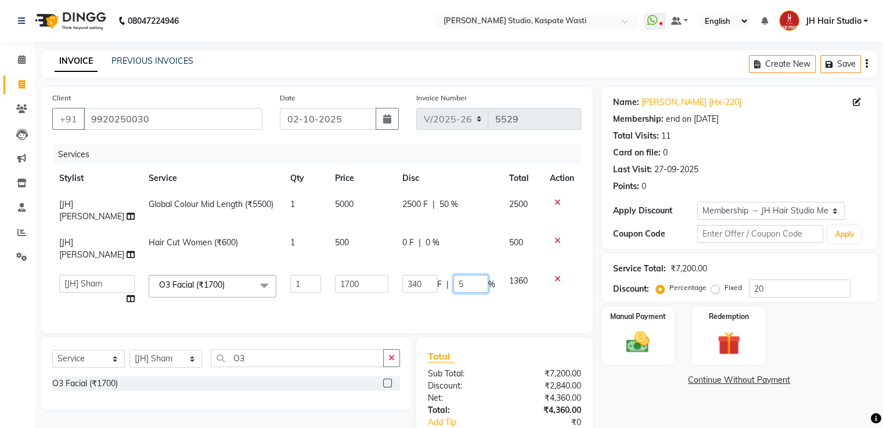
type input "50"
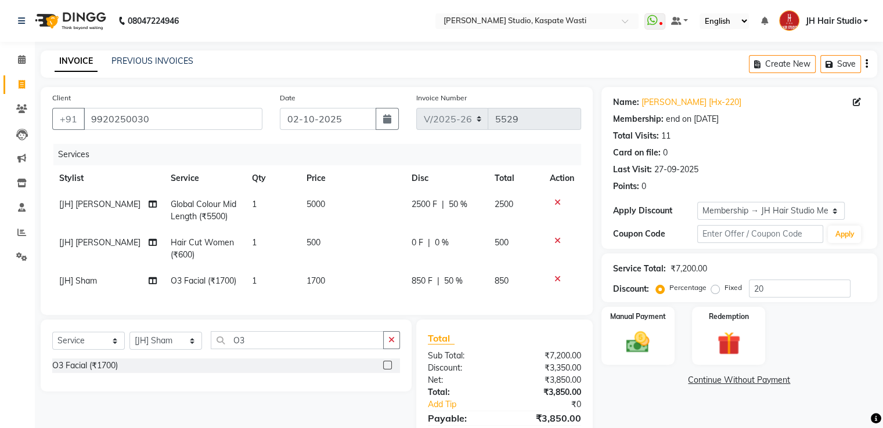
click at [397, 282] on tr "[JH] Sham O3 Facial (₹1700) 1 1700 850 F | 50 % 850" at bounding box center [316, 281] width 529 height 26
click at [641, 349] on img at bounding box center [637, 343] width 39 height 28
click at [698, 384] on span "GPay" at bounding box center [698, 380] width 24 height 13
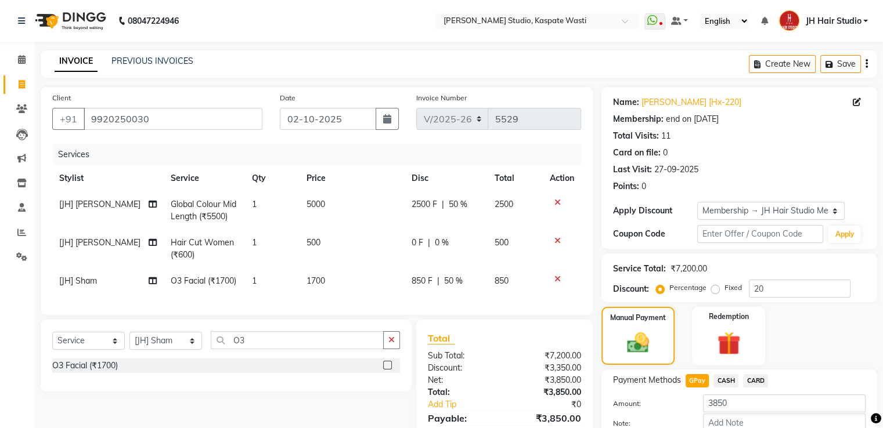
scroll to position [70, 0]
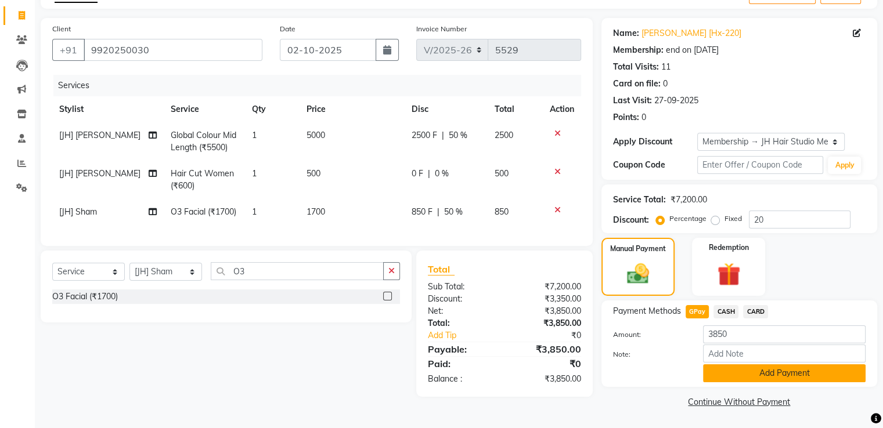
click at [755, 368] on button "Add Payment" at bounding box center [784, 374] width 163 height 18
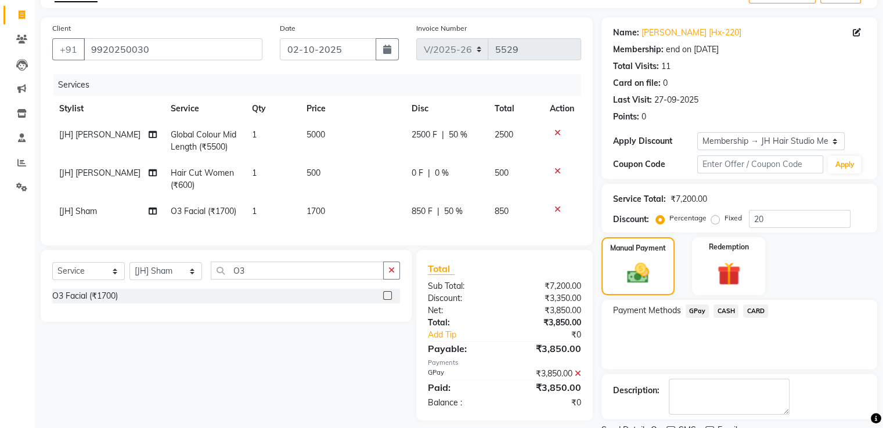
scroll to position [117, 0]
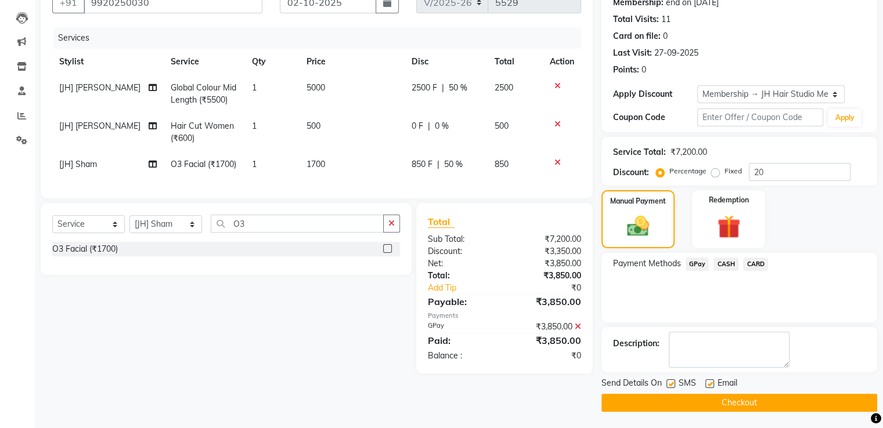
click at [743, 399] on button "Checkout" at bounding box center [739, 403] width 276 height 18
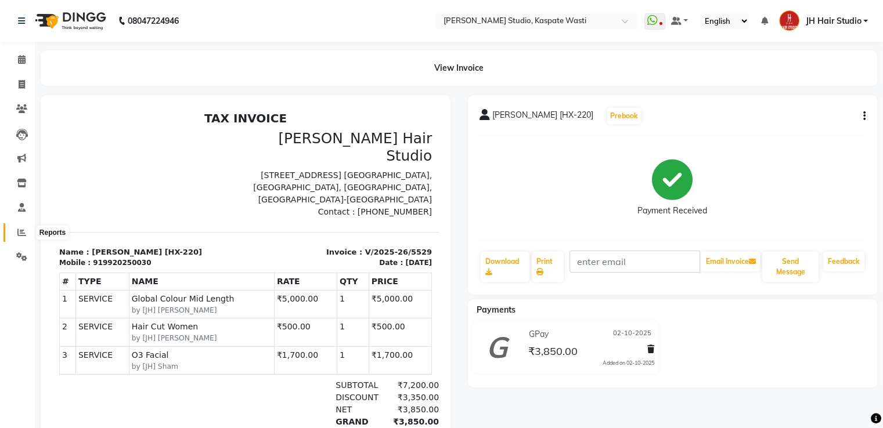
click at [19, 230] on icon at bounding box center [21, 232] width 9 height 9
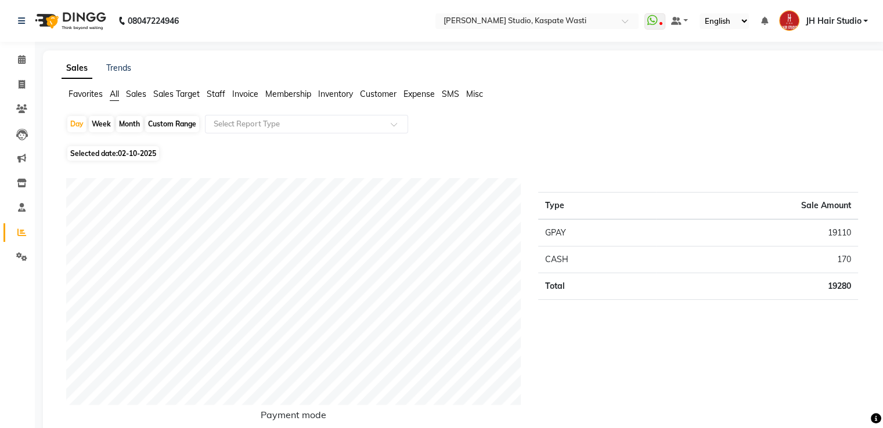
click at [209, 100] on li "Staff" at bounding box center [216, 94] width 19 height 12
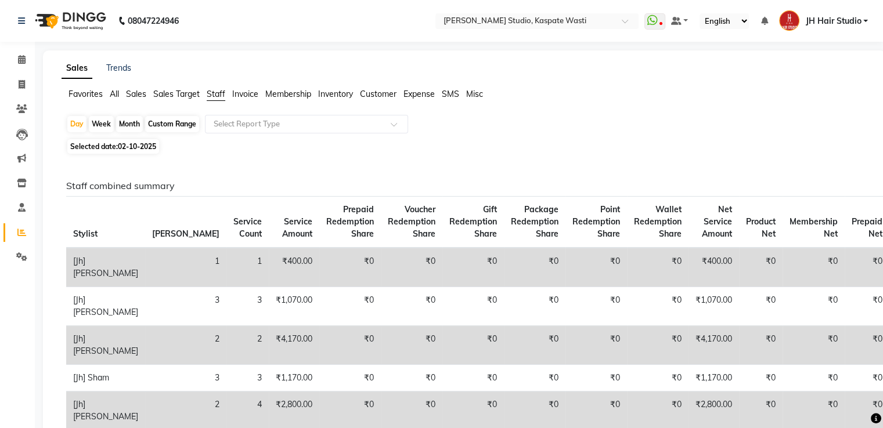
click at [132, 122] on div "Month" at bounding box center [129, 124] width 27 height 16
select select "10"
select select "2025"
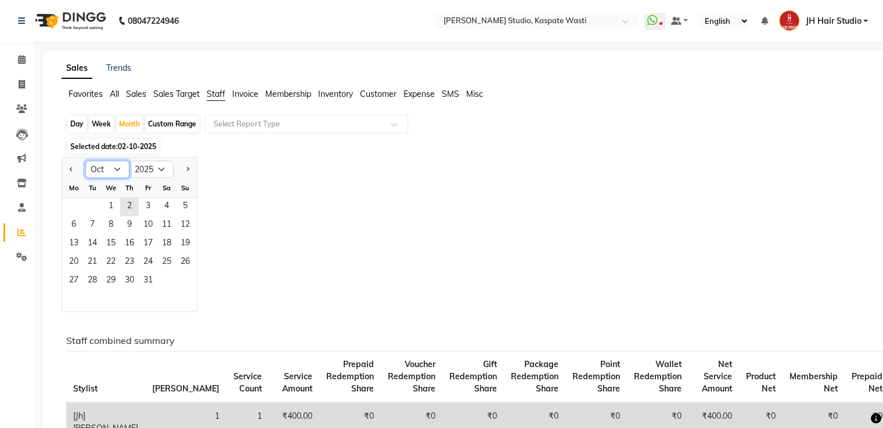
click at [118, 172] on select "Jan Feb Mar Apr May Jun [DATE] Aug Sep Oct Nov Dec" at bounding box center [107, 169] width 44 height 17
click at [85, 161] on select "Jan Feb Mar Apr May Jun [DATE] Aug Sep Oct Nov Dec" at bounding box center [107, 169] width 44 height 17
click at [95, 276] on span "30" at bounding box center [92, 281] width 19 height 19
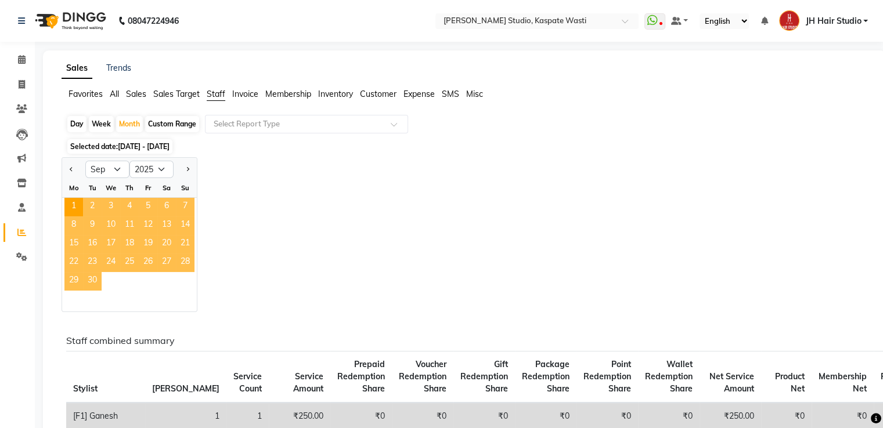
select select "10"
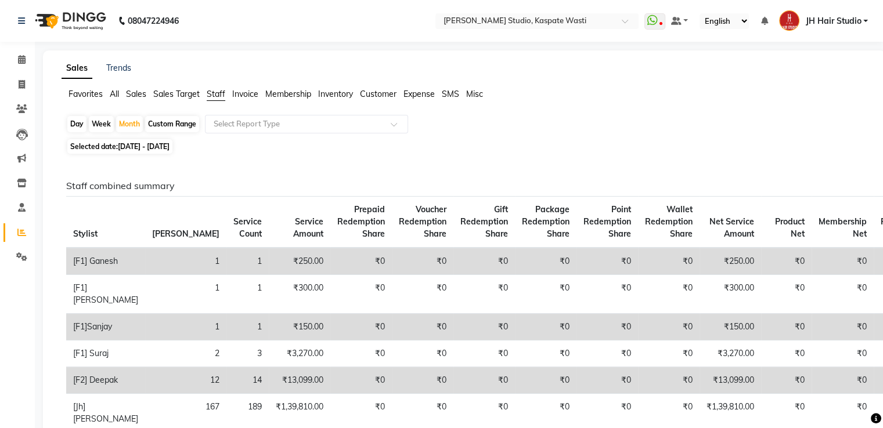
click at [122, 146] on span "[DATE] - [DATE]" at bounding box center [144, 146] width 52 height 9
select select "9"
select select "2025"
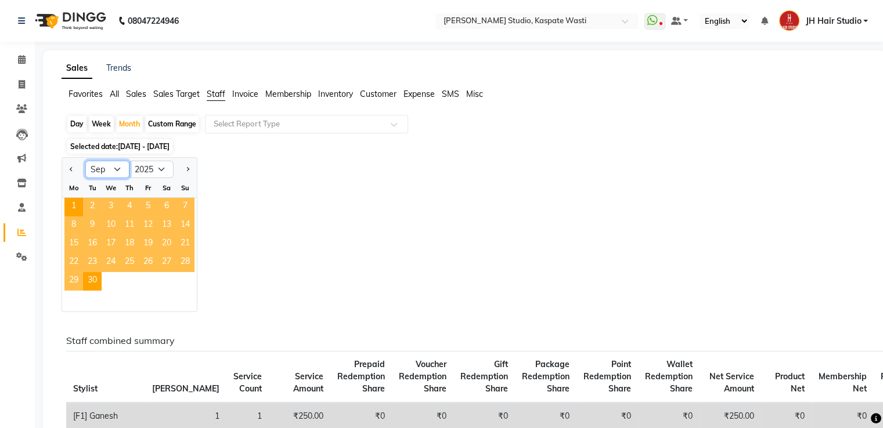
click at [111, 170] on select "Jan Feb Mar Apr May Jun [DATE] Aug Sep Oct Nov Dec" at bounding box center [107, 169] width 44 height 17
click at [85, 161] on select "Jan Feb Mar Apr May Jun [DATE] Aug Sep Oct Nov Dec" at bounding box center [107, 169] width 44 height 17
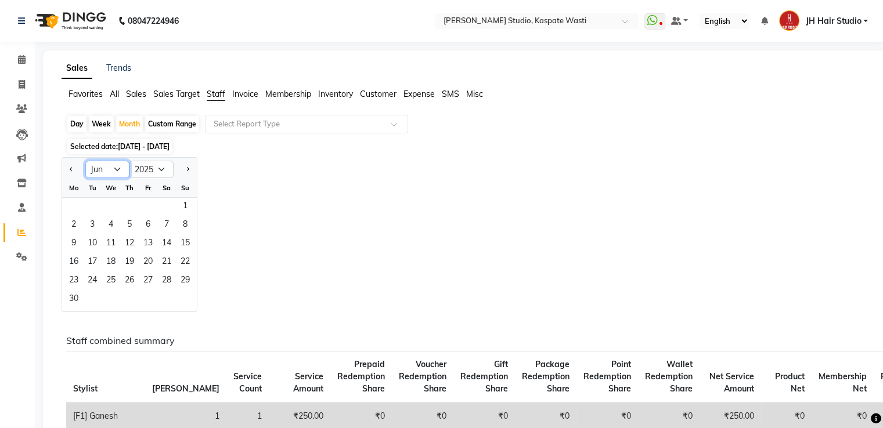
click at [121, 169] on select "Jan Feb Mar Apr May Jun [DATE] Aug Sep Oct Nov Dec" at bounding box center [107, 169] width 44 height 17
select select "10"
click at [85, 161] on select "Jan Feb Mar Apr May Jun [DATE] Aug Sep Oct Nov Dec" at bounding box center [107, 169] width 44 height 17
click at [96, 235] on span "7" at bounding box center [92, 226] width 19 height 19
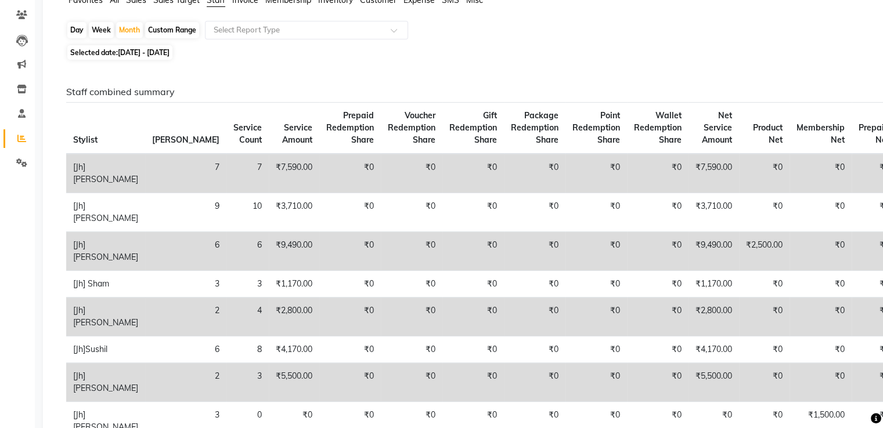
scroll to position [93, 0]
click at [19, 13] on icon at bounding box center [21, 16] width 11 height 9
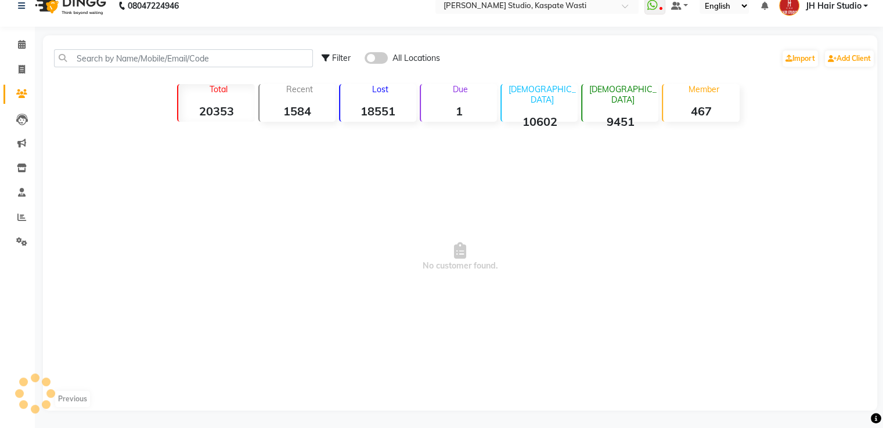
scroll to position [74, 0]
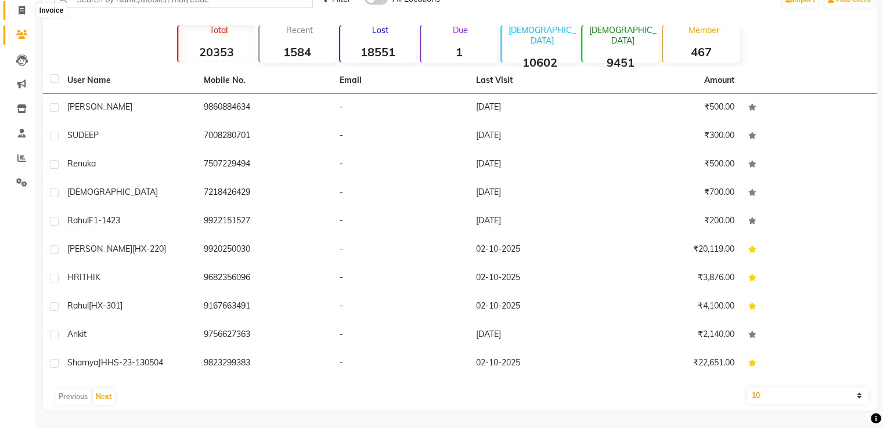
click at [17, 13] on span at bounding box center [22, 10] width 20 height 13
select select "130"
select select "service"
